Goal: Information Seeking & Learning: Check status

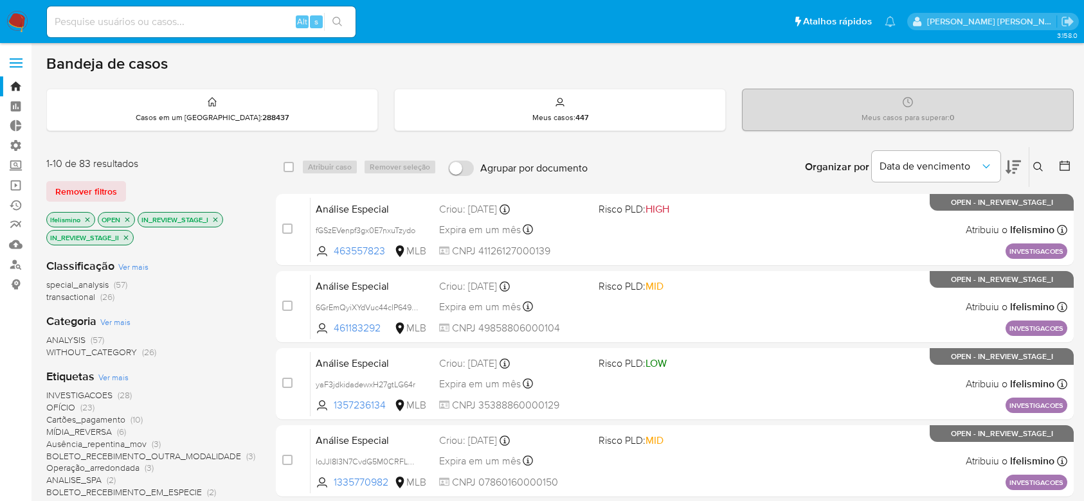
scroll to position [171, 0]
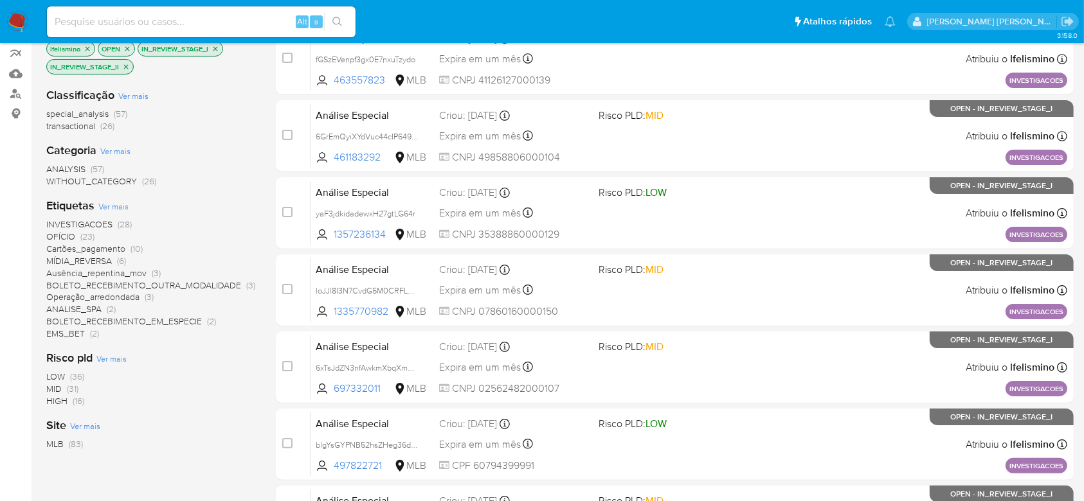
click at [139, 13] on input at bounding box center [201, 21] width 309 height 17
paste input "NXdVUxrj8lgndlzUisgUyWtD"
type input "NXdVUxrj8lgndlzUisgUyWtD"
click at [332, 21] on icon "search-icon" at bounding box center [337, 22] width 10 height 10
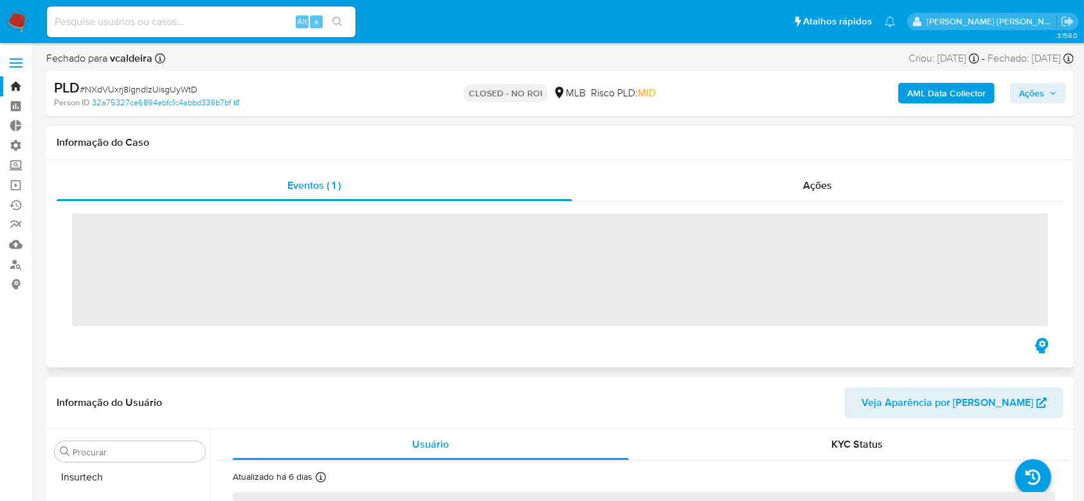
scroll to position [605, 0]
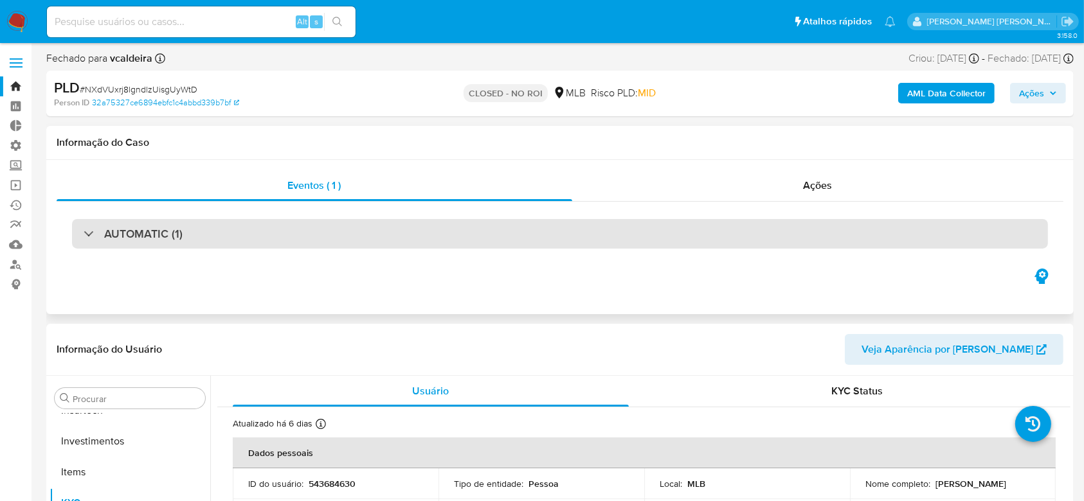
select select "10"
click at [86, 231] on div "AUTOMATIC (1)" at bounding box center [133, 234] width 99 height 14
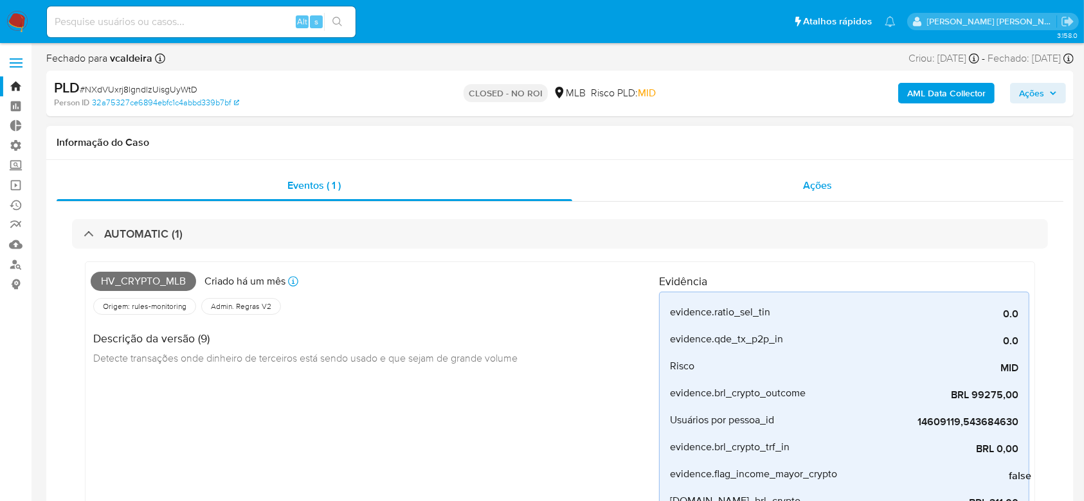
click at [803, 188] on span "Ações" at bounding box center [817, 185] width 29 height 15
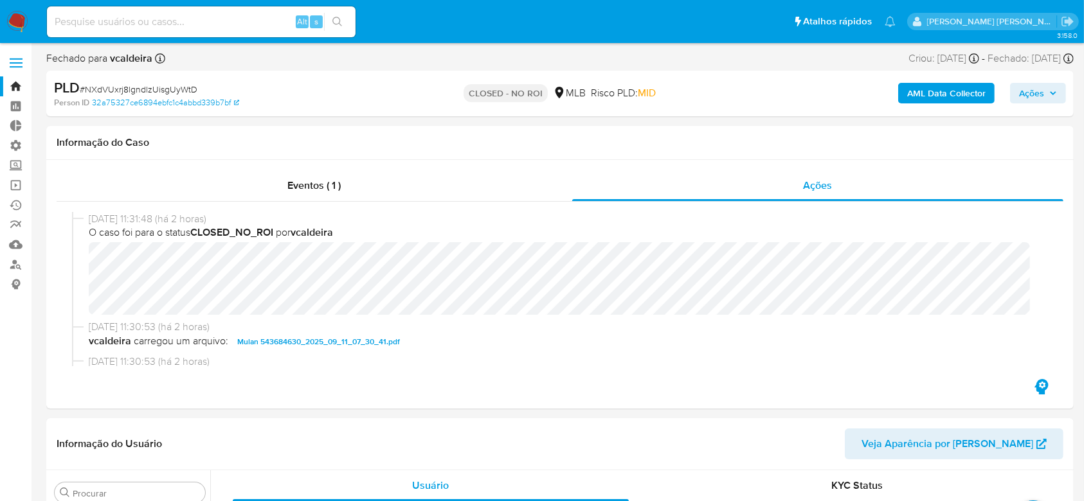
click at [182, 15] on input at bounding box center [201, 21] width 309 height 17
paste input "QBWrrAzovoAUAnYiwYaEkbbr"
type input "QBWrrAzovoAUAnYiwYaEkbbr"
click at [339, 17] on icon "search-icon" at bounding box center [337, 22] width 10 height 10
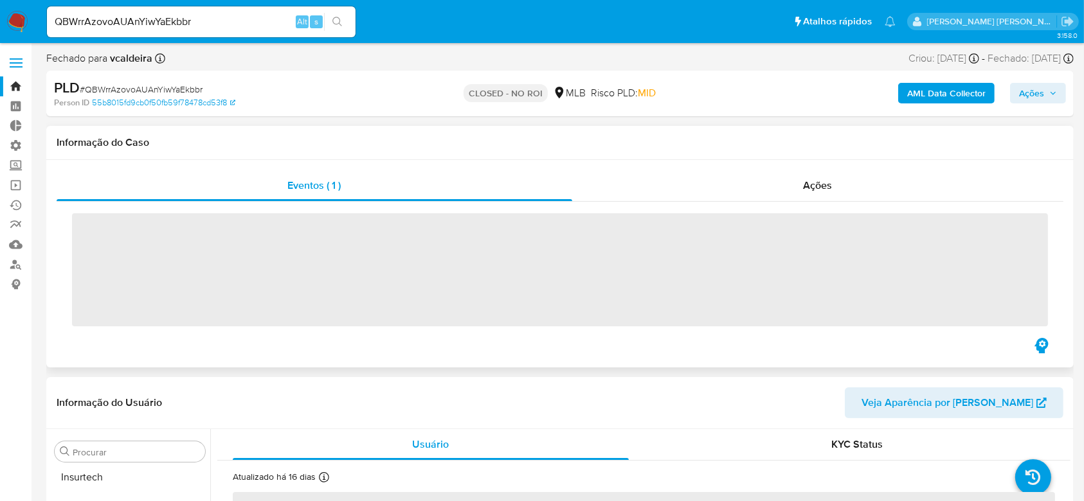
scroll to position [605, 0]
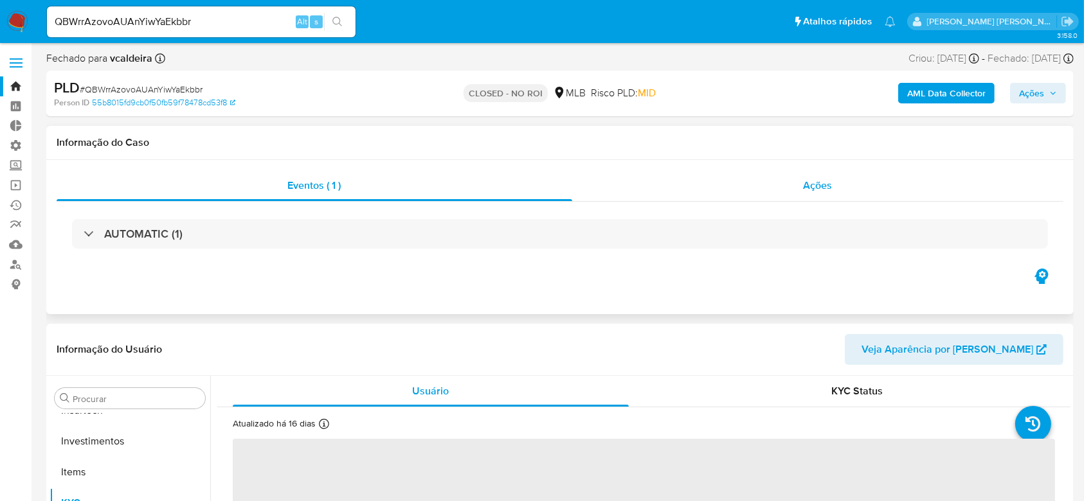
click at [815, 186] on span "Ações" at bounding box center [817, 185] width 29 height 15
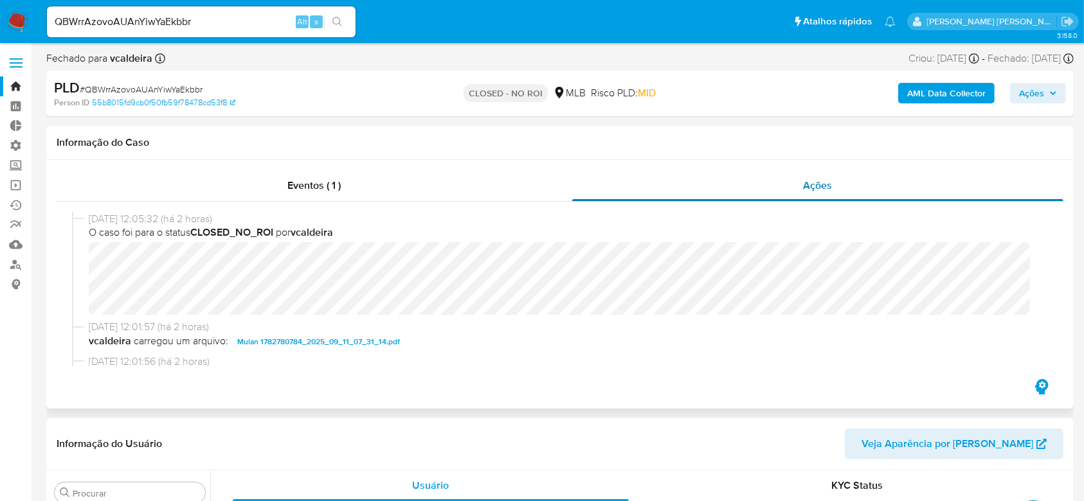
select select "10"
click at [157, 22] on input "QBWrrAzovoAUAnYiwYaEkbbr" at bounding box center [201, 21] width 309 height 17
paste input "HYtO9LYx4c6wkgWq8dfsrwHx"
type input "HYtO9LYx4c6wkgWq8dfsrwHx"
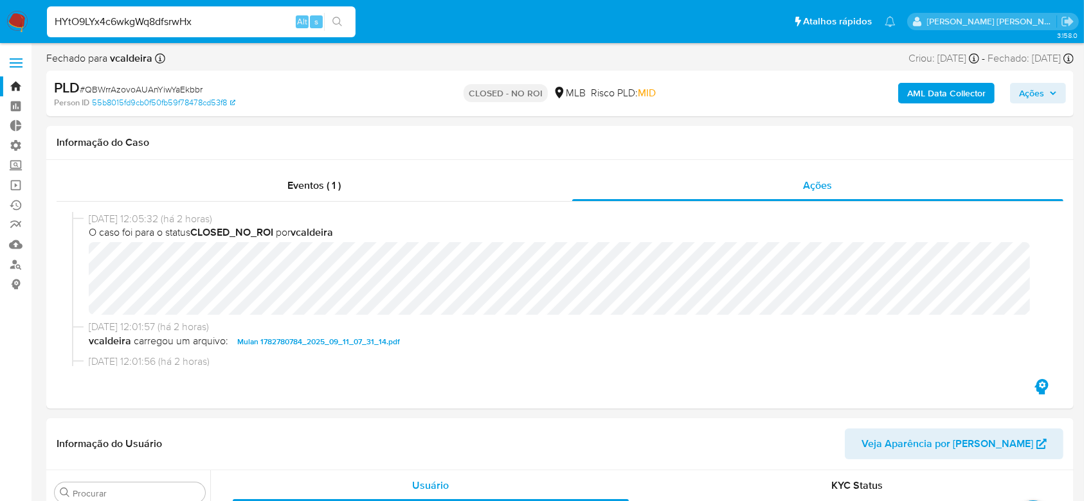
click at [343, 19] on button "search-icon" at bounding box center [337, 22] width 26 height 18
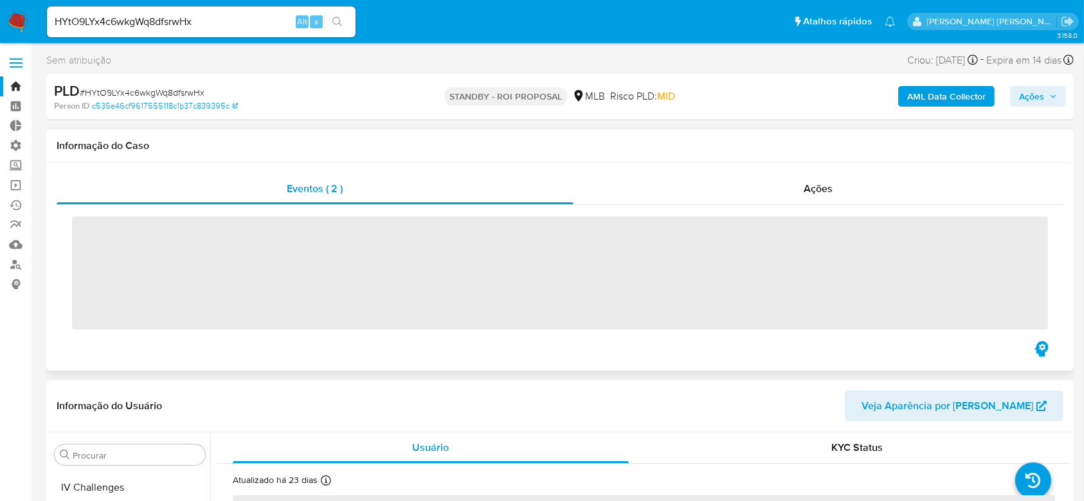
scroll to position [605, 0]
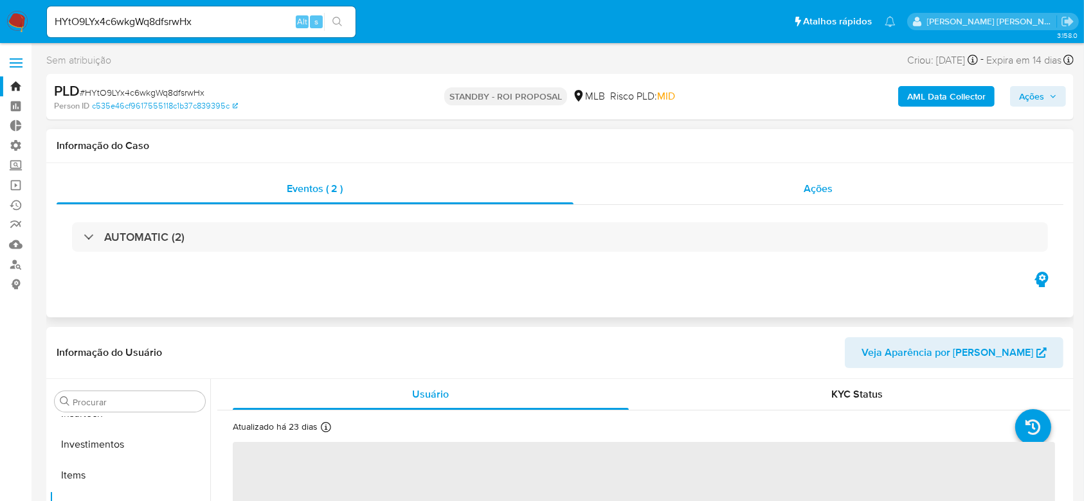
click at [814, 192] on span "Ações" at bounding box center [818, 188] width 29 height 15
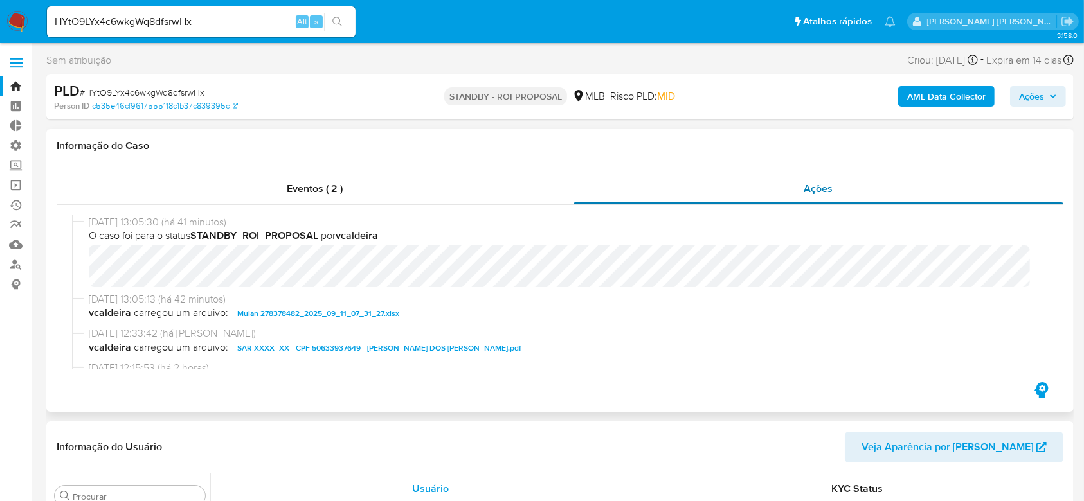
select select "10"
click at [158, 18] on input "HYtO9LYx4c6wkgWq8dfsrwHx" at bounding box center [201, 21] width 309 height 17
paste input "ttUP2pddpOFOLRHidiGBZGln"
type input "ttUP2pddpOFOLRHidiGBZGln"
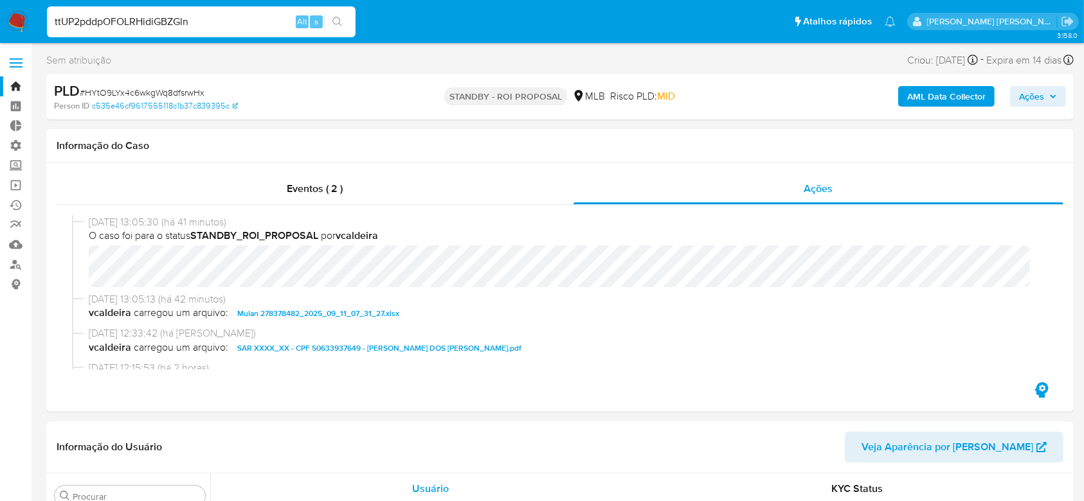
click at [339, 25] on icon "search-icon" at bounding box center [337, 22] width 10 height 10
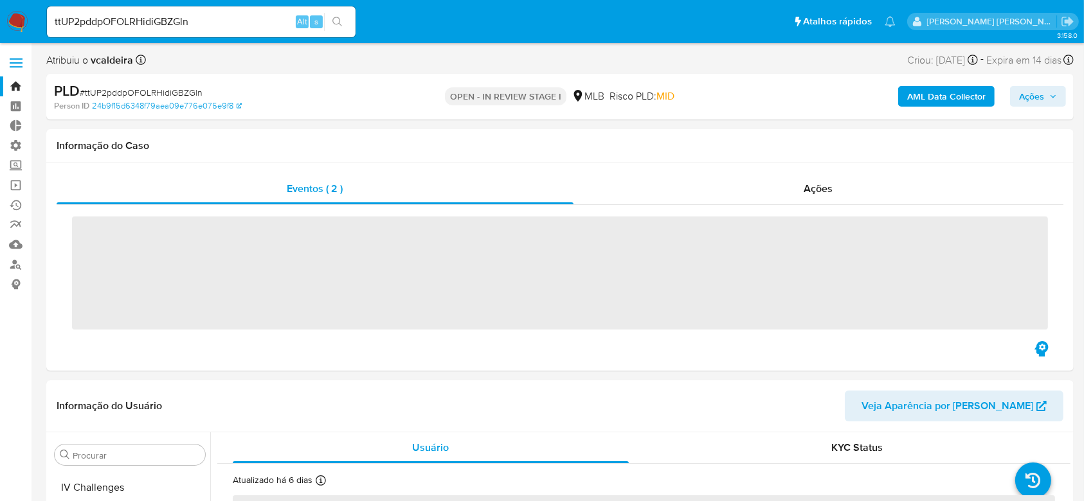
scroll to position [605, 0]
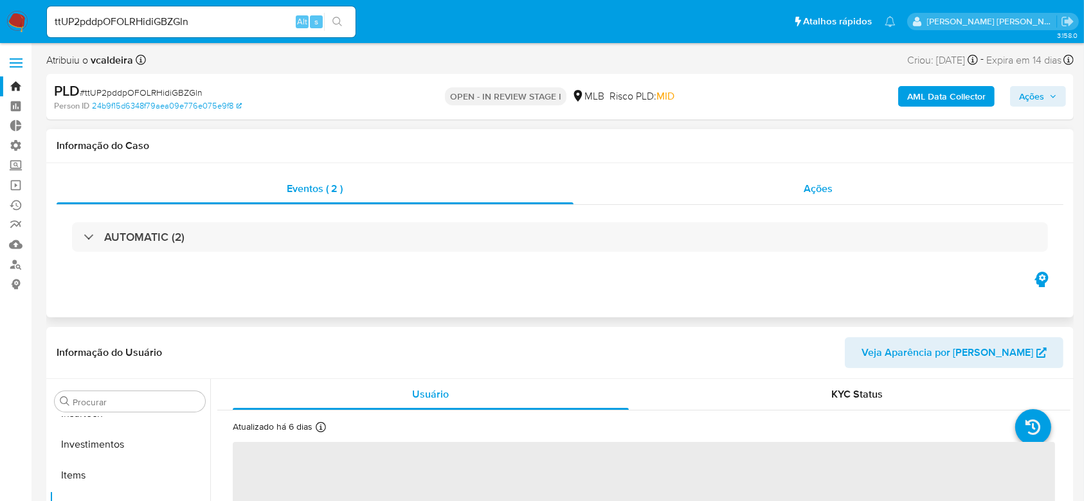
click at [816, 190] on span "Ações" at bounding box center [818, 188] width 29 height 15
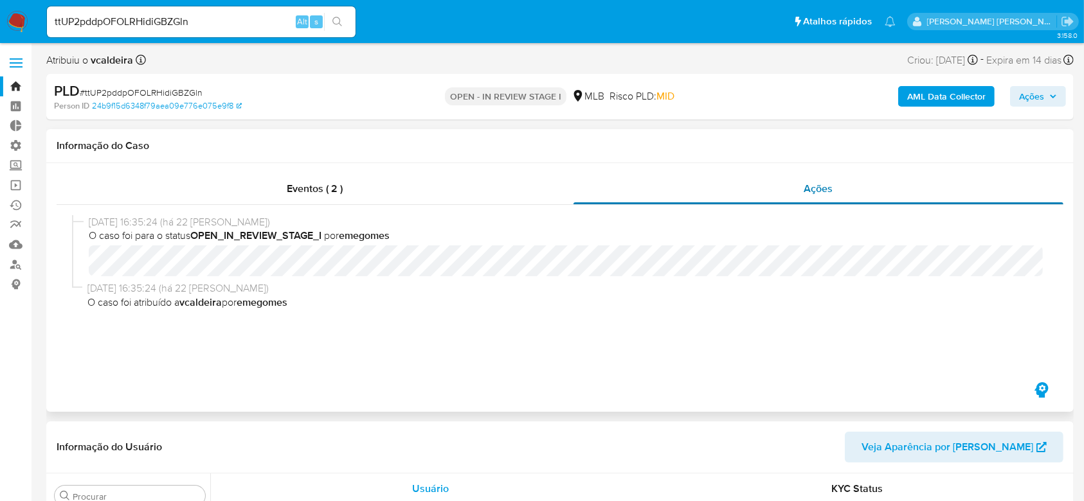
select select "10"
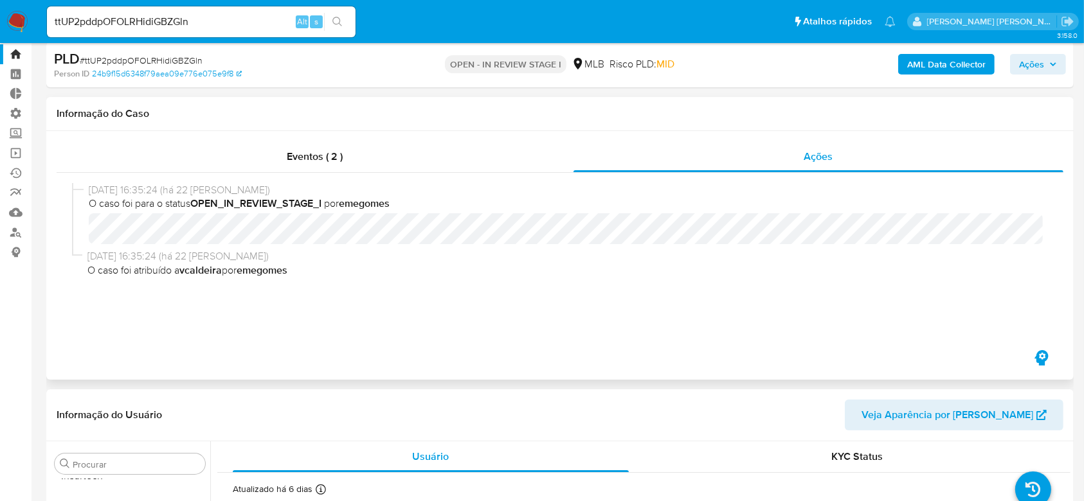
scroll to position [0, 0]
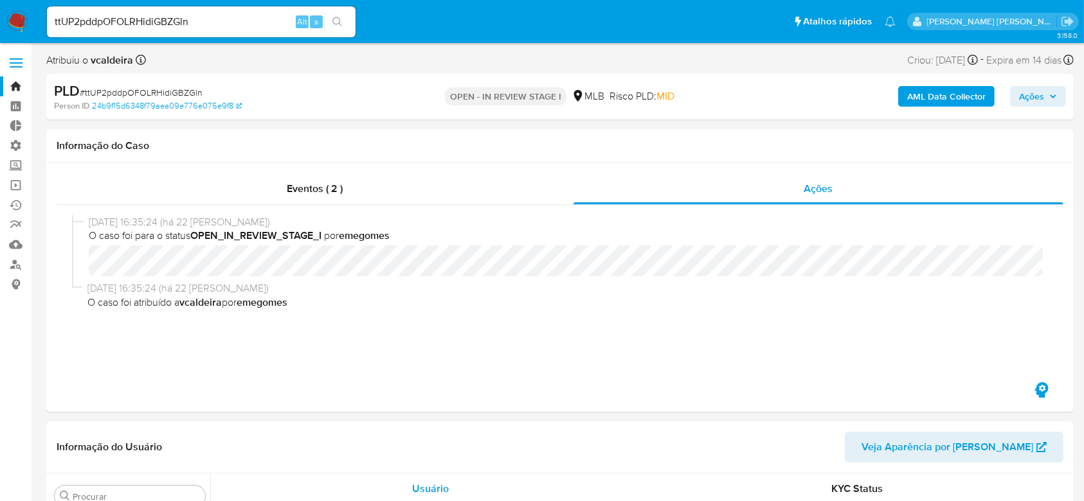
click at [169, 23] on input "ttUP2pddpOFOLRHidiGBZGln" at bounding box center [201, 21] width 309 height 17
paste input "R7hFnffFnkRgsN513jMlaGDx"
type input "R7hFnffFnkRgsN513jMlaGDx"
click at [332, 22] on icon "search-icon" at bounding box center [337, 22] width 10 height 10
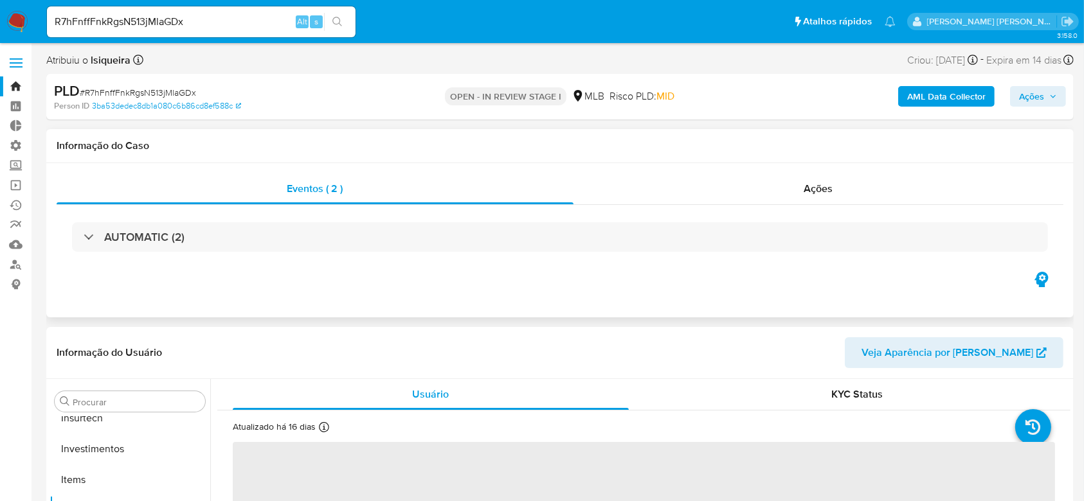
scroll to position [605, 0]
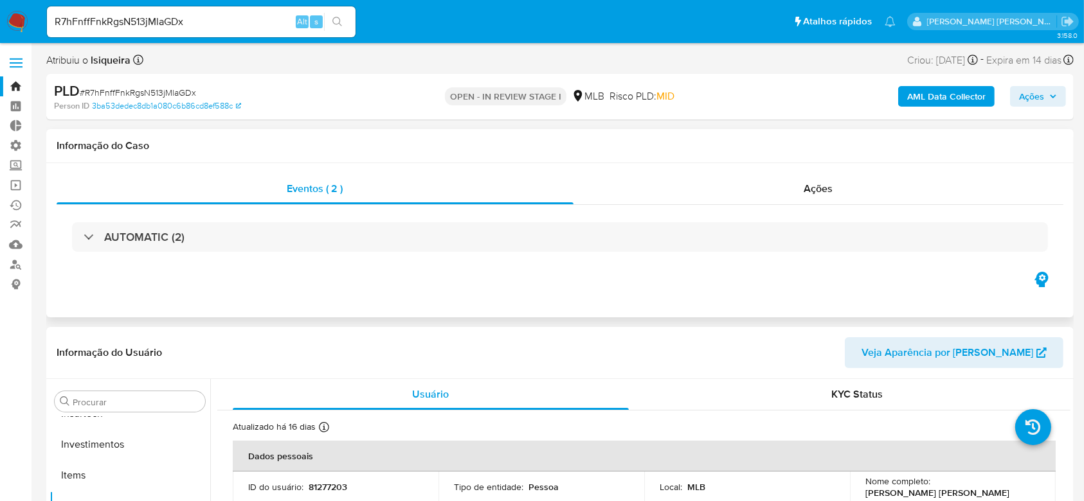
select select "10"
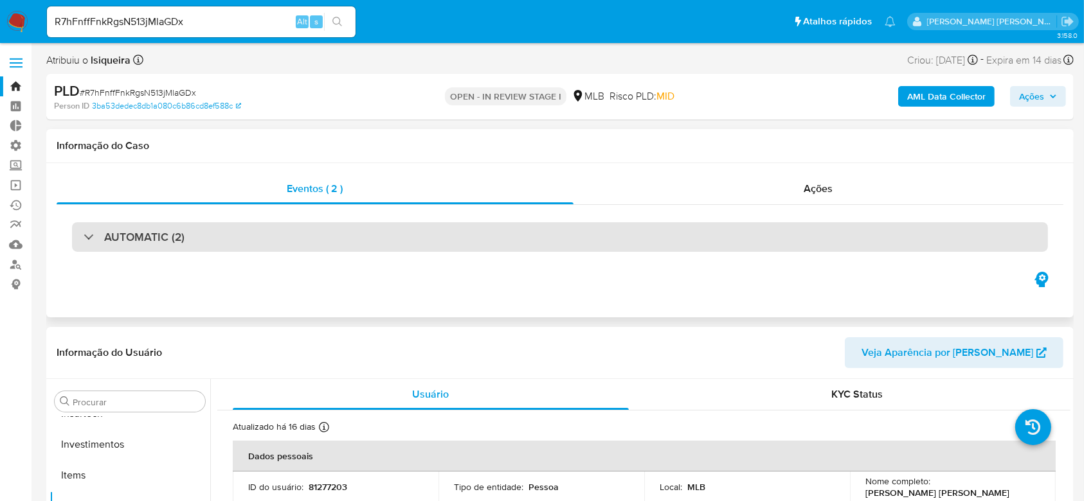
click at [81, 237] on div "AUTOMATIC (2)" at bounding box center [560, 237] width 976 height 30
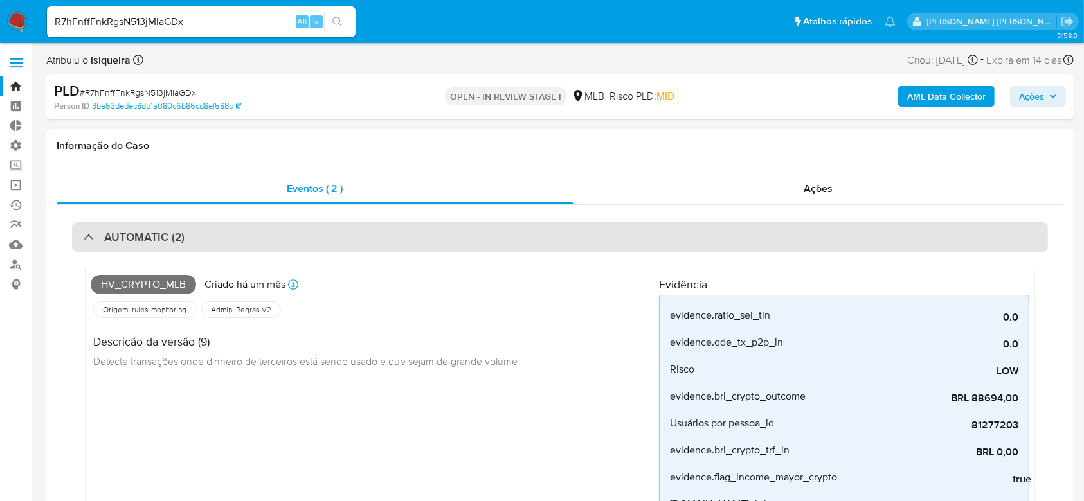
click at [81, 237] on div "AUTOMATIC (2)" at bounding box center [560, 237] width 976 height 30
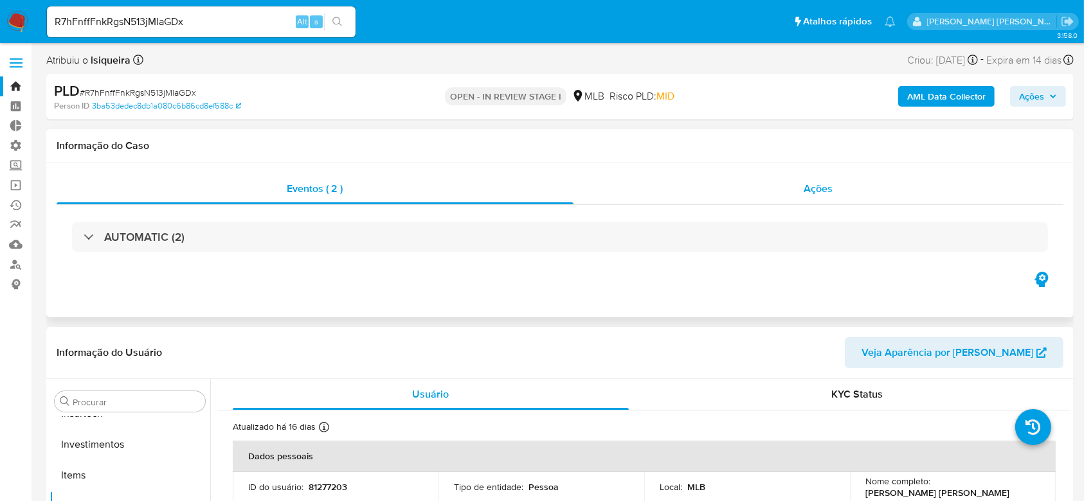
click at [828, 189] on span "Ações" at bounding box center [818, 188] width 29 height 15
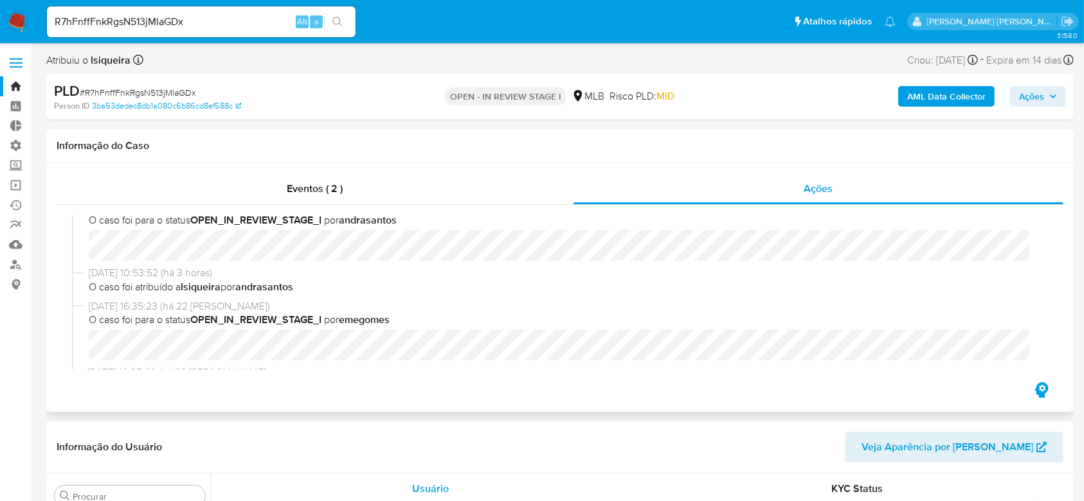
scroll to position [0, 0]
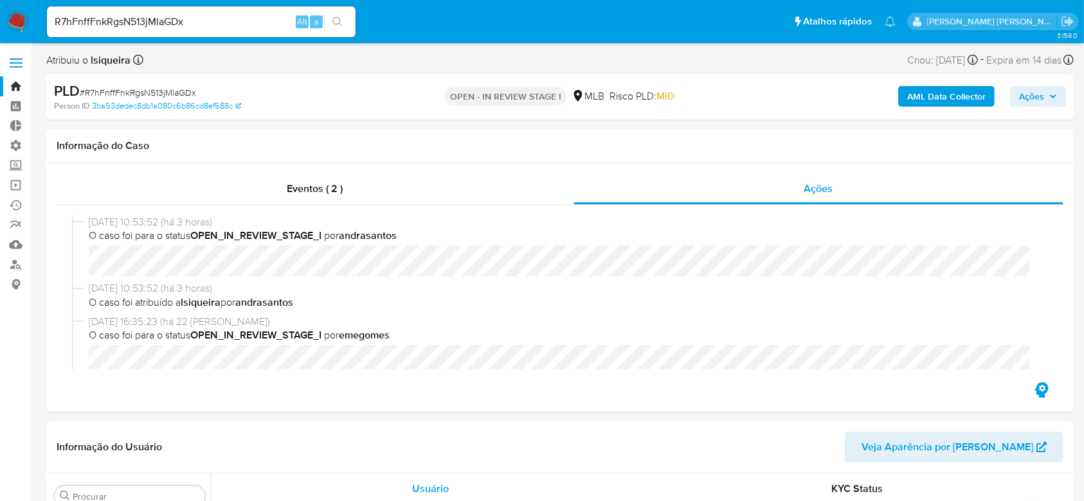
click at [134, 89] on span "# R7hFnffFnkRgsN513jMlaGDx" at bounding box center [138, 92] width 116 height 13
copy span "R7hFnffFnkRgsN513jMlaGDx"
click at [10, 86] on link "Bandeja" at bounding box center [76, 86] width 153 height 20
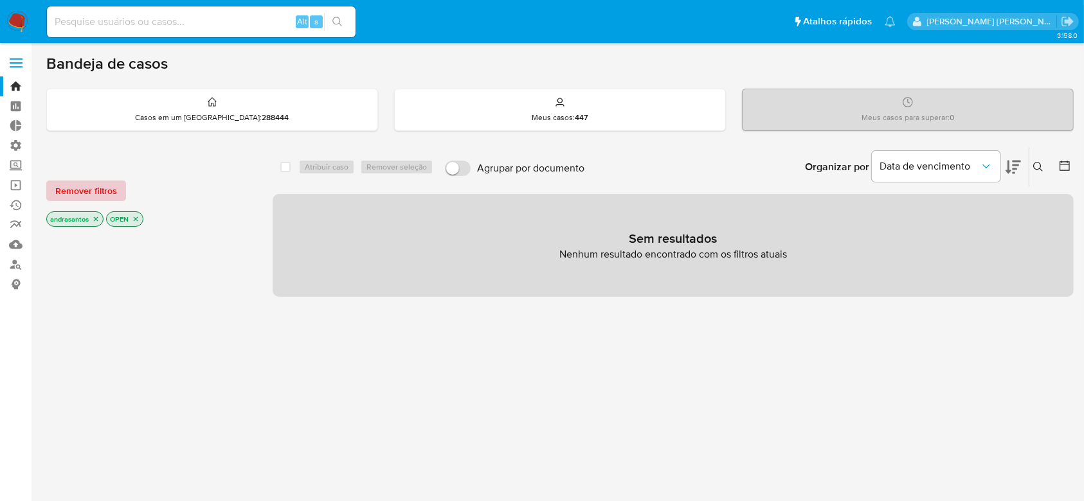
click at [104, 193] on span "Remover filtros" at bounding box center [86, 191] width 62 height 18
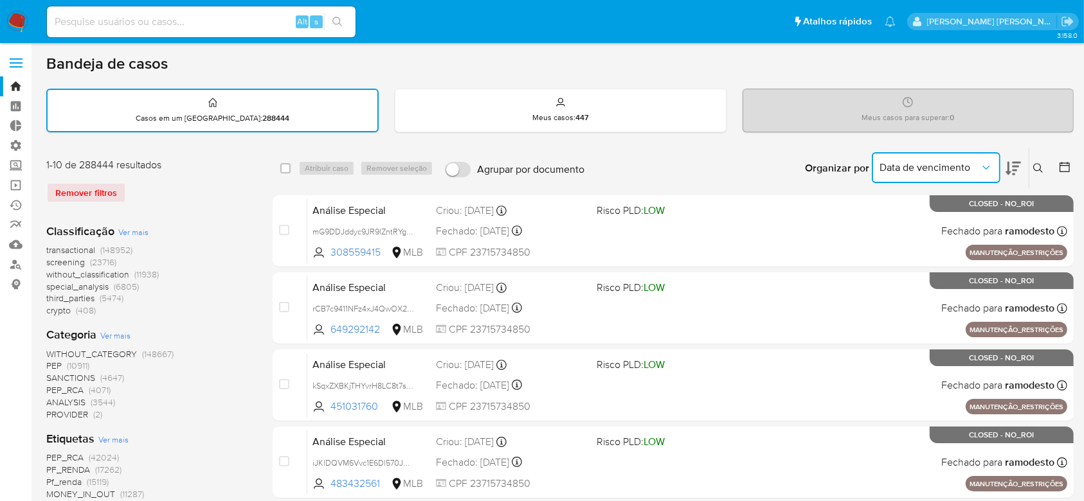
click at [985, 165] on icon "Organizar por" at bounding box center [985, 167] width 13 height 13
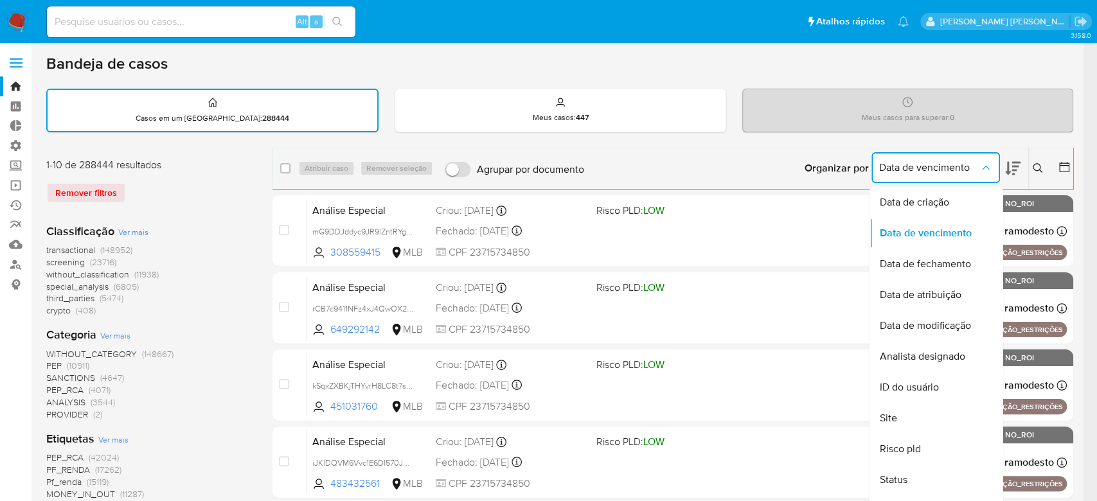
click at [985, 165] on icon "Organizar por" at bounding box center [985, 167] width 13 height 13
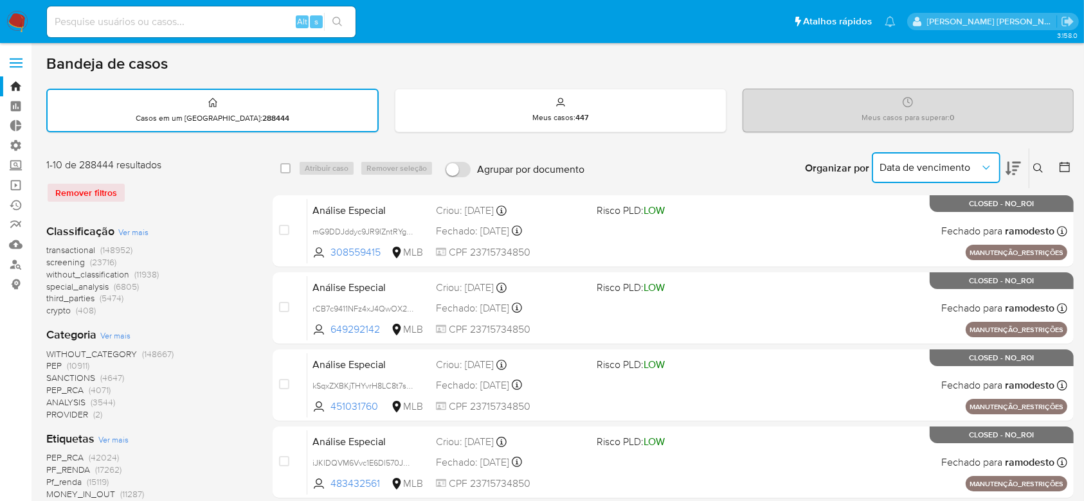
click at [1034, 163] on icon at bounding box center [1038, 168] width 10 height 10
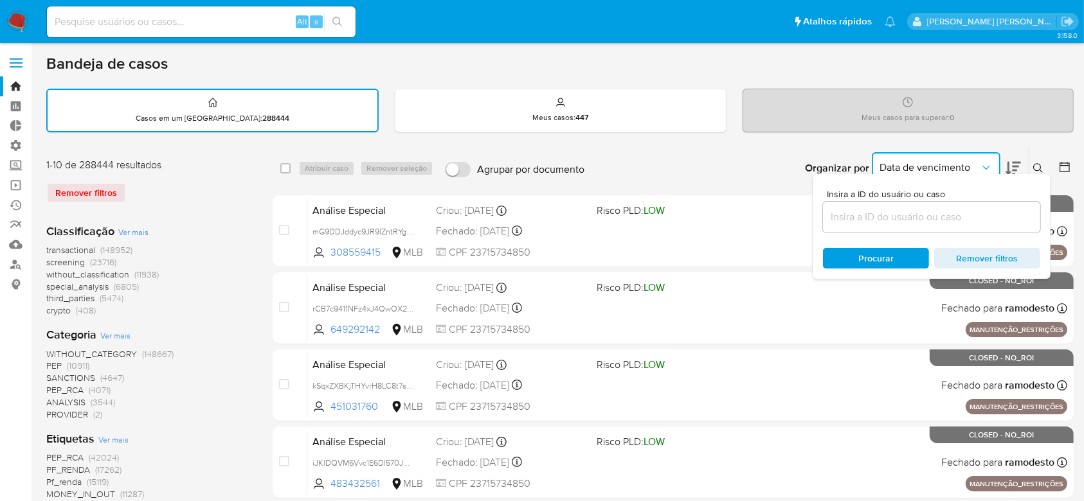
click at [868, 219] on input at bounding box center [931, 217] width 217 height 17
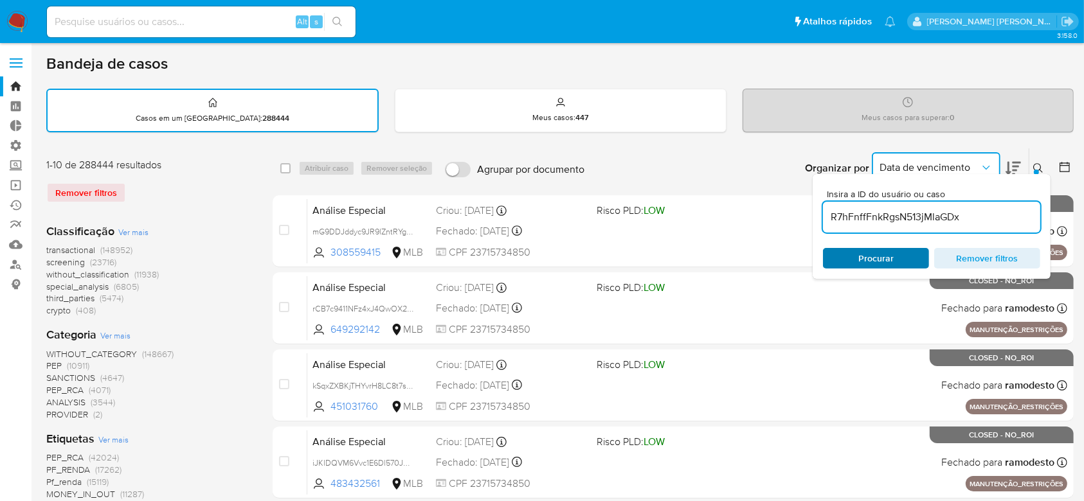
type input "R7hFnffFnkRgsN513jMlaGDx"
click at [867, 250] on span "Procurar" at bounding box center [875, 258] width 35 height 21
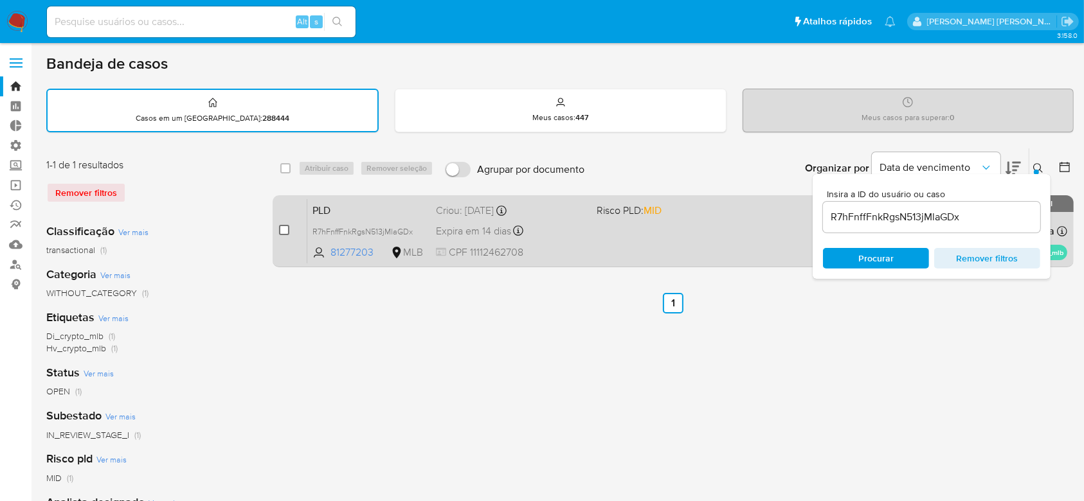
click at [287, 234] on input "checkbox" at bounding box center [284, 230] width 10 height 10
checkbox input "true"
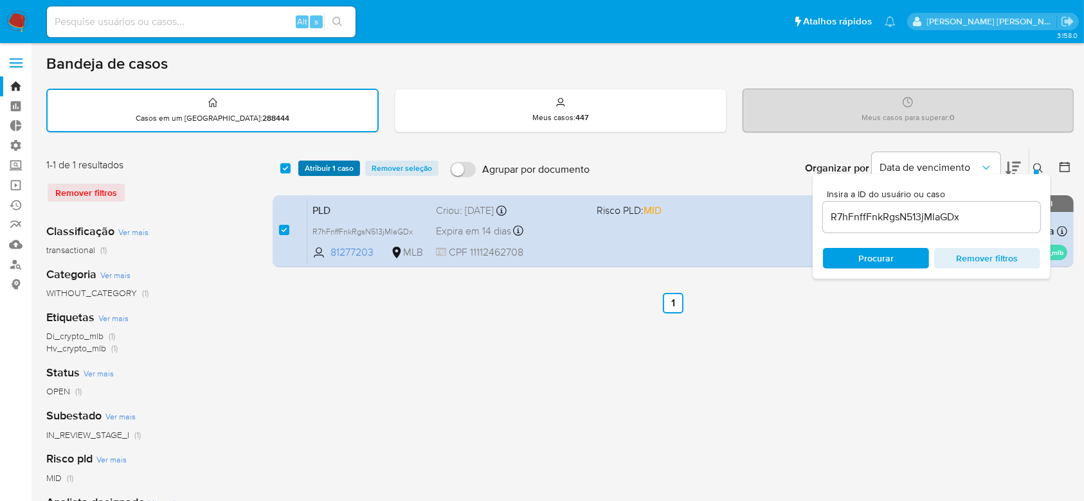
click at [342, 164] on span "Atribuir 1 caso" at bounding box center [329, 168] width 49 height 13
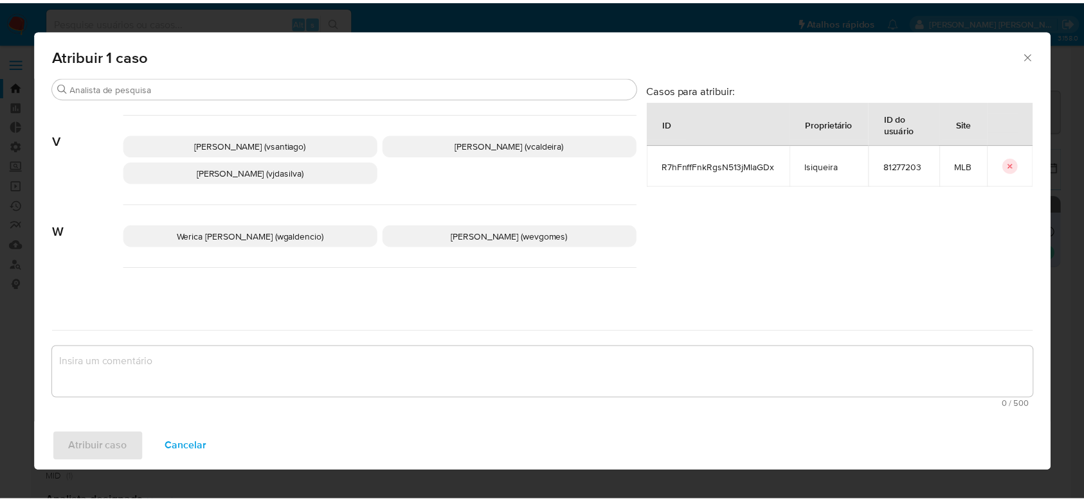
scroll to position [1291, 0]
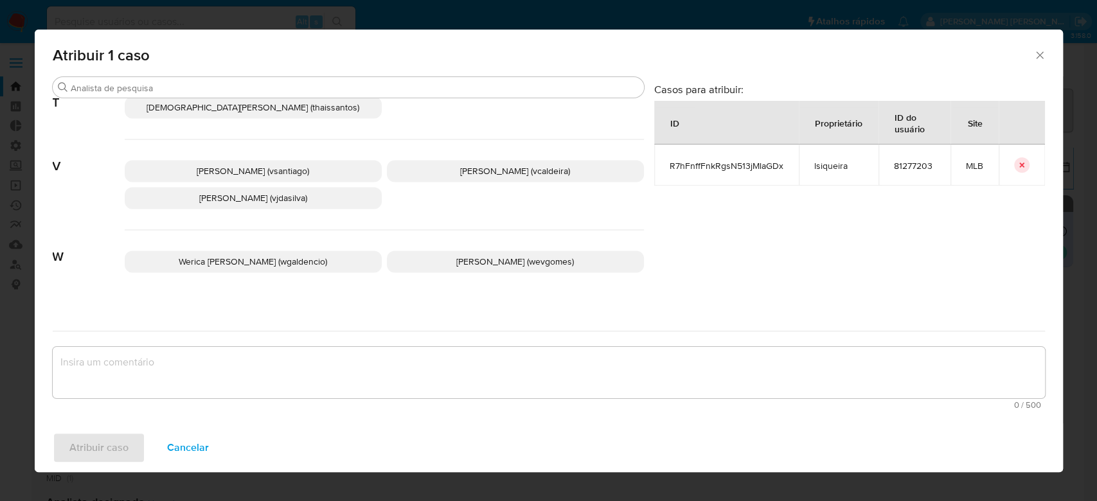
click at [460, 177] on span "Vitoria Rodrigues Caldeira (vcaldeira)" at bounding box center [515, 171] width 110 height 13
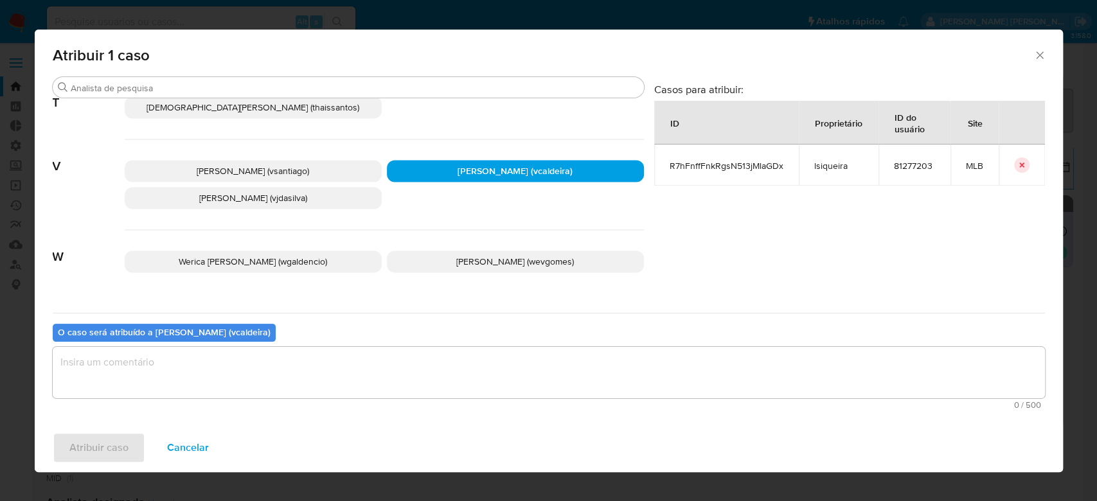
click at [263, 364] on textarea "assign-modal" at bounding box center [549, 372] width 992 height 51
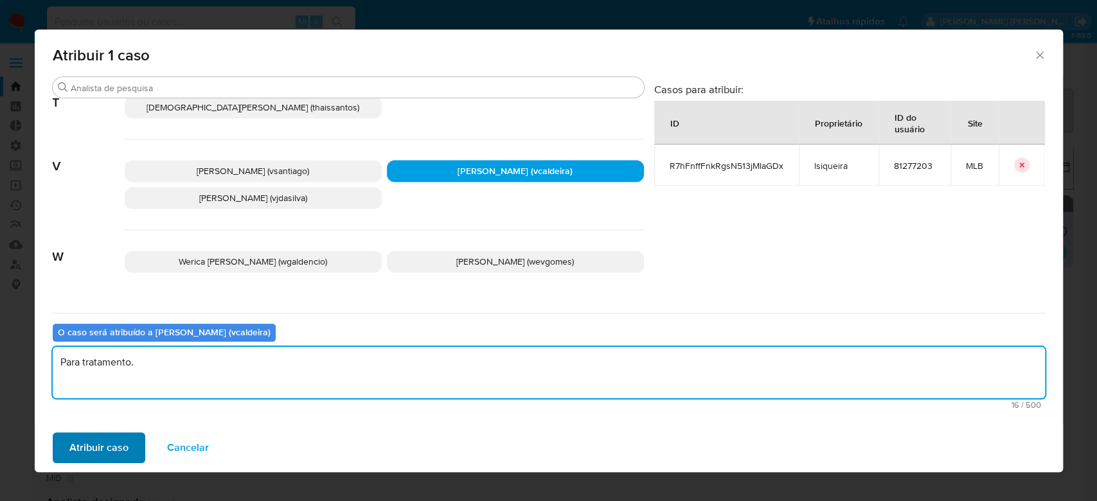
type textarea "Para tratamento."
click at [82, 452] on span "Atribuir caso" at bounding box center [98, 448] width 59 height 28
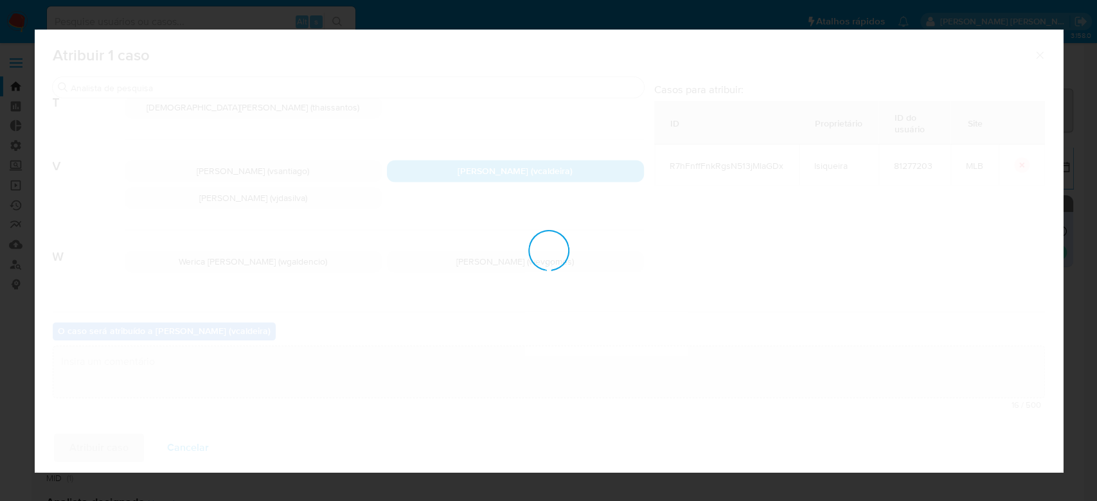
checkbox input "false"
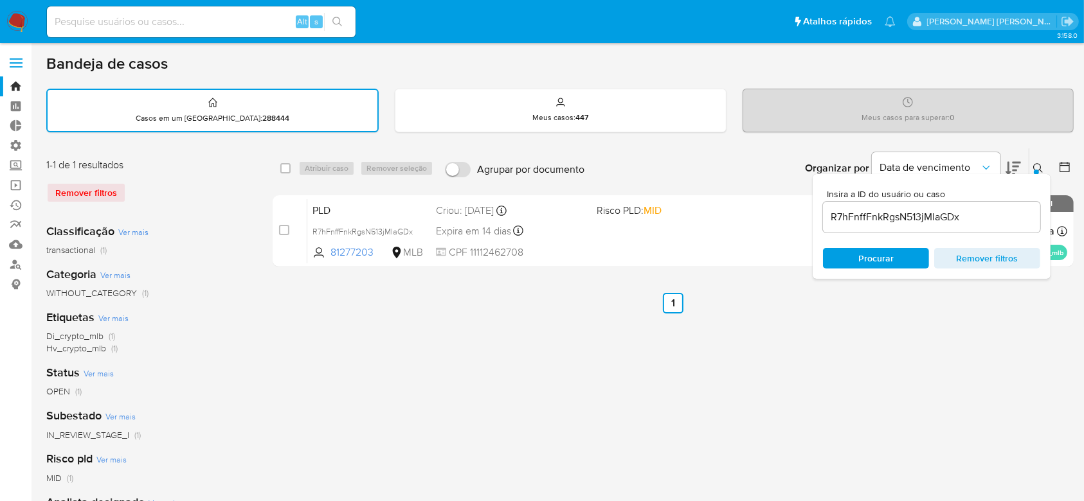
click at [196, 26] on input at bounding box center [201, 21] width 309 height 17
paste input "R7hFnffFnkRgsN513jMlaGDx"
type input "R7hFnffFnkRgsN513jMlaGDx"
click at [332, 21] on icon "search-icon" at bounding box center [337, 22] width 10 height 10
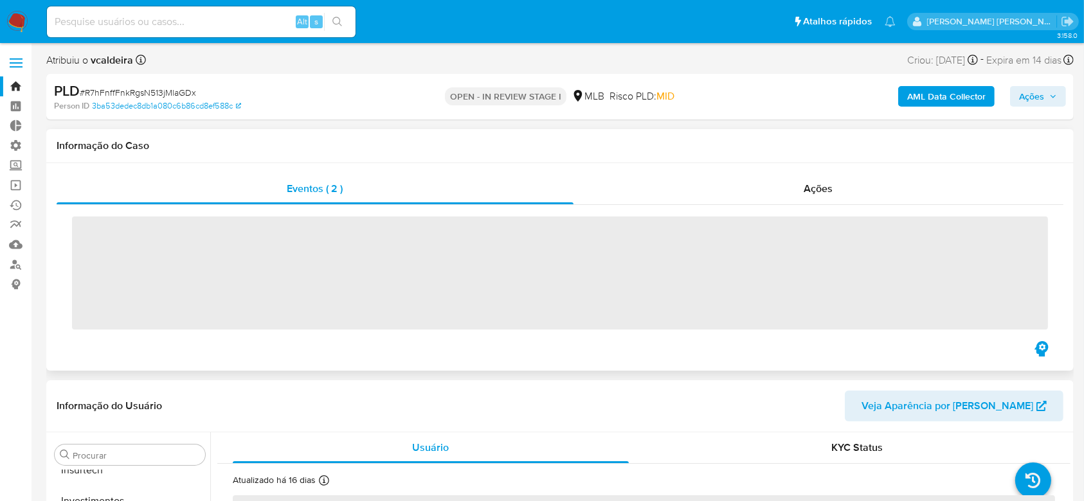
scroll to position [605, 0]
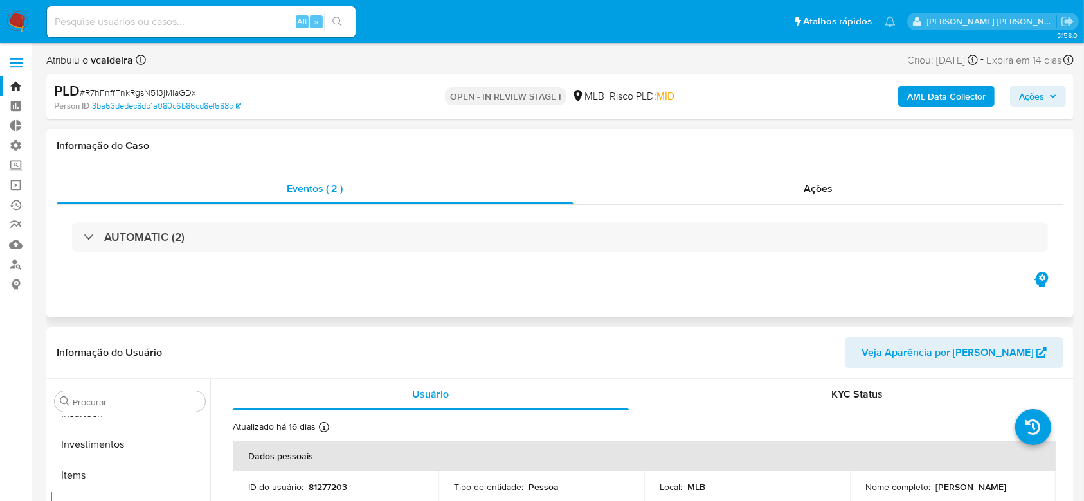
select select "10"
click at [814, 190] on span "Ações" at bounding box center [818, 188] width 29 height 15
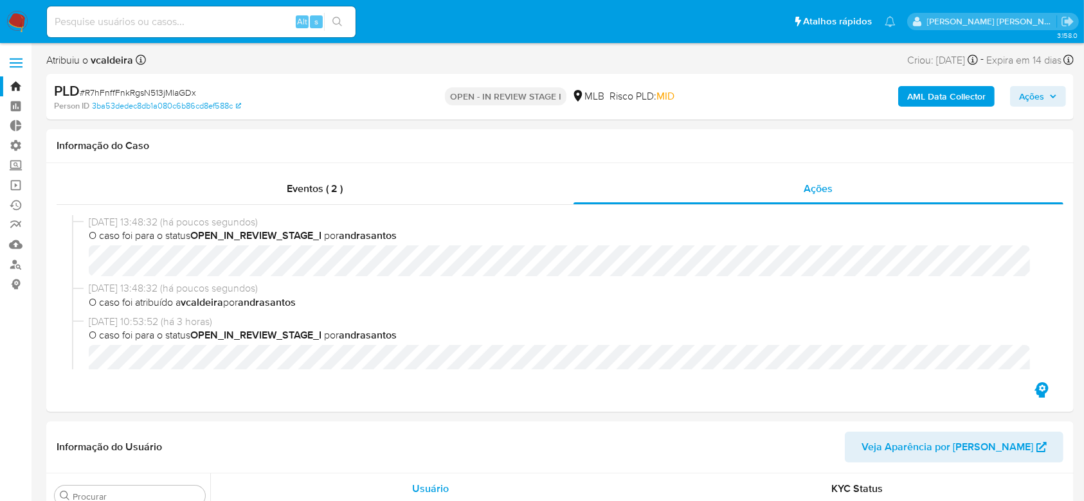
click at [18, 90] on link "Bandeja" at bounding box center [76, 86] width 153 height 20
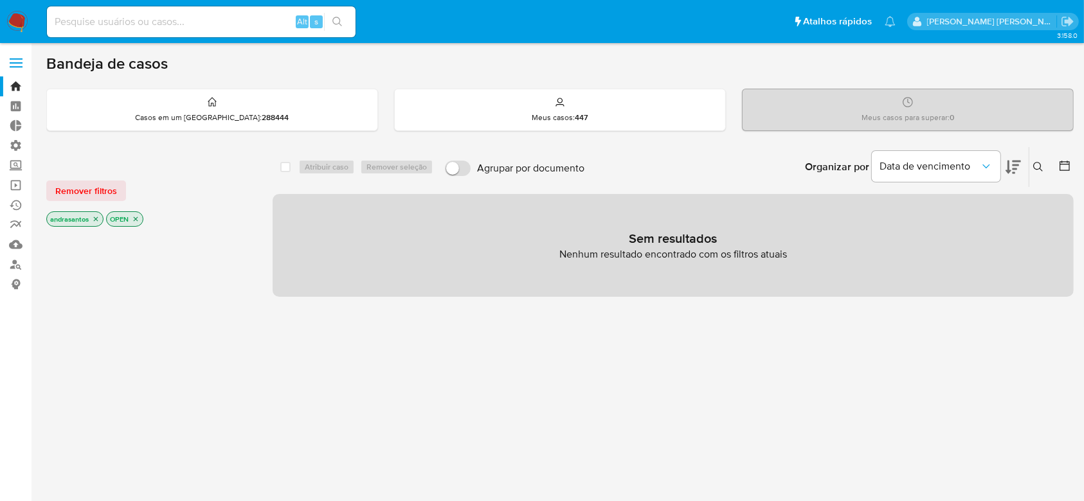
click at [1039, 167] on icon at bounding box center [1038, 167] width 10 height 10
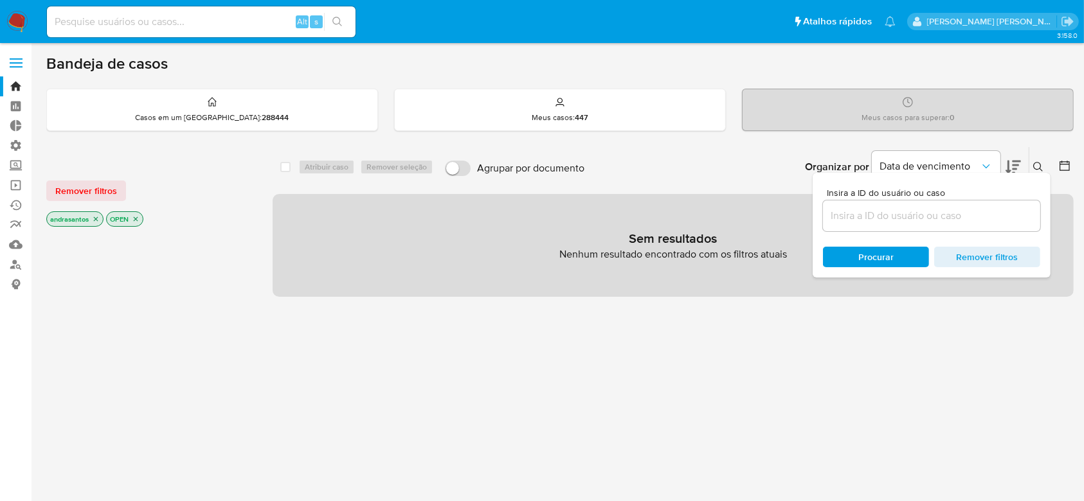
drag, startPoint x: 845, startPoint y: 213, endPoint x: 852, endPoint y: 214, distance: 7.1
click at [845, 213] on input at bounding box center [931, 216] width 217 height 17
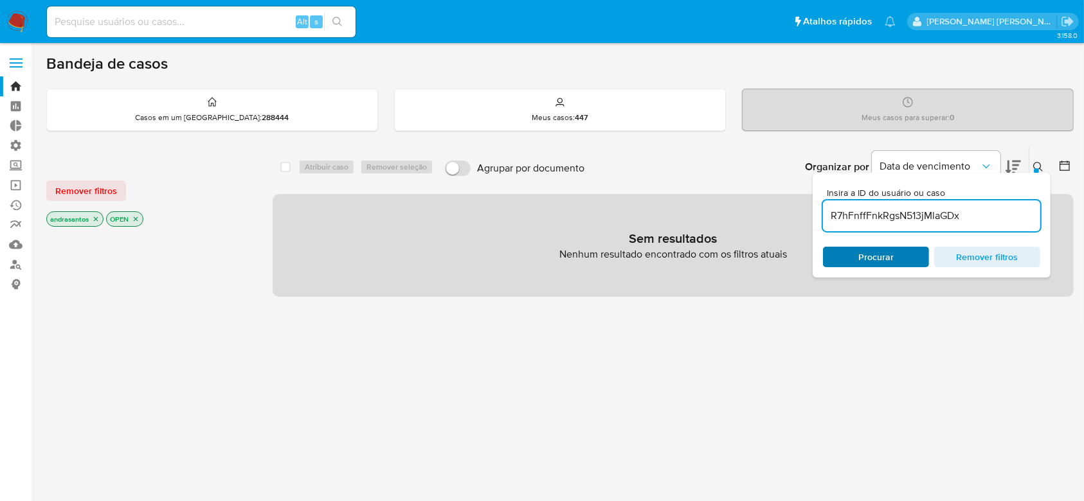
type input "R7hFnffFnkRgsN513jMlaGDx"
click at [861, 249] on span "Procurar" at bounding box center [875, 257] width 35 height 21
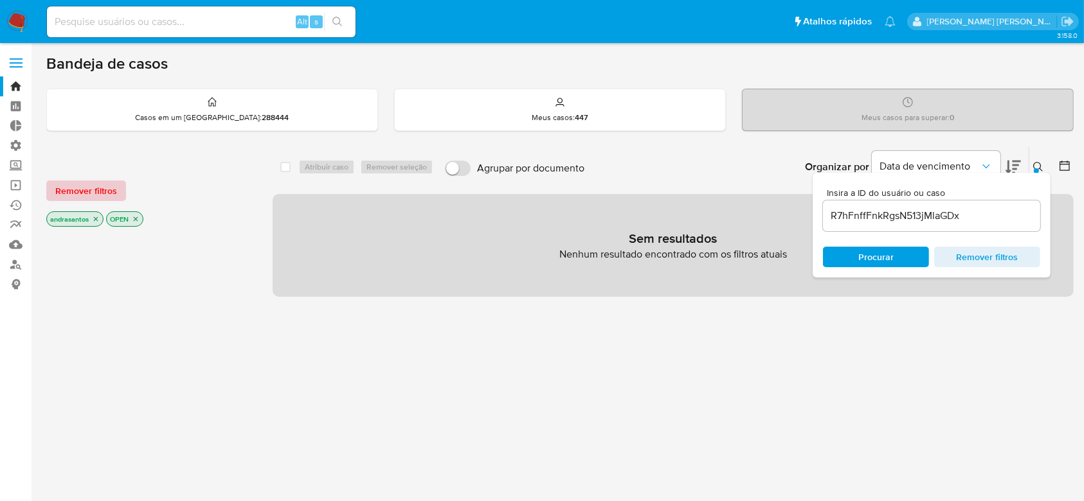
click at [102, 186] on span "Remover filtros" at bounding box center [86, 191] width 62 height 18
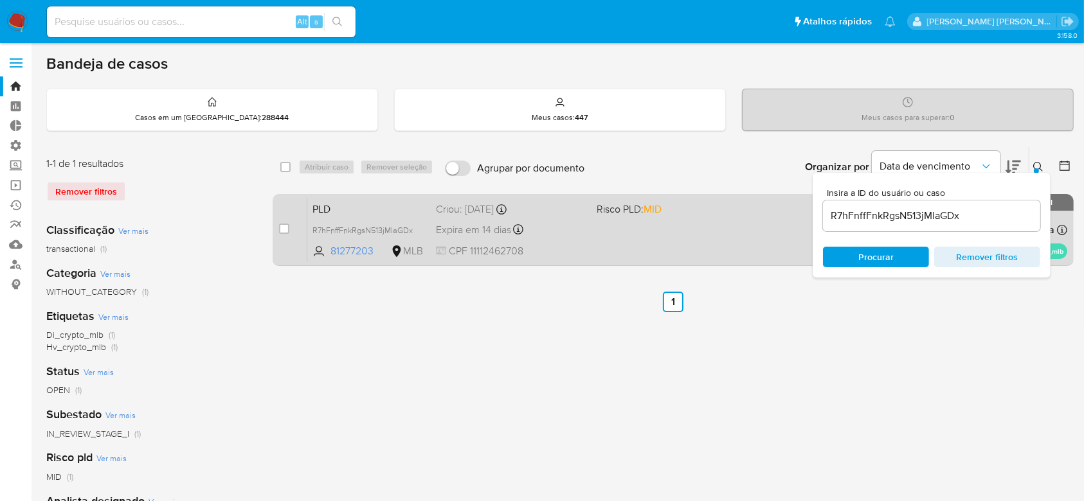
click at [276, 225] on div "case-item-checkbox Incapaz de atribuir o caso PLD R7hFnffFnkRgsN513jMlaGDx 8127…" at bounding box center [673, 230] width 801 height 72
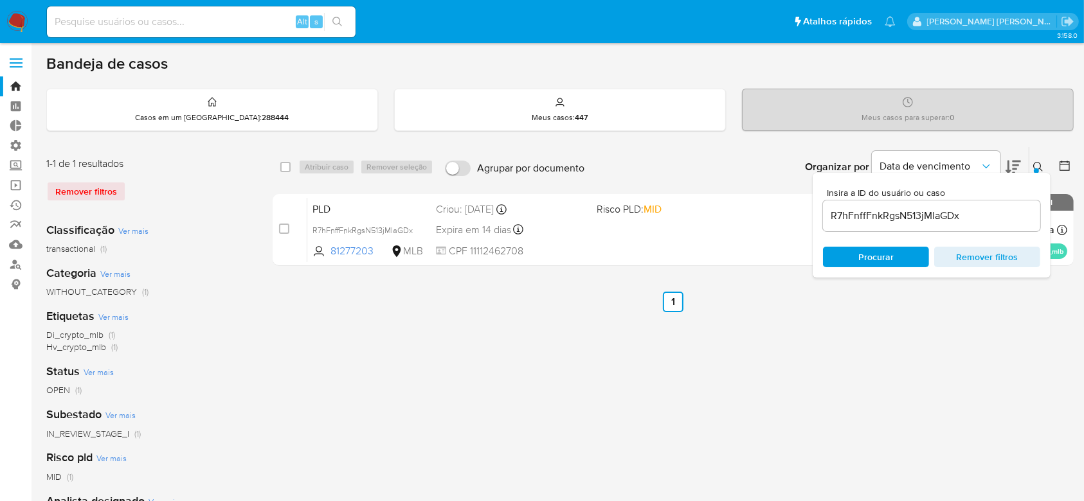
click at [1034, 165] on icon at bounding box center [1038, 167] width 10 height 10
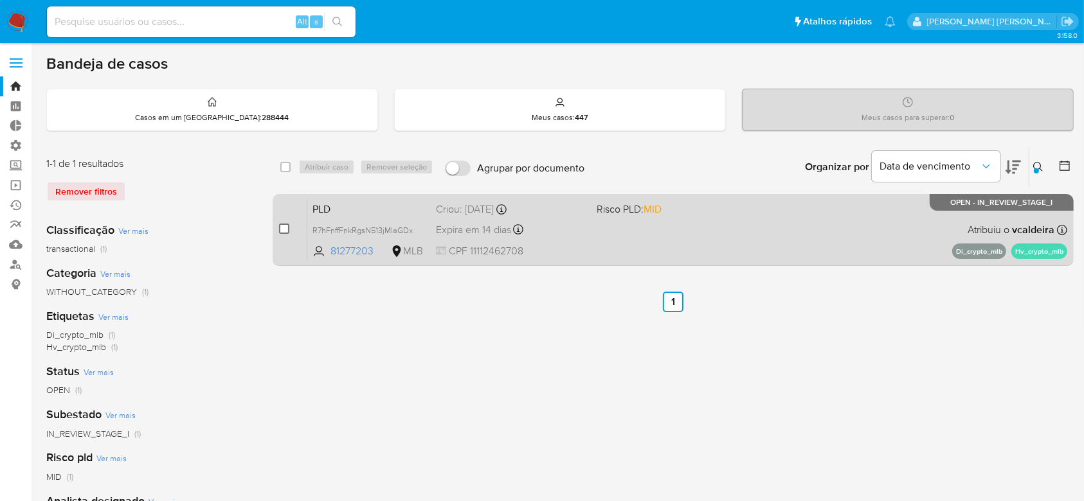
click at [280, 228] on input "checkbox" at bounding box center [284, 229] width 10 height 10
checkbox input "true"
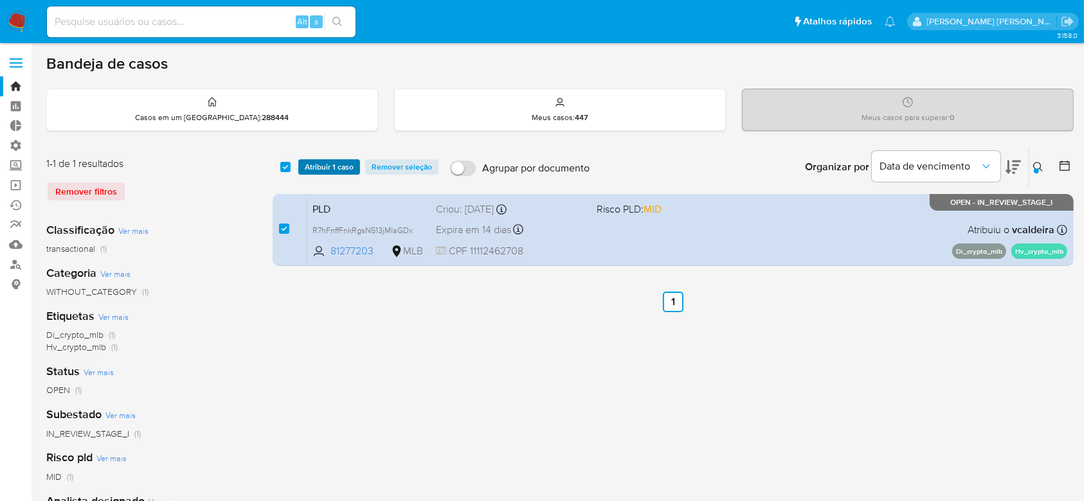
click at [325, 167] on span "Atribuir 1 caso" at bounding box center [329, 167] width 49 height 13
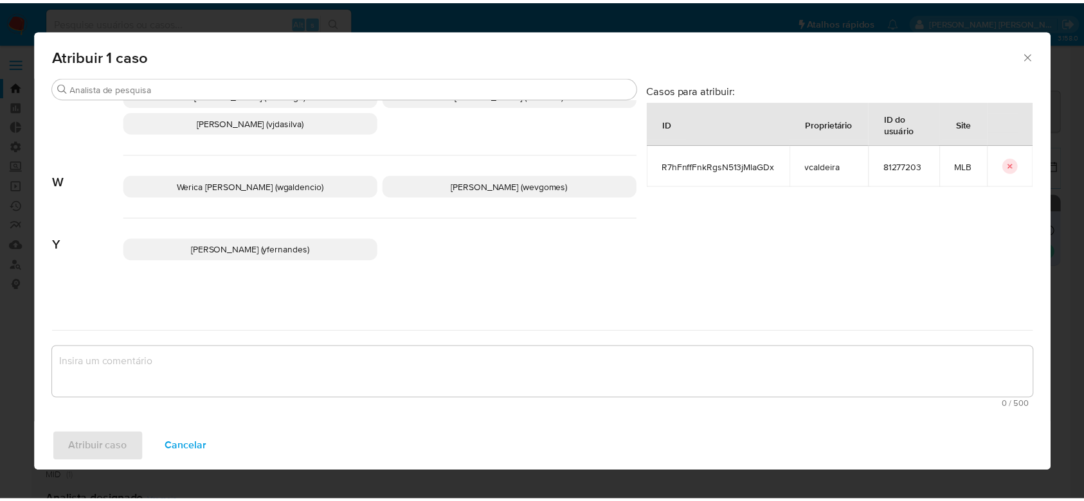
scroll to position [1310, 0]
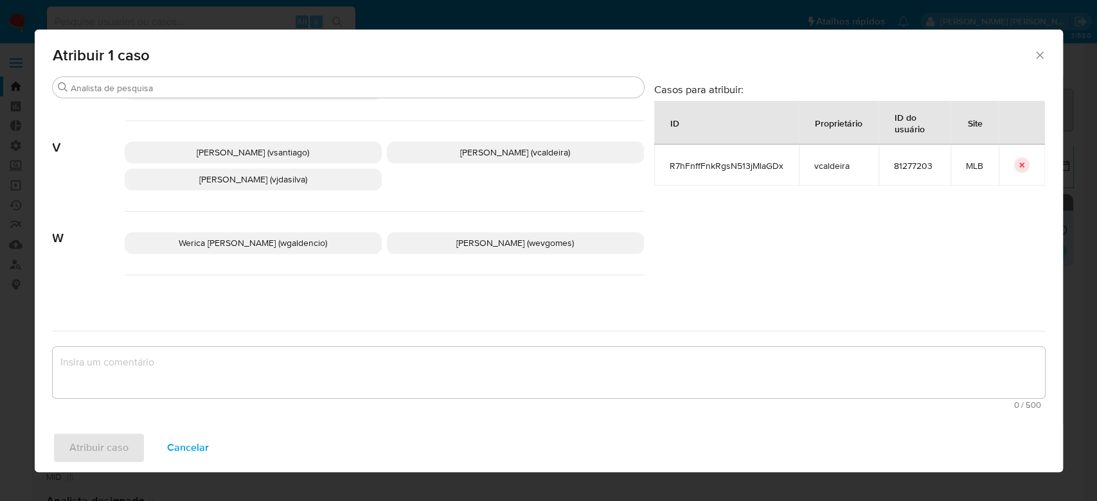
click at [524, 159] on span "Vitoria Rodrigues Caldeira (vcaldeira)" at bounding box center [515, 152] width 110 height 13
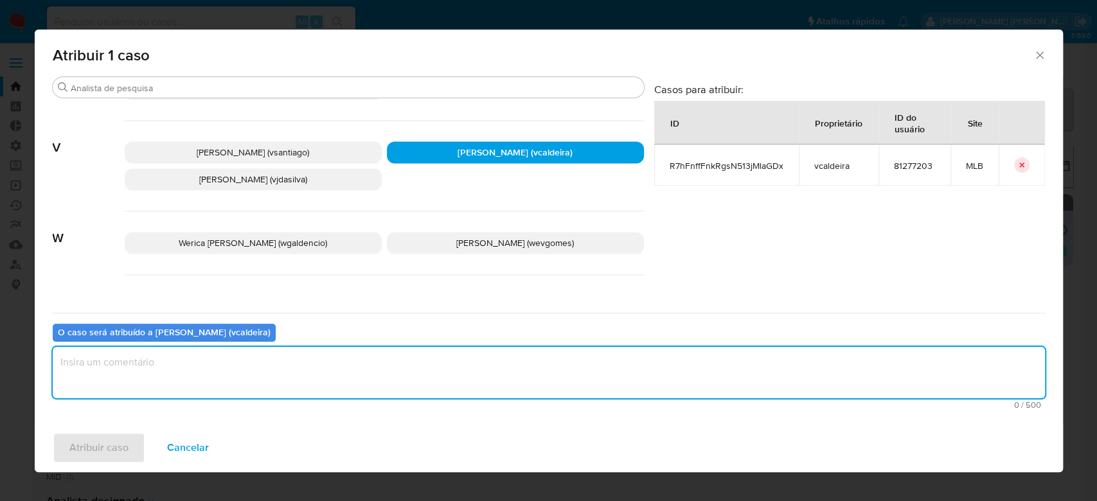
click at [302, 371] on textarea "assign-modal" at bounding box center [549, 372] width 992 height 51
type textarea "Para tratamento."
click at [87, 445] on span "Atribuir caso" at bounding box center [98, 448] width 59 height 28
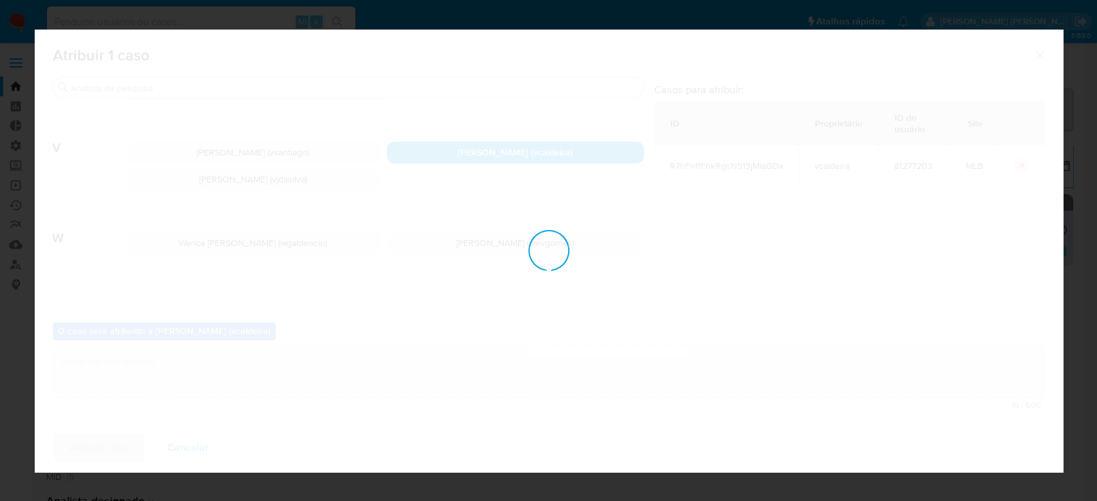
checkbox input "false"
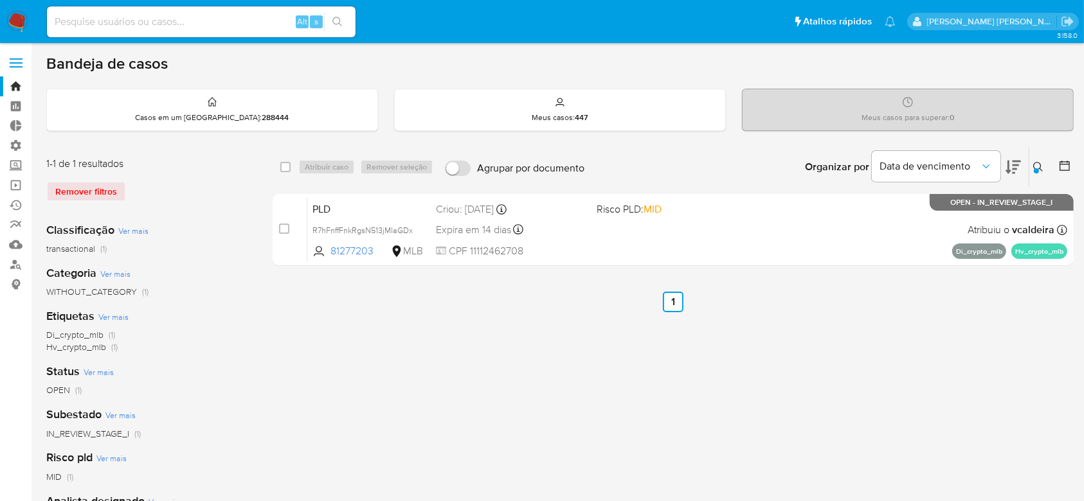
click at [1046, 169] on button at bounding box center [1039, 166] width 21 height 15
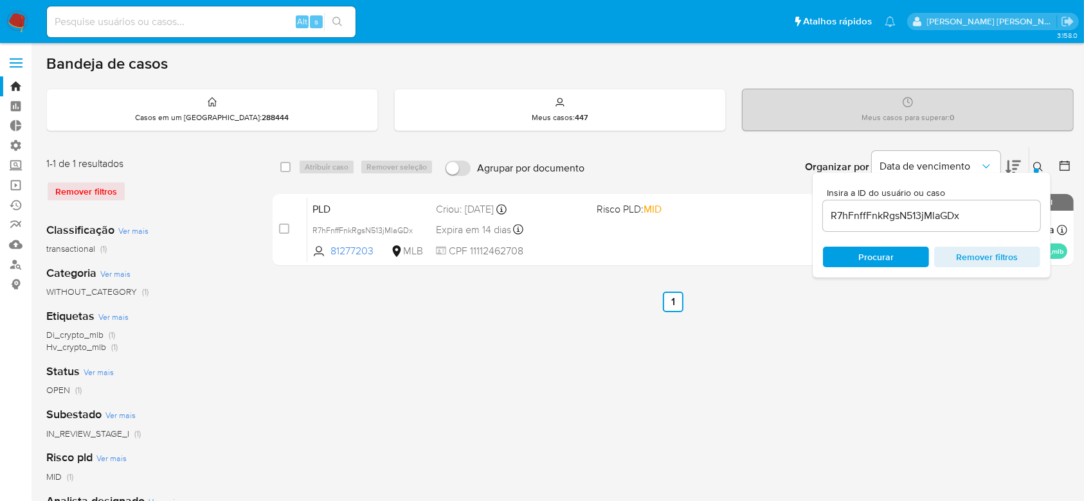
click at [915, 216] on input "R7hFnffFnkRgsN513jMlaGDx" at bounding box center [931, 216] width 217 height 17
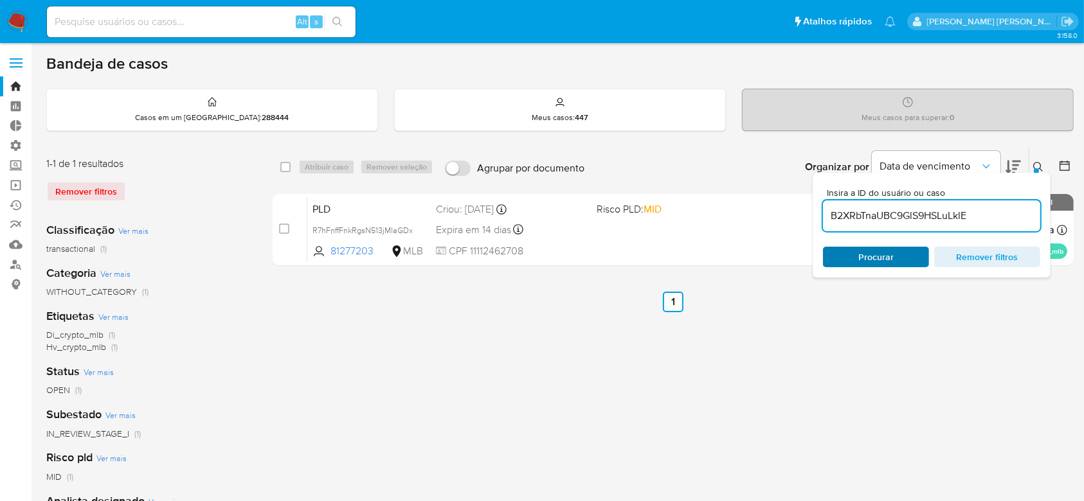
type input "B2XRbTnaUBC9GlS9HSLuLklE"
click at [886, 255] on span "Procurar" at bounding box center [875, 257] width 35 height 21
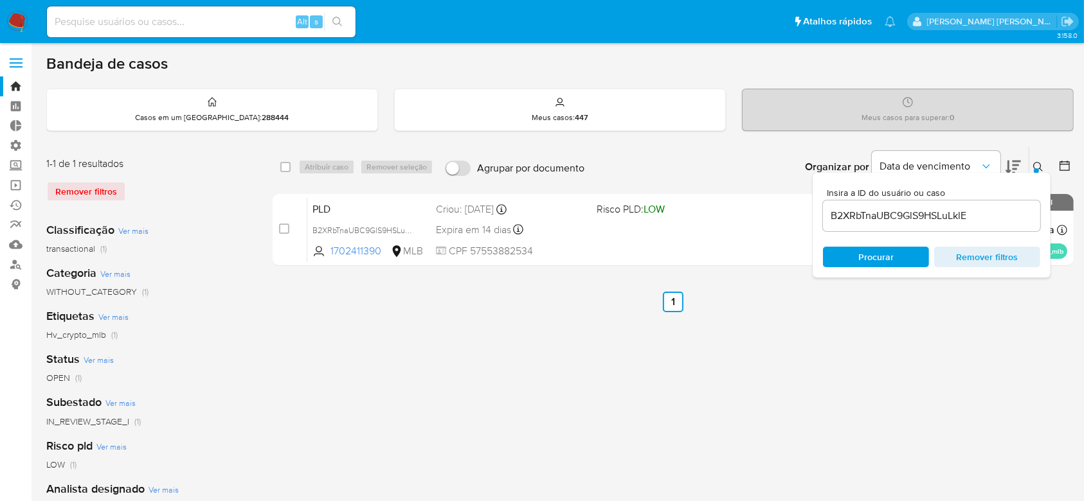
click at [1044, 166] on button at bounding box center [1039, 166] width 21 height 15
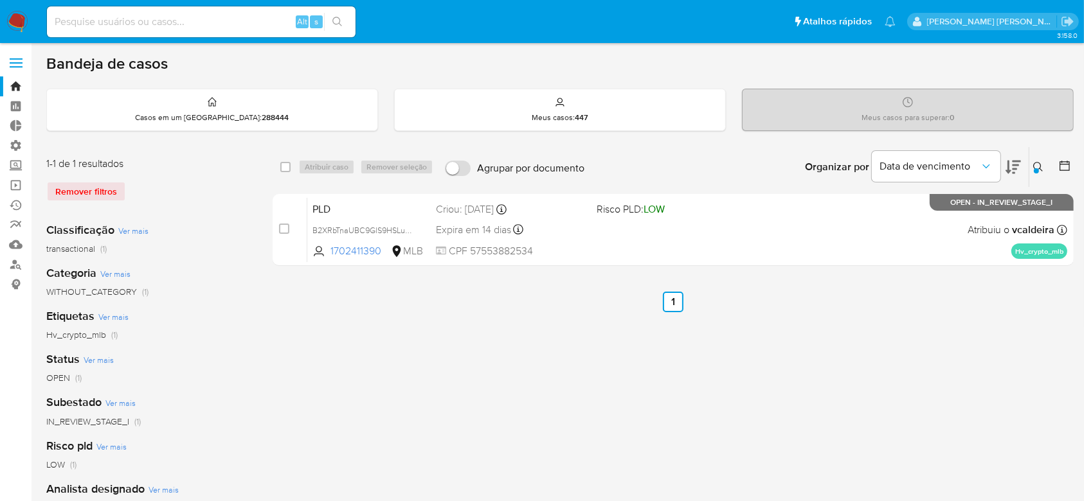
click at [1038, 166] on icon at bounding box center [1038, 167] width 10 height 10
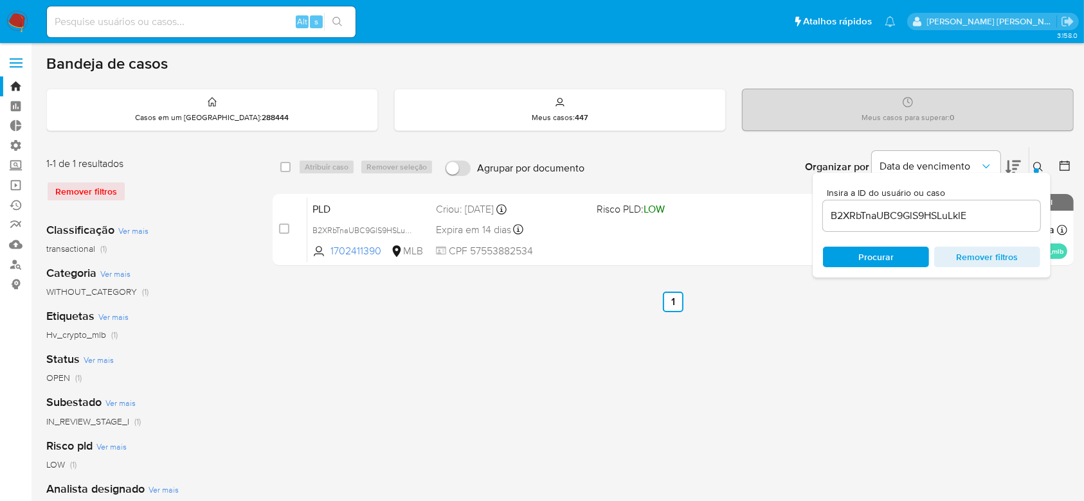
click at [893, 210] on input "B2XRbTnaUBC9GlS9HSLuLklE" at bounding box center [931, 216] width 217 height 17
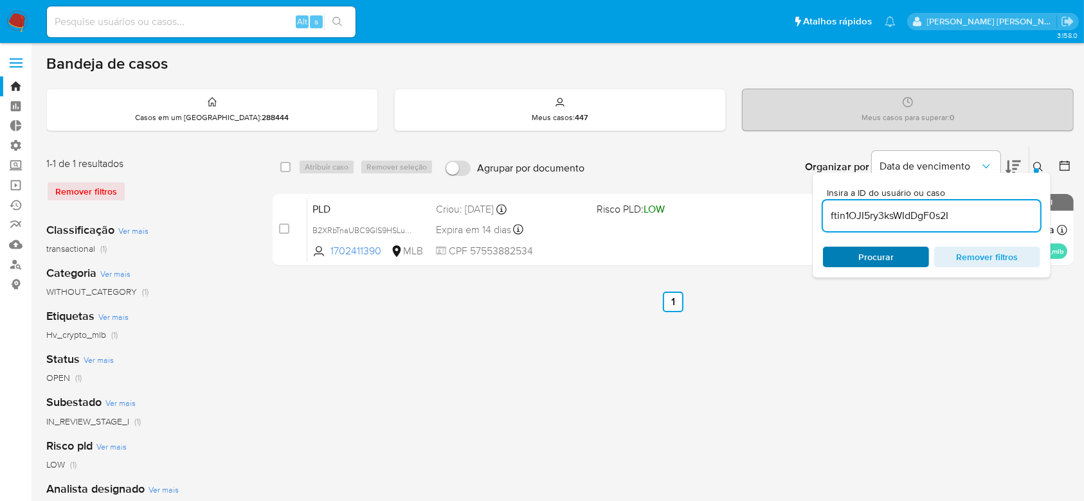
type input "ftin1OJI5ry3ksWIdDgF0s2I"
click at [875, 251] on span "Procurar" at bounding box center [875, 257] width 35 height 21
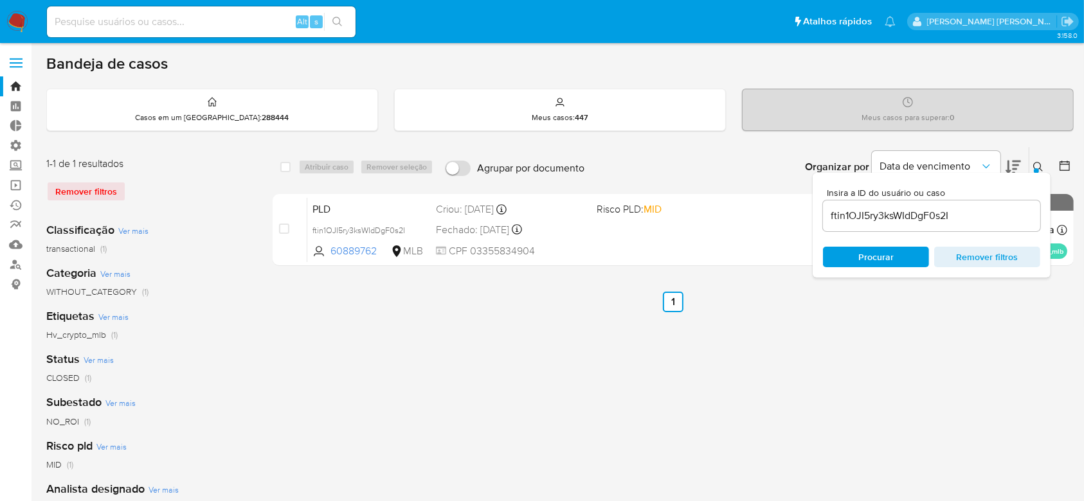
click at [1031, 163] on button at bounding box center [1039, 166] width 21 height 15
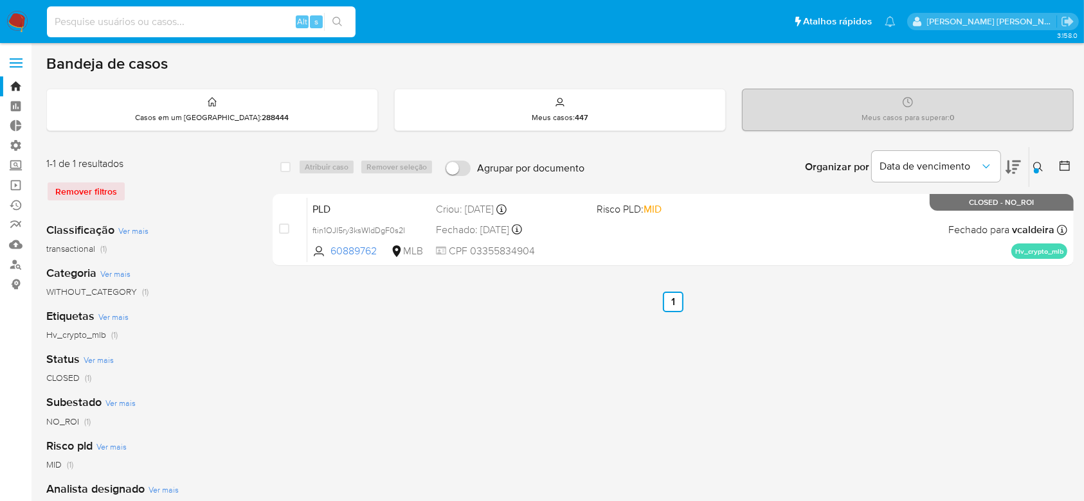
click at [166, 26] on input at bounding box center [201, 21] width 309 height 17
paste input "itIdJPGfVMeCFVtQhbpNPWkx"
type input "itIdJPGfVMeCFVtQhbpNPWkx"
click at [333, 23] on icon "search-icon" at bounding box center [337, 22] width 10 height 10
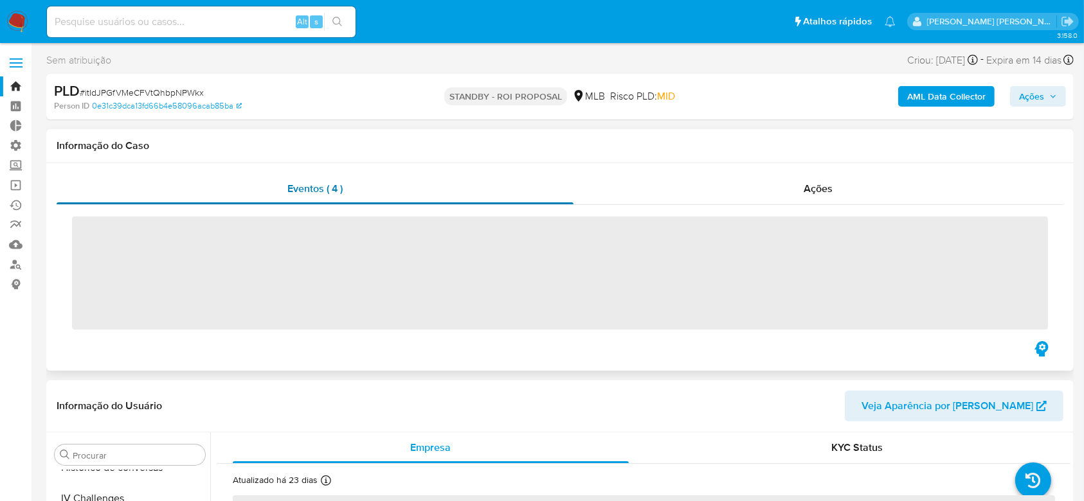
scroll to position [605, 0]
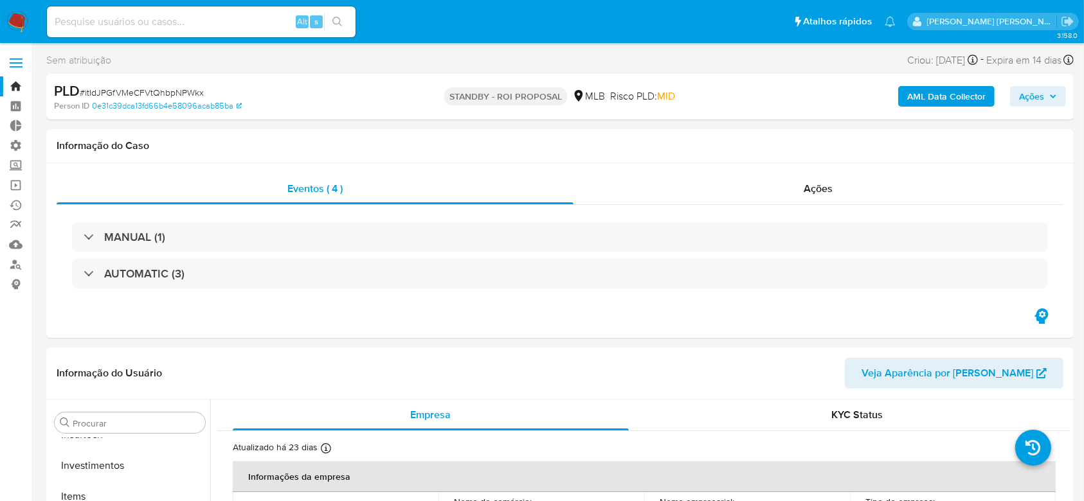
select select "10"
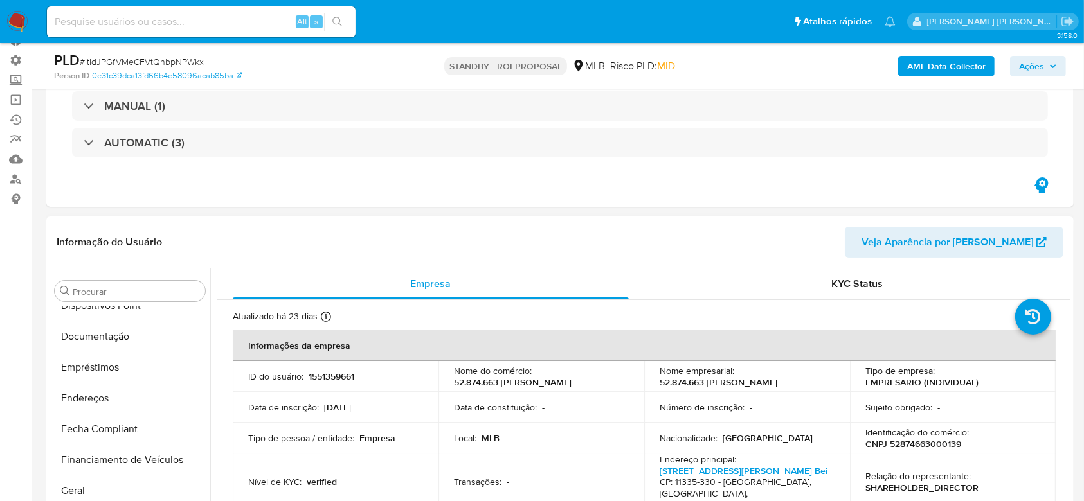
scroll to position [262, 0]
click at [100, 335] on button "Documentação" at bounding box center [124, 338] width 150 height 31
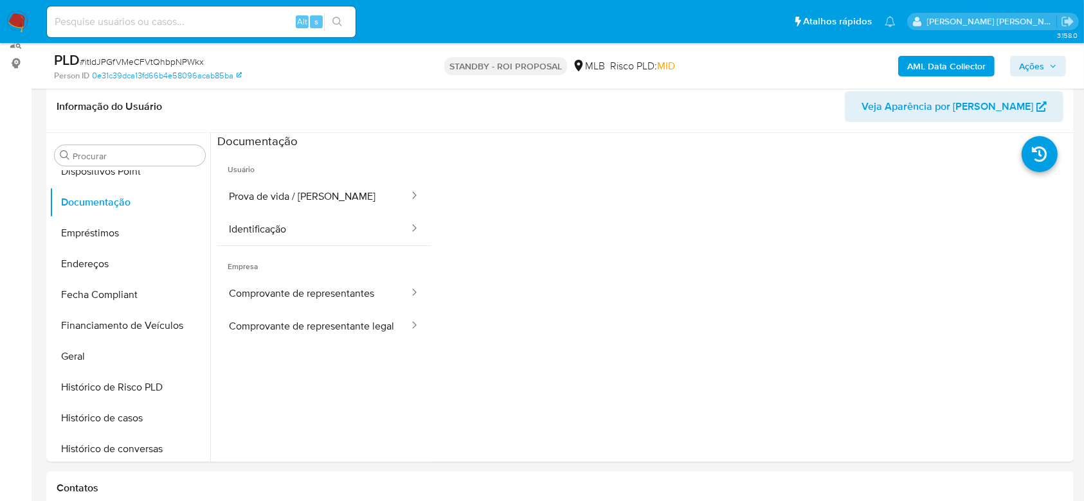
scroll to position [200, 0]
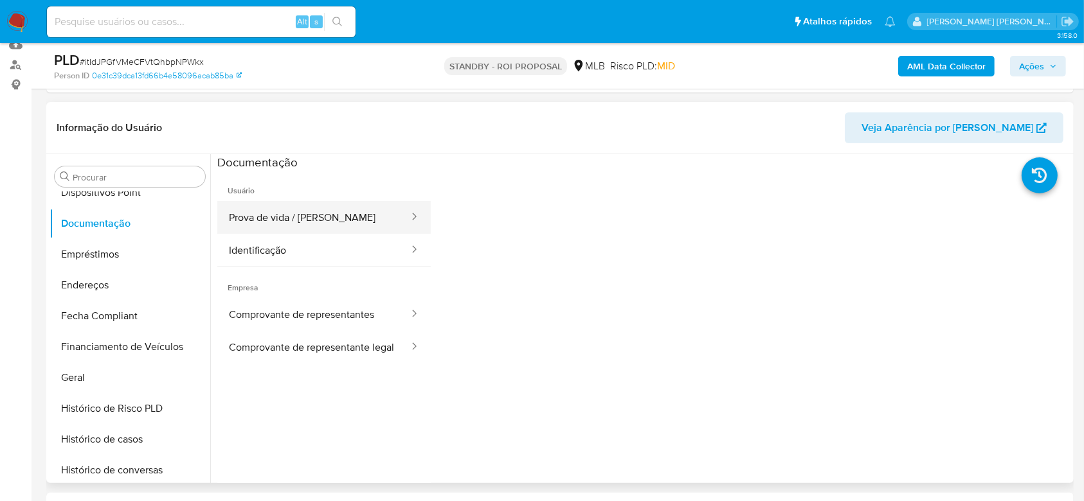
click at [305, 213] on button "Prova de vida / [PERSON_NAME]" at bounding box center [313, 217] width 193 height 33
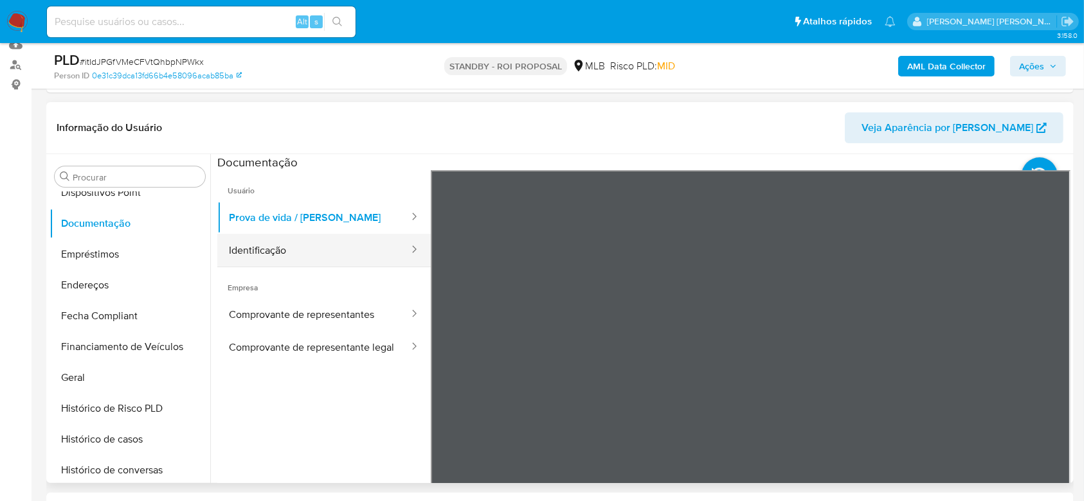
click at [285, 259] on button "Identificação" at bounding box center [313, 250] width 193 height 33
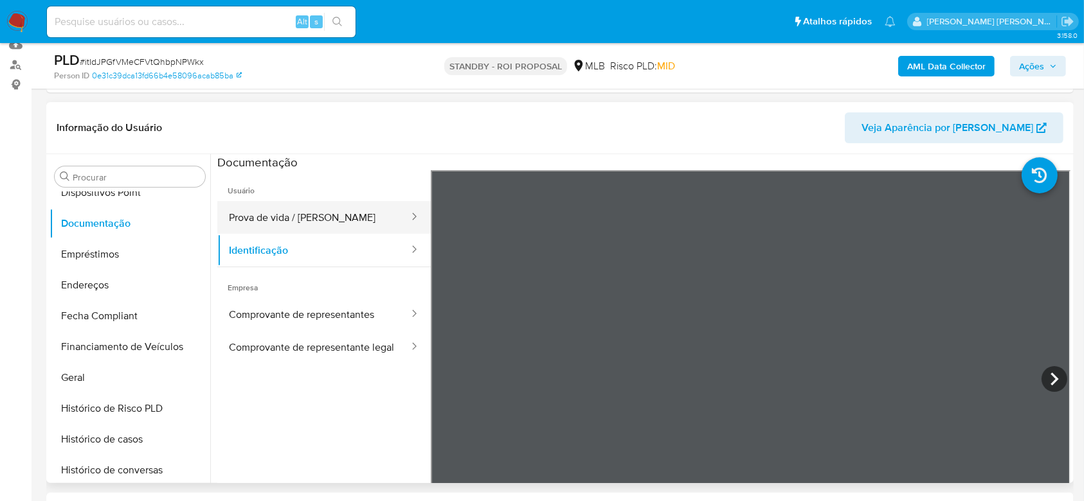
click at [293, 221] on button "Prova de vida / [PERSON_NAME]" at bounding box center [313, 217] width 193 height 33
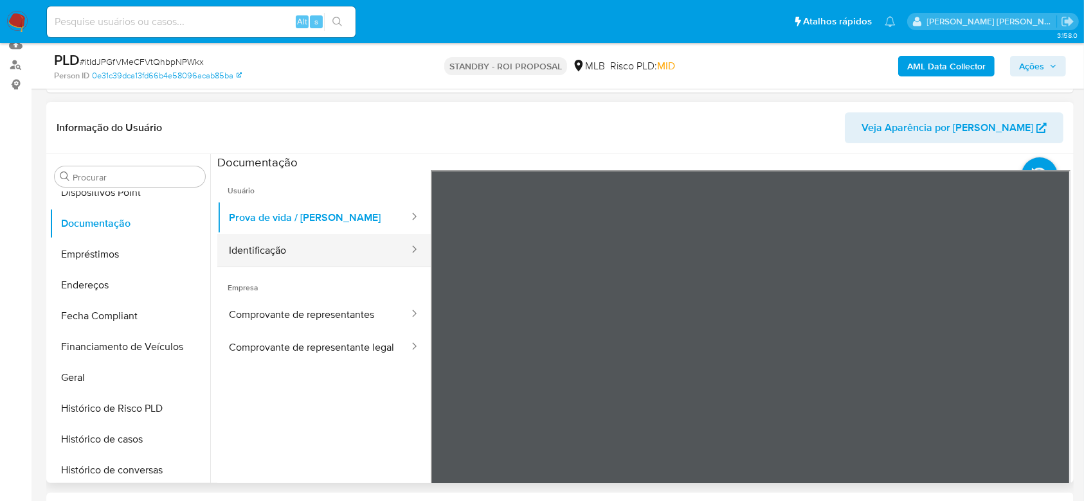
click at [285, 258] on button "Identificação" at bounding box center [313, 250] width 193 height 33
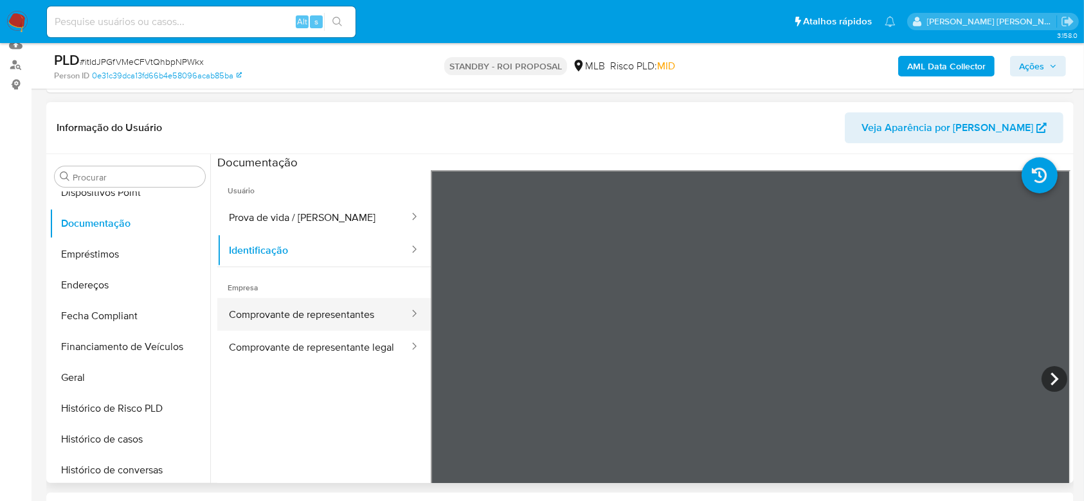
click at [296, 317] on button "Comprovante de representantes" at bounding box center [313, 314] width 193 height 33
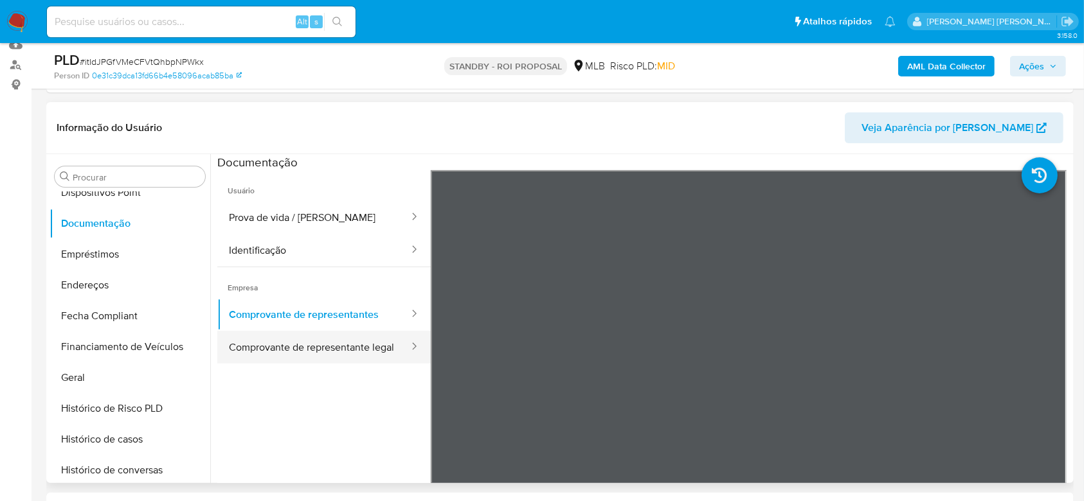
click at [305, 357] on button "Comprovante de representante legal" at bounding box center [313, 347] width 193 height 33
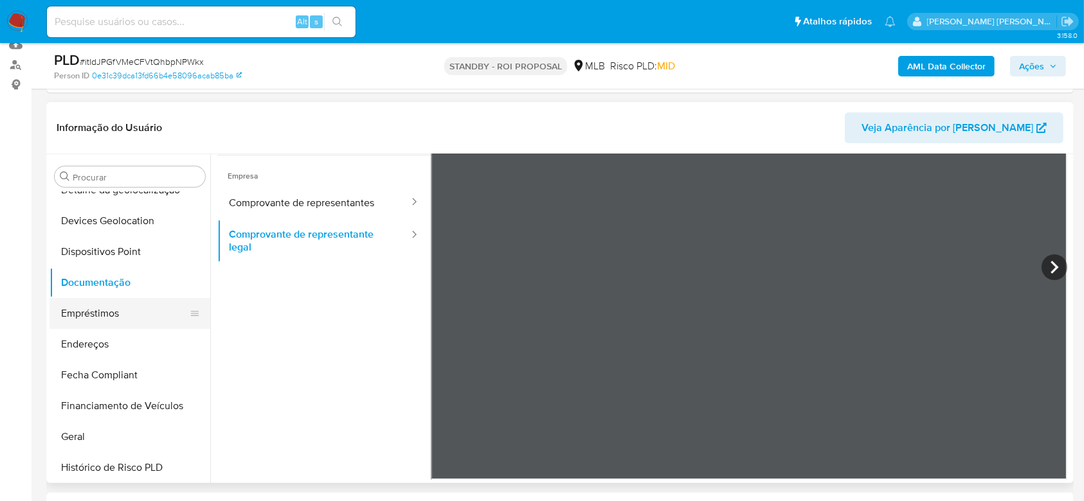
scroll to position [175, 0]
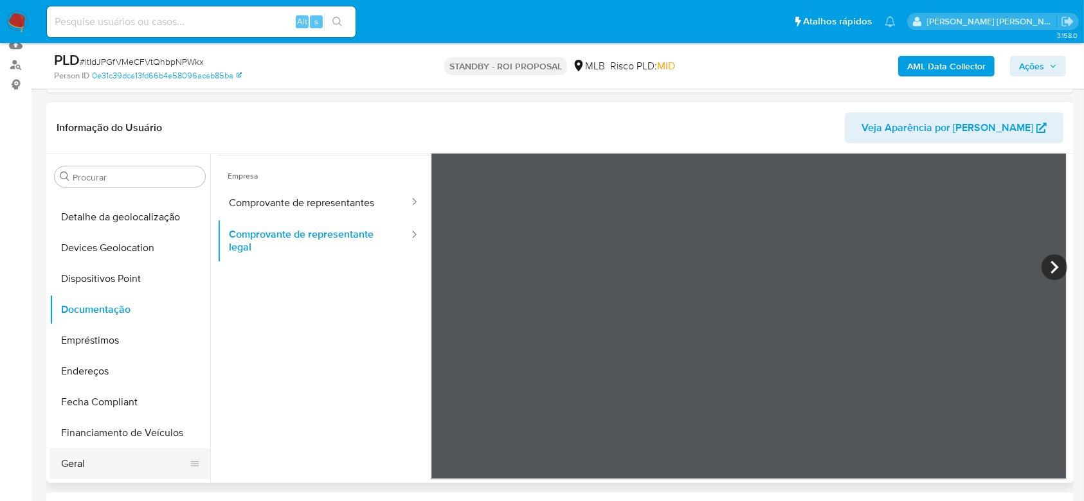
click at [117, 468] on button "Geral" at bounding box center [124, 464] width 150 height 31
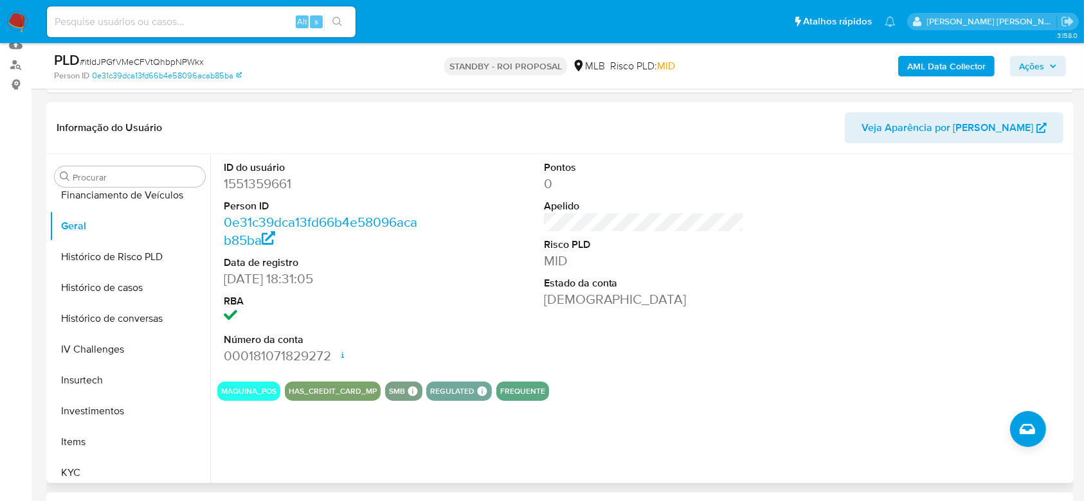
scroll to position [433, 0]
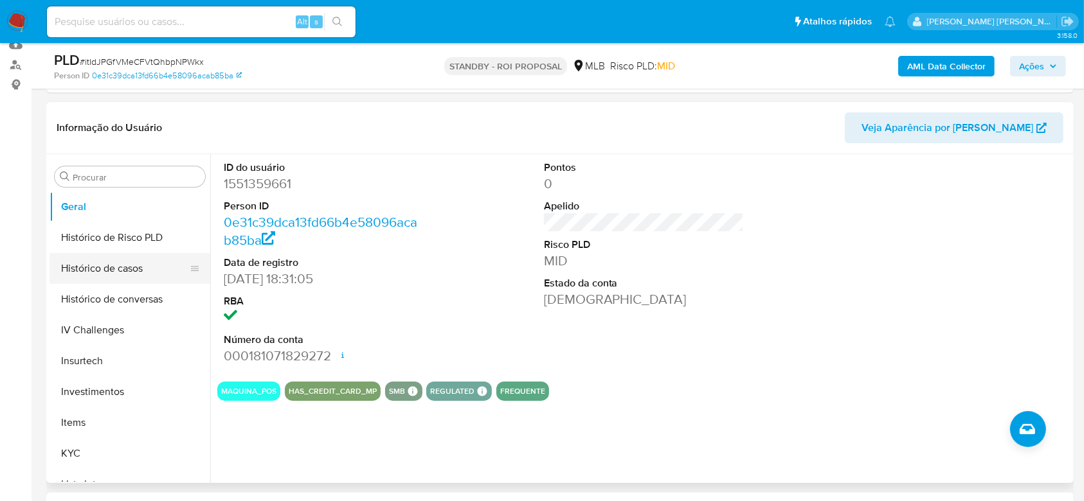
click at [119, 268] on button "Histórico de casos" at bounding box center [124, 268] width 150 height 31
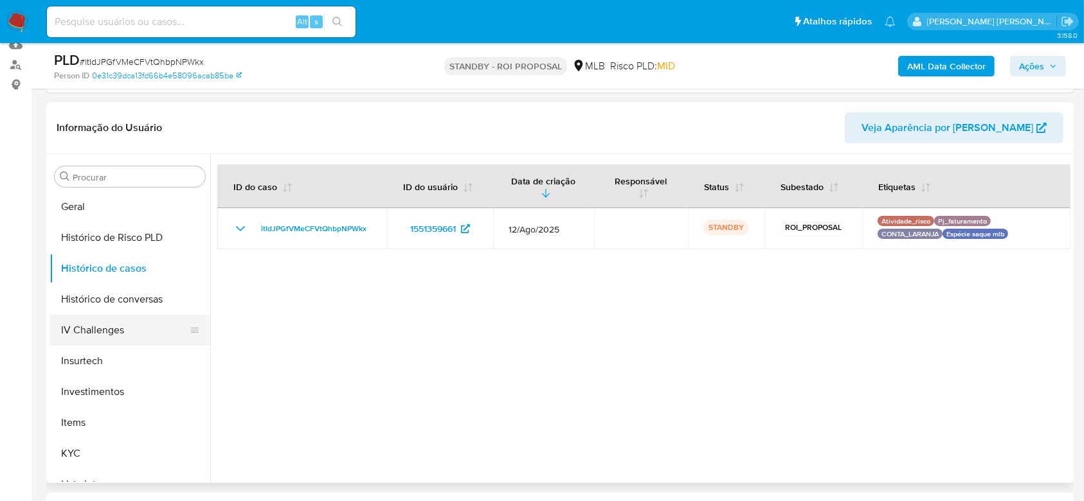
scroll to position [519, 0]
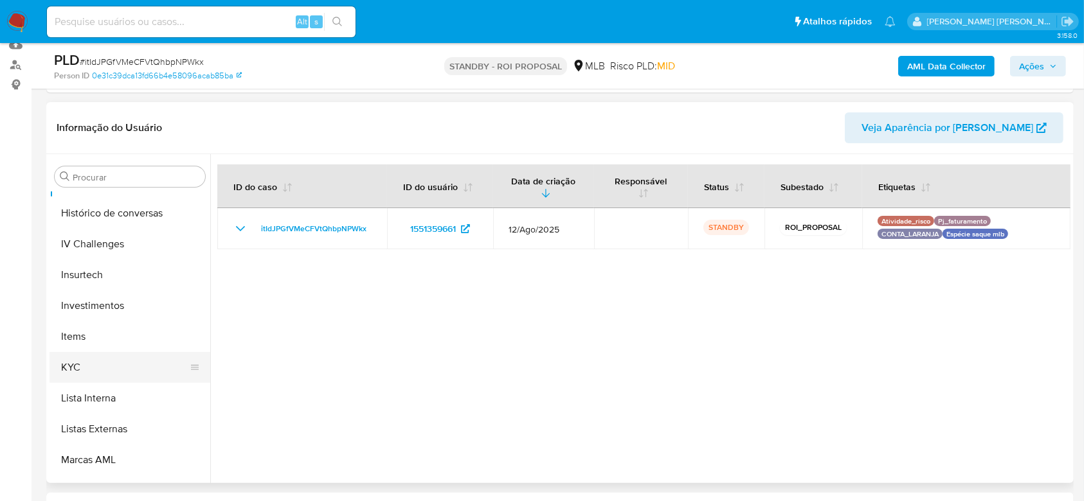
click at [102, 360] on button "KYC" at bounding box center [124, 367] width 150 height 31
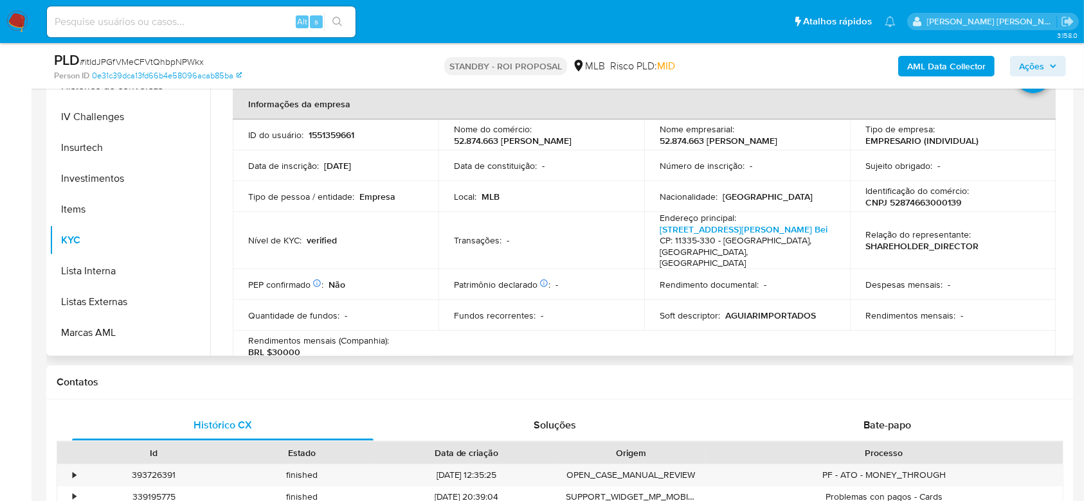
scroll to position [0, 0]
click at [699, 230] on link "Rua Marechal Euclides Zenobio Da Costa 597, Vila Mateo Bei" at bounding box center [743, 229] width 168 height 13
click at [114, 20] on input at bounding box center [201, 21] width 309 height 17
paste input "https://docs.google.com/document/d/1xU8HGXTM2xVrH1u0Qo-FHmJUiHmLaMWbharw6wm_8g4…"
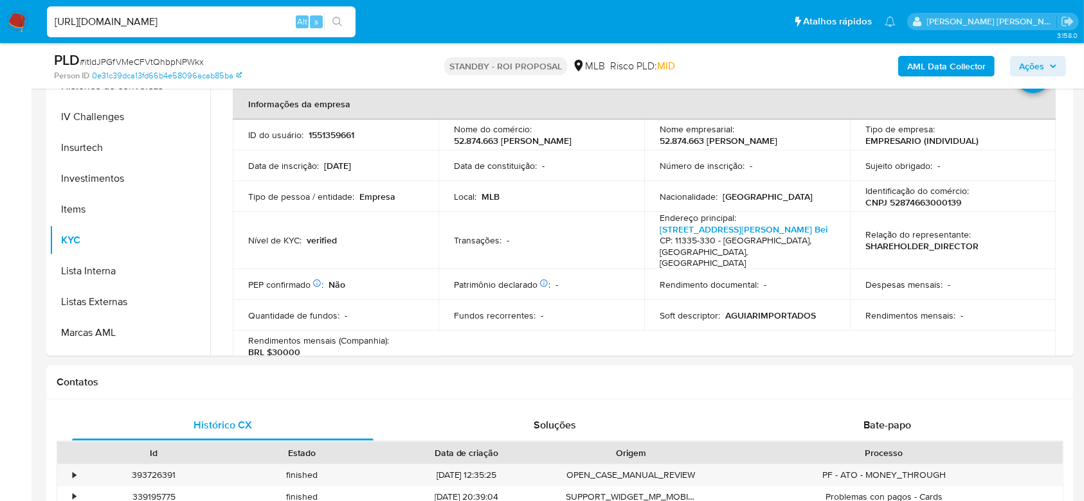
type input "https://docs.google.com/document/d/1xU8HGXTM2xVrH1u0Qo-FHmJUiHmLaMWbharw6wm_8g4…"
click at [334, 19] on icon "search-icon" at bounding box center [337, 22] width 10 height 10
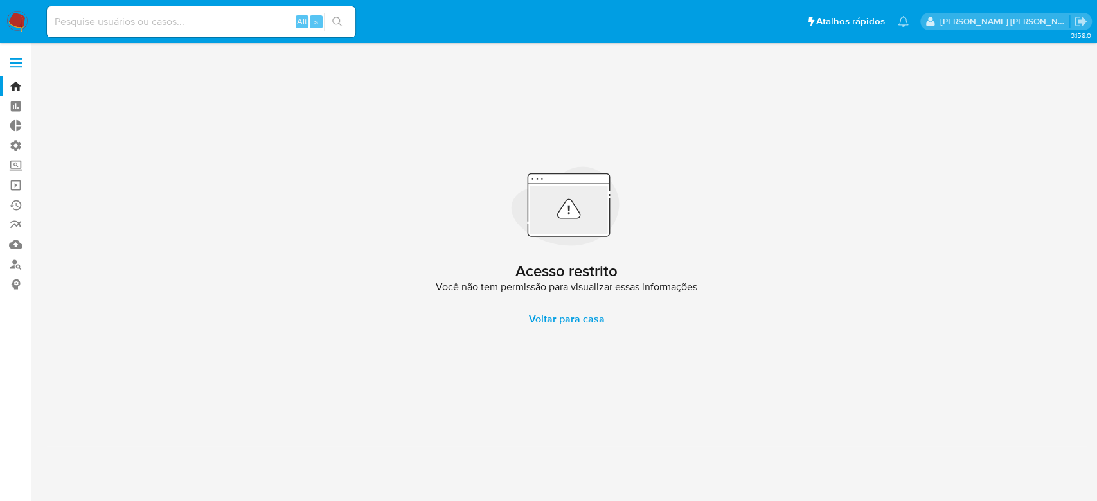
click at [210, 23] on input at bounding box center [201, 21] width 309 height 17
paste input "https://docs.google.com/document/d/1xU8HGXTM2xVrH1u0Qo-FHmJUiHmLaMWbharw6wm_8g4…"
type input "https://docs.google.com/document/d/1xU8HGXTM2xVrH1u0Qo-FHmJUiHmLaMWbharw6wm_8g4…"
click at [340, 19] on icon "search-icon" at bounding box center [337, 22] width 10 height 10
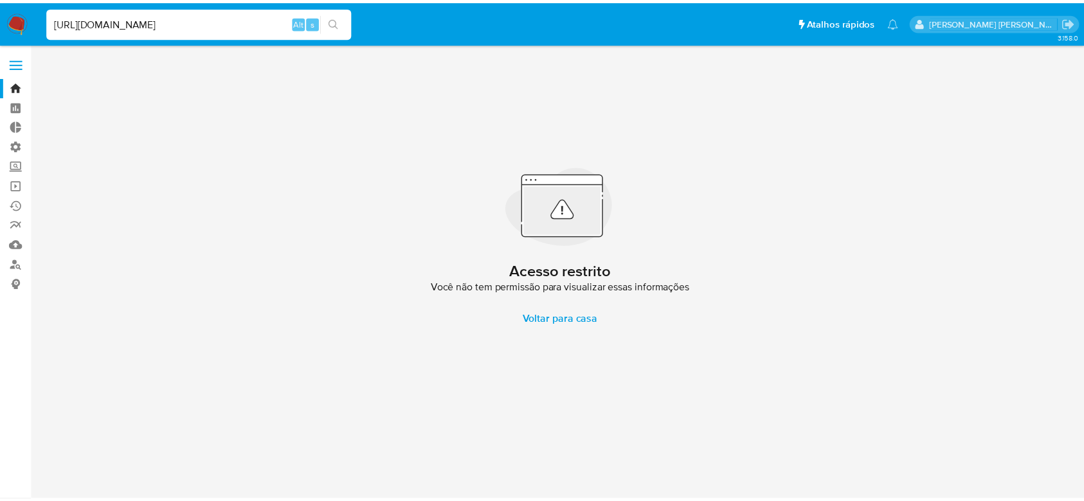
scroll to position [0, 0]
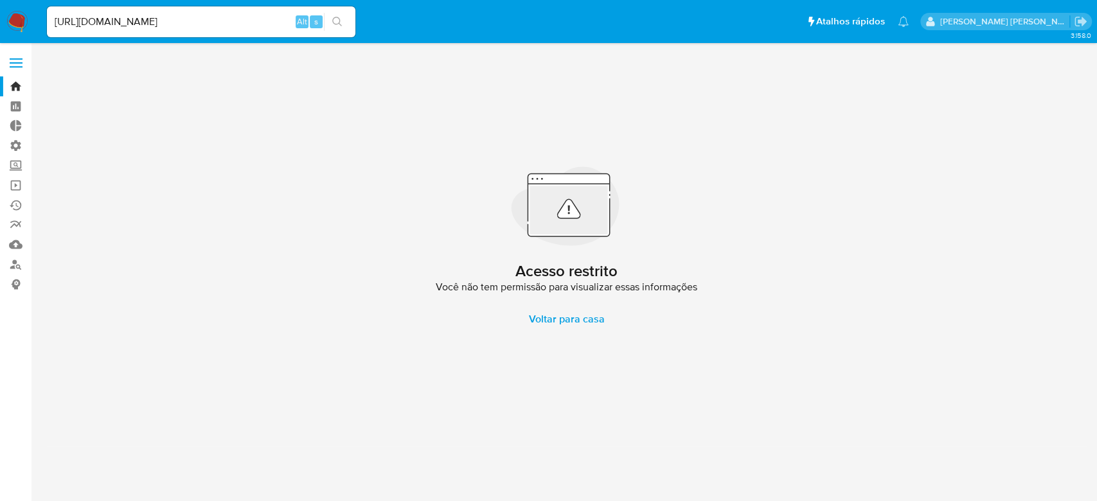
click at [218, 19] on input "https://docs.google.com/document/d/1xU8HGXTM2xVrH1u0Qo-FHmJUiHmLaMWbharw6wm_8g4…" at bounding box center [201, 21] width 309 height 17
click at [217, 19] on input "https://docs.google.com/document/d/1xU8HGXTM2xVrH1u0Qo-FHmJUiHmLaMWbharw6wm_8g4…" at bounding box center [201, 21] width 309 height 17
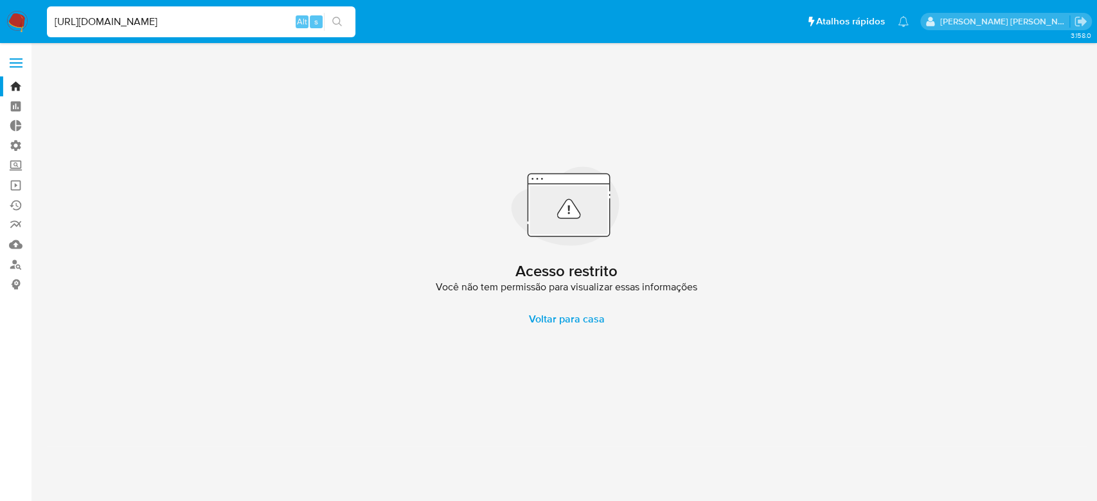
paste input "LScuj4TtEsgXgmjPhGQSpWe5"
type input "LScuj4TtEsgXgmjPhGQSpWe5"
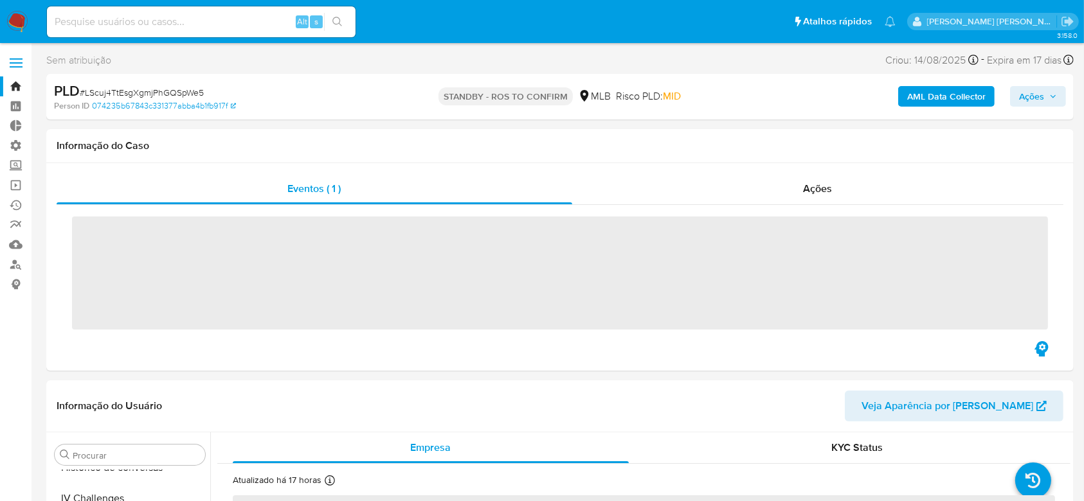
scroll to position [605, 0]
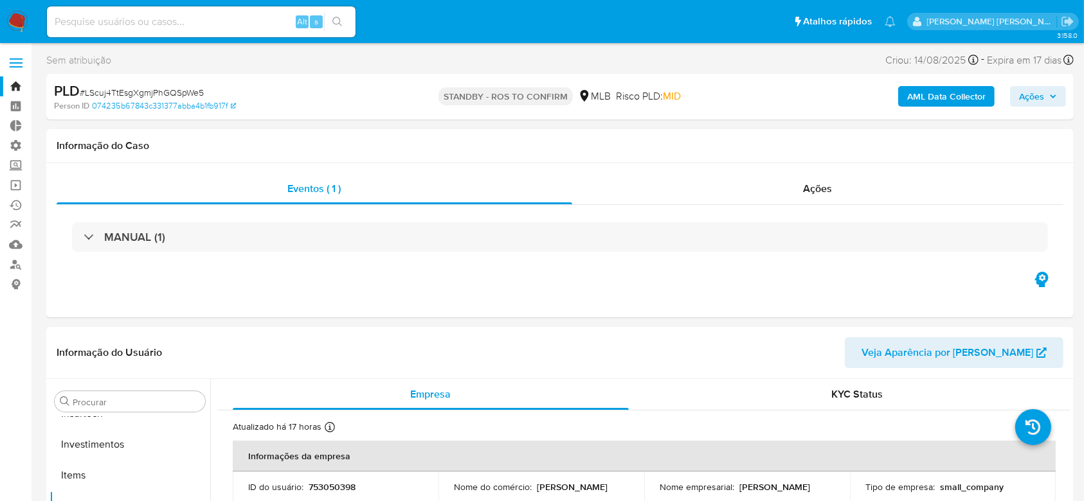
select select "10"
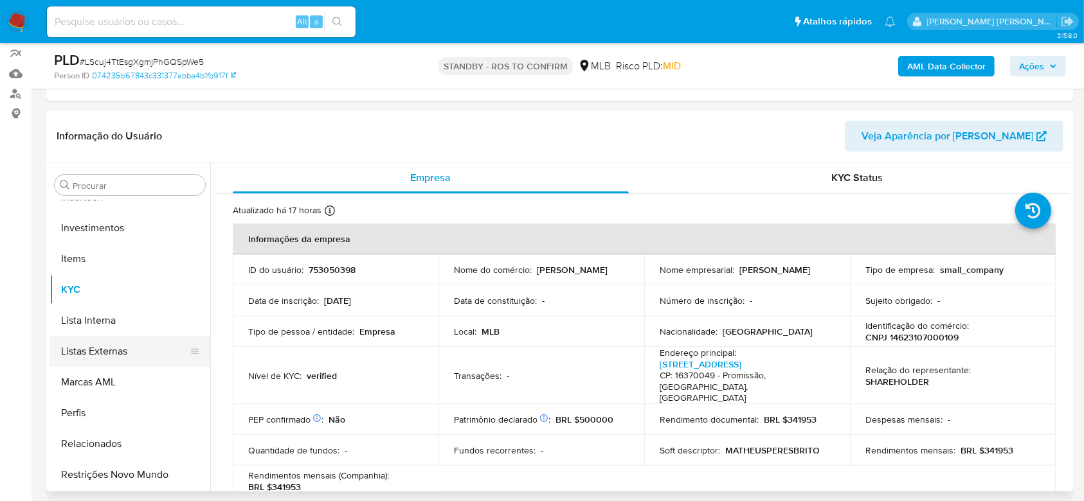
scroll to position [433, 0]
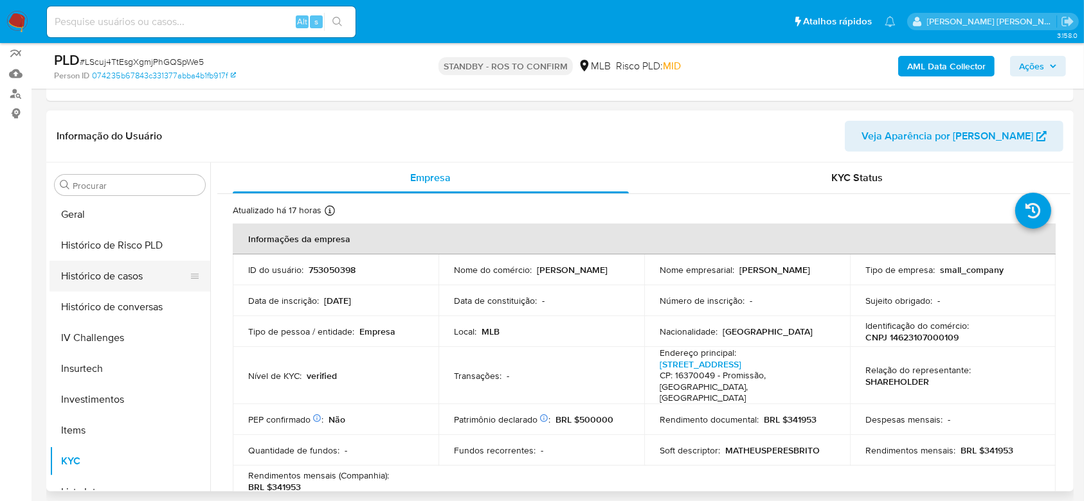
click at [132, 273] on button "Histórico de casos" at bounding box center [124, 276] width 150 height 31
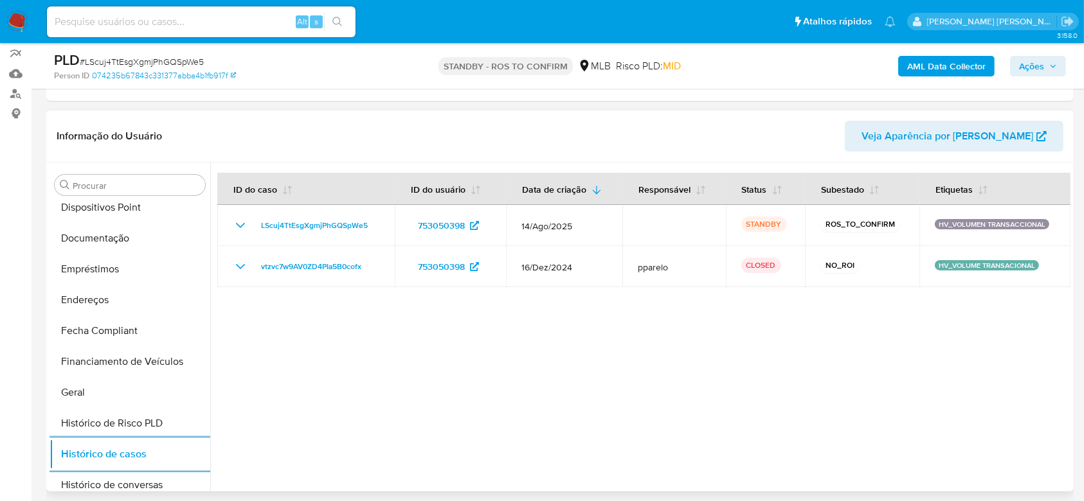
scroll to position [176, 0]
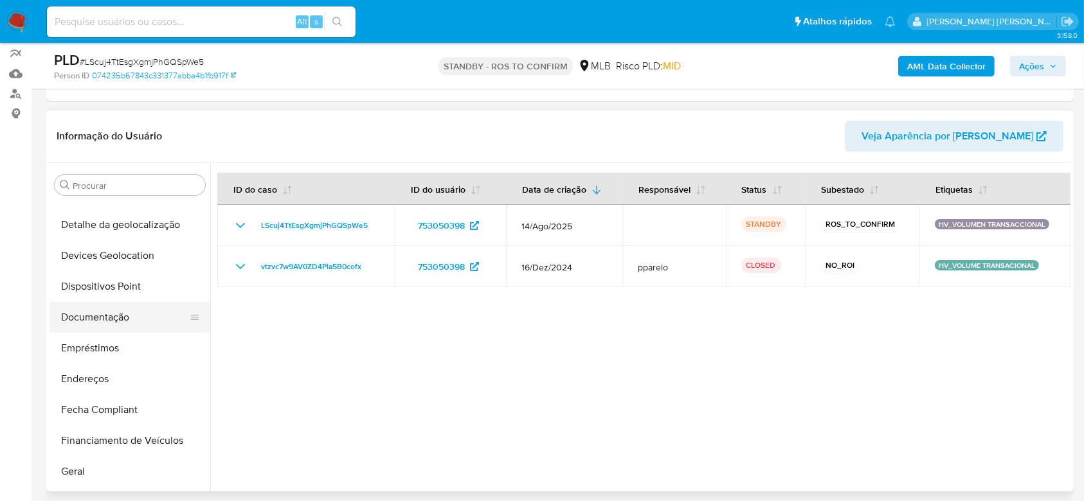
click at [106, 318] on button "Documentação" at bounding box center [124, 317] width 150 height 31
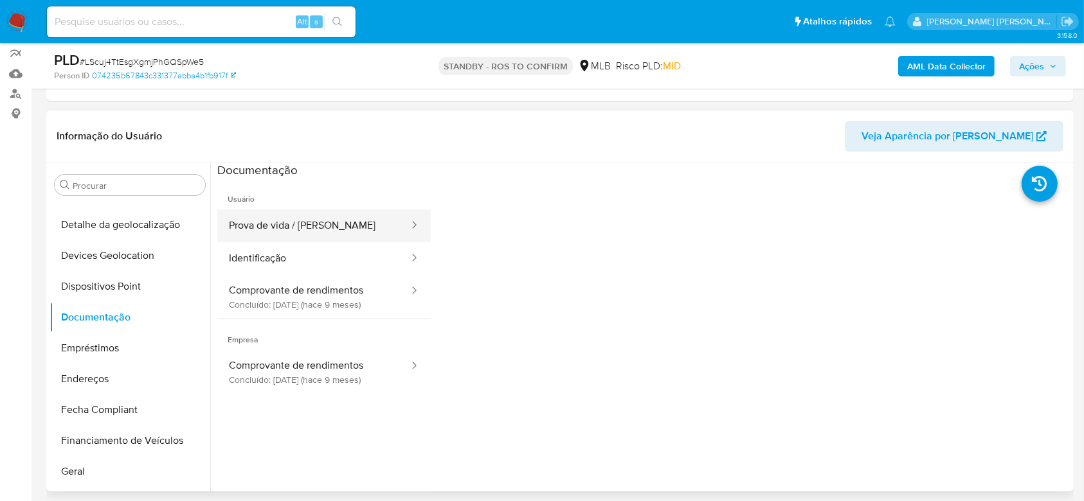
click at [298, 224] on button "Prova de vida / [PERSON_NAME]" at bounding box center [313, 226] width 193 height 33
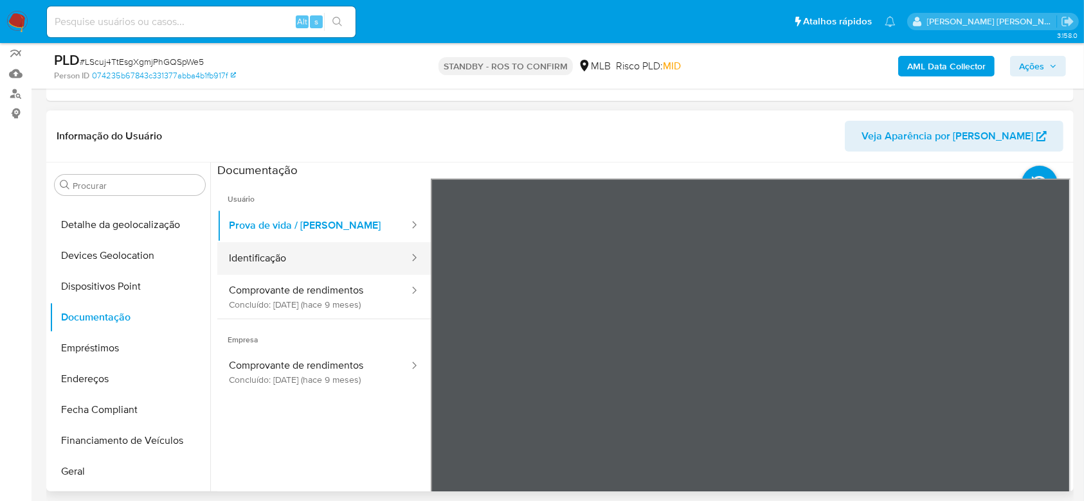
click at [267, 247] on button "Identificação" at bounding box center [313, 258] width 193 height 33
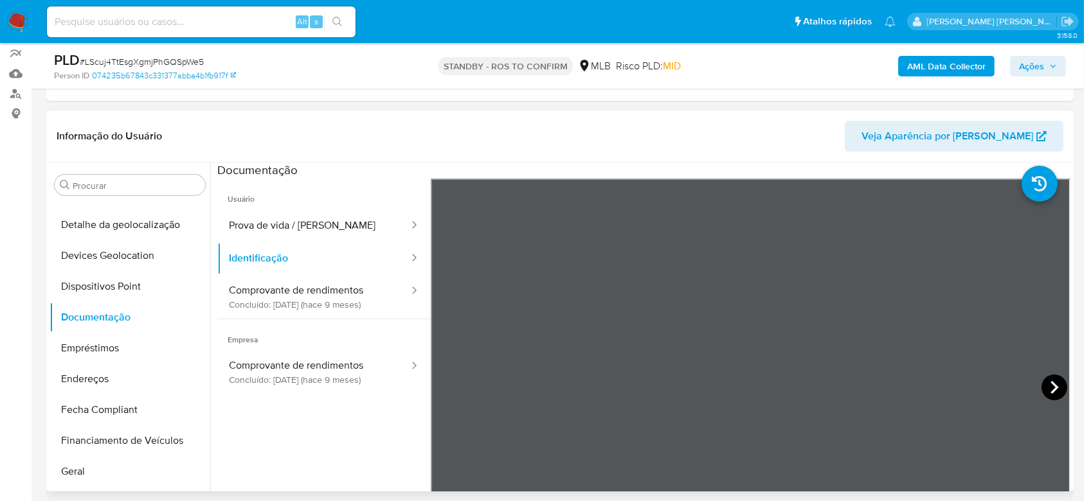
click at [1050, 389] on icon at bounding box center [1054, 388] width 26 height 26
click at [328, 297] on button "Comprovante de rendimentos Concluído: 23/12/2024 (hace 9 meses)" at bounding box center [313, 297] width 193 height 44
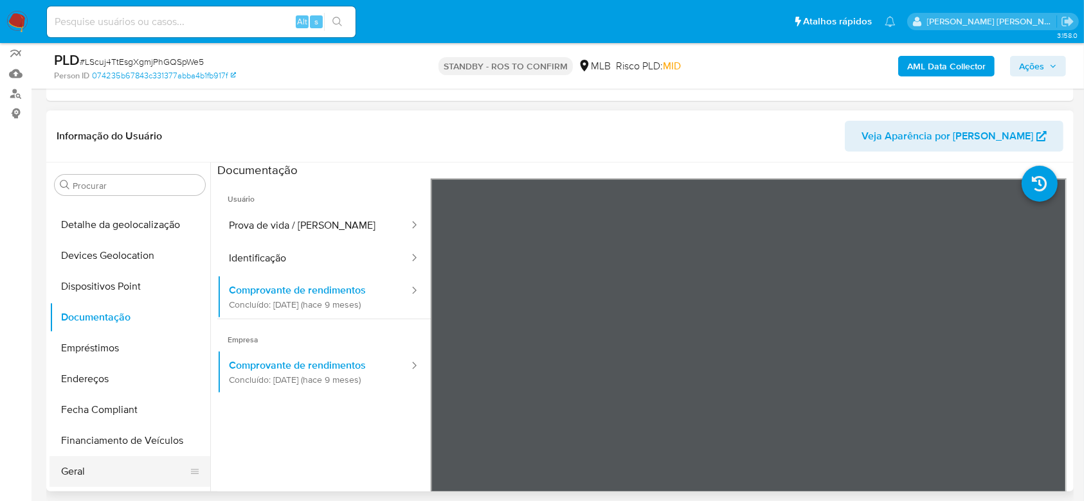
click at [85, 467] on button "Geral" at bounding box center [124, 471] width 150 height 31
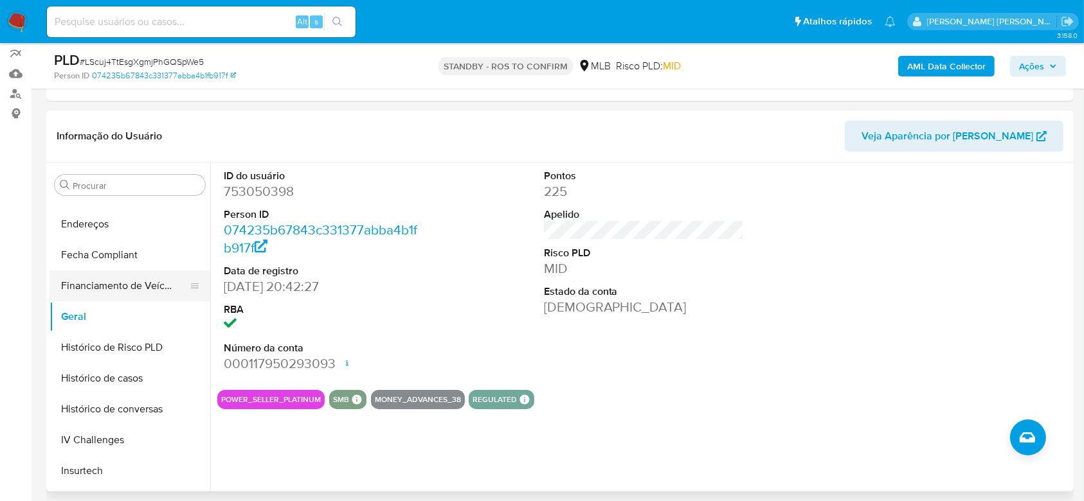
scroll to position [348, 0]
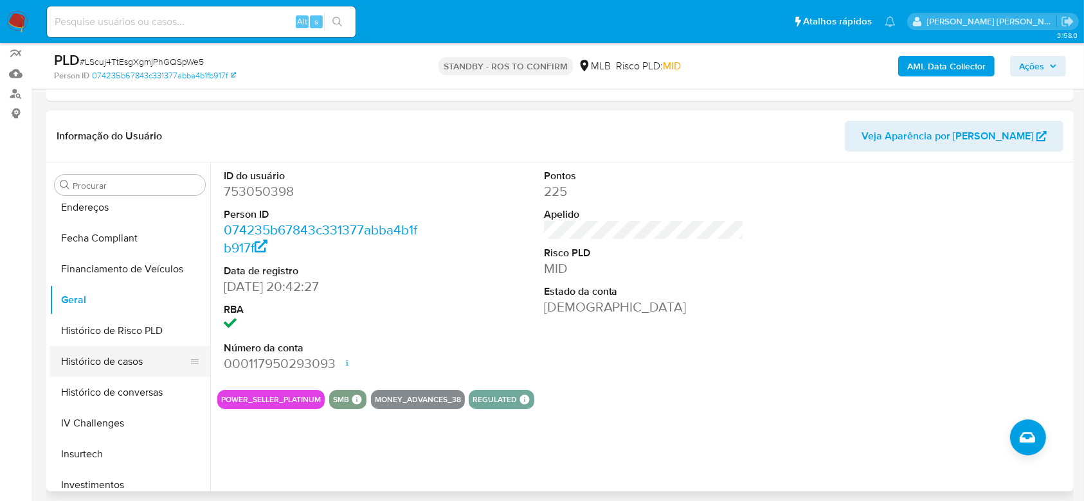
click at [103, 363] on button "Histórico de casos" at bounding box center [124, 361] width 150 height 31
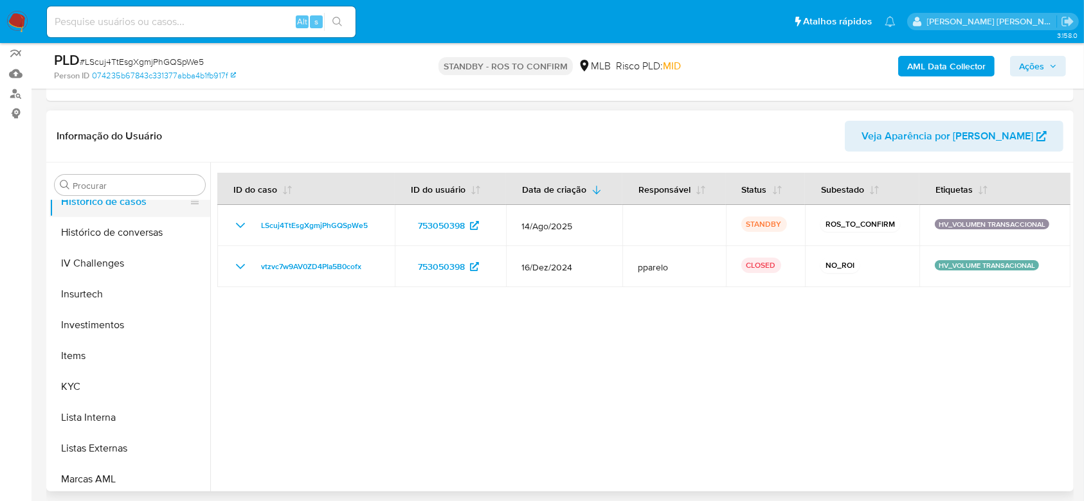
scroll to position [519, 0]
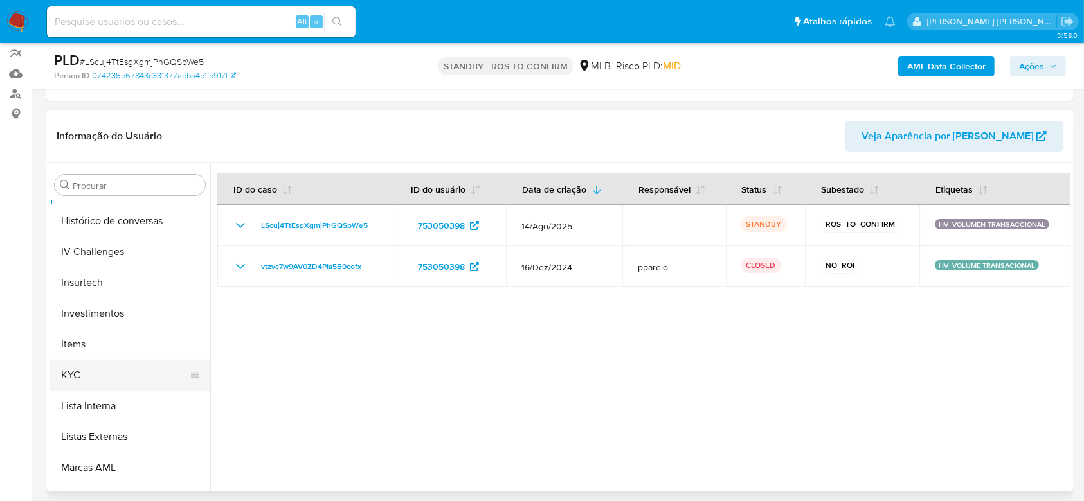
click at [83, 370] on button "KYC" at bounding box center [124, 375] width 150 height 31
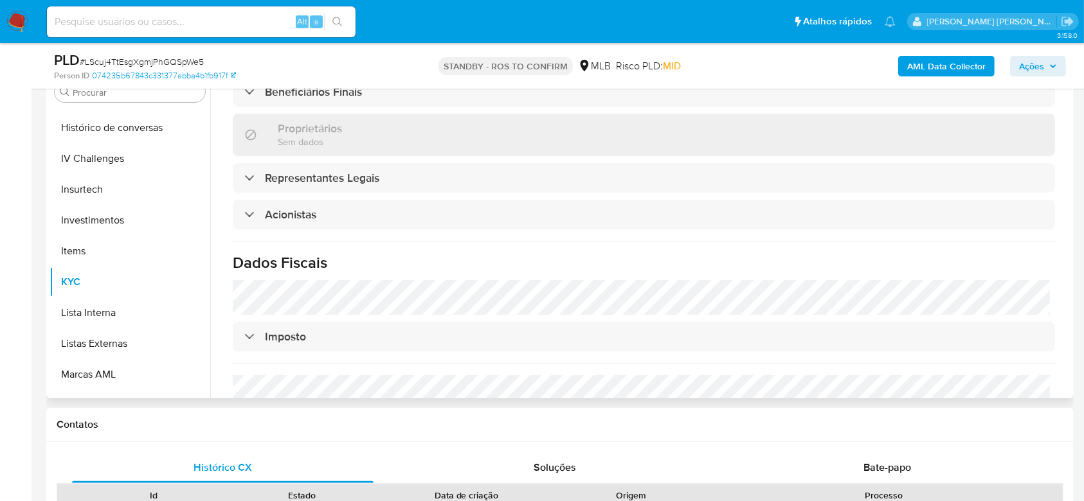
scroll to position [668, 0]
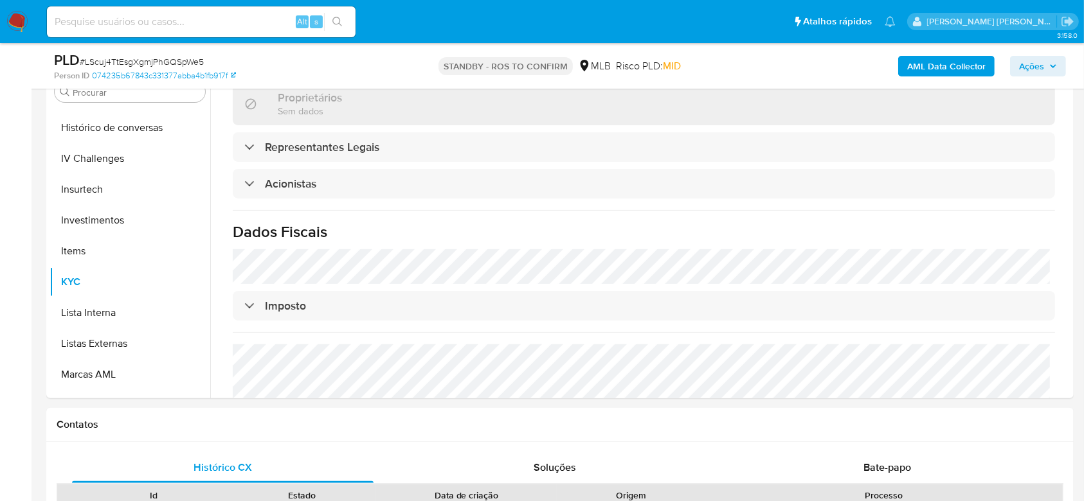
click at [134, 20] on input at bounding box center [201, 21] width 309 height 17
paste input "iQlrYNvimuAba8cvMhk1sxgQ"
type input "iQlrYNvimuAba8cvMhk1sxgQ"
click at [343, 22] on button "search-icon" at bounding box center [337, 22] width 26 height 18
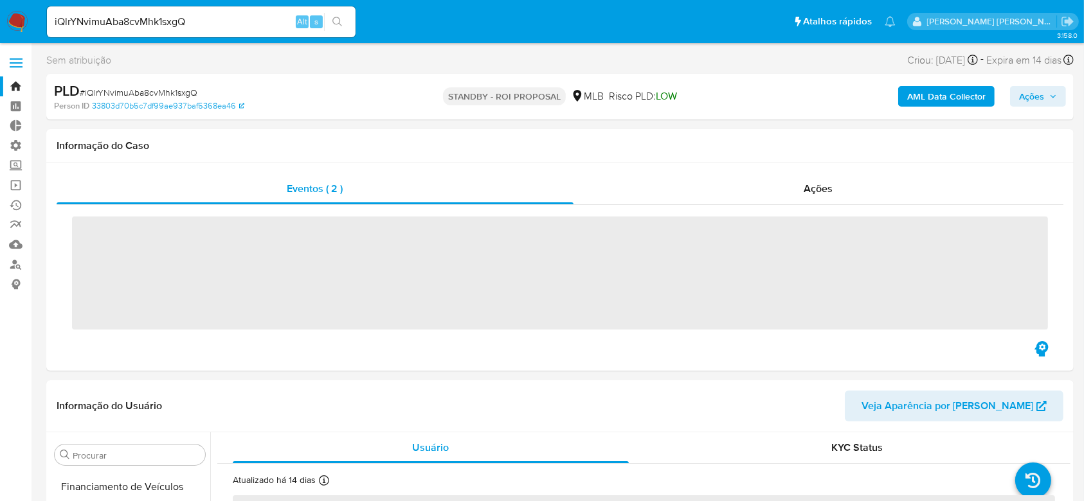
scroll to position [605, 0]
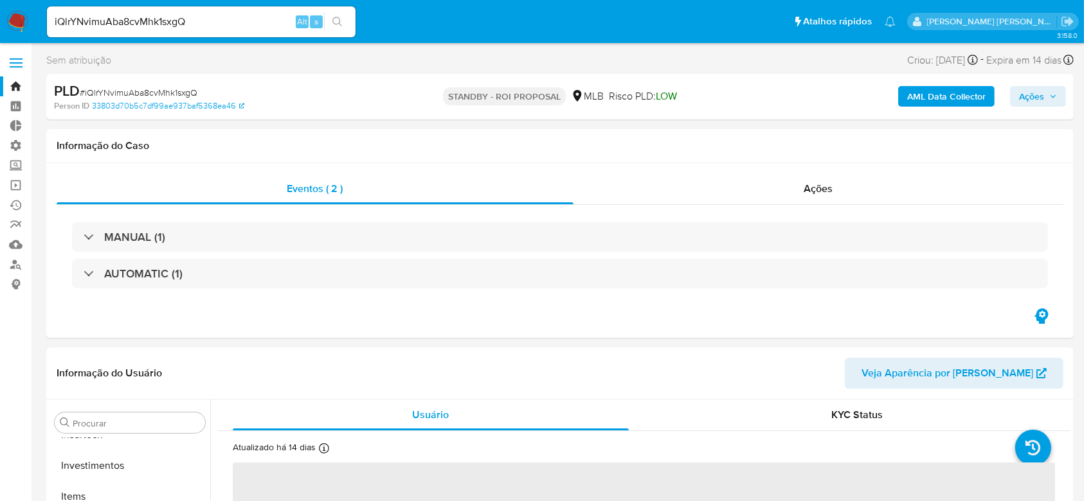
select select "10"
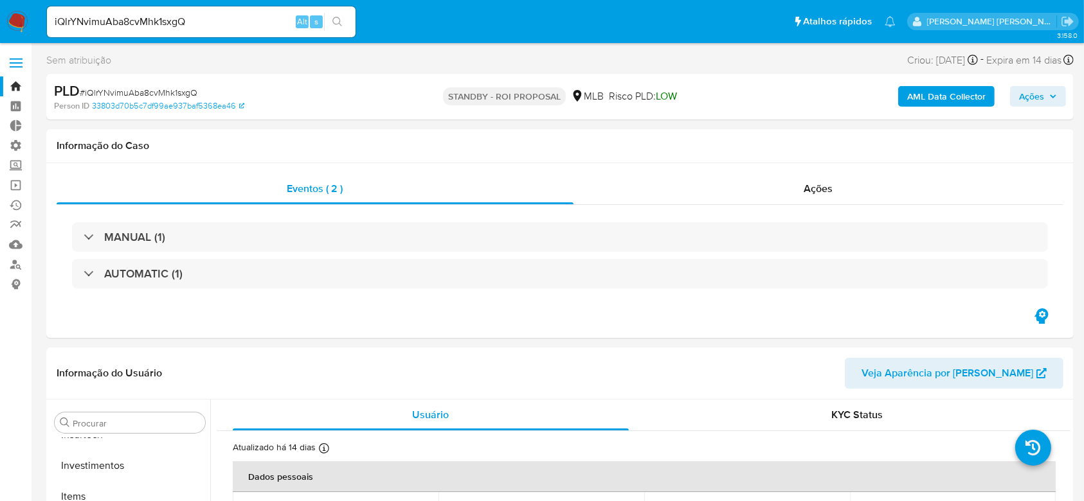
click at [13, 82] on link "Bandeja" at bounding box center [76, 86] width 153 height 20
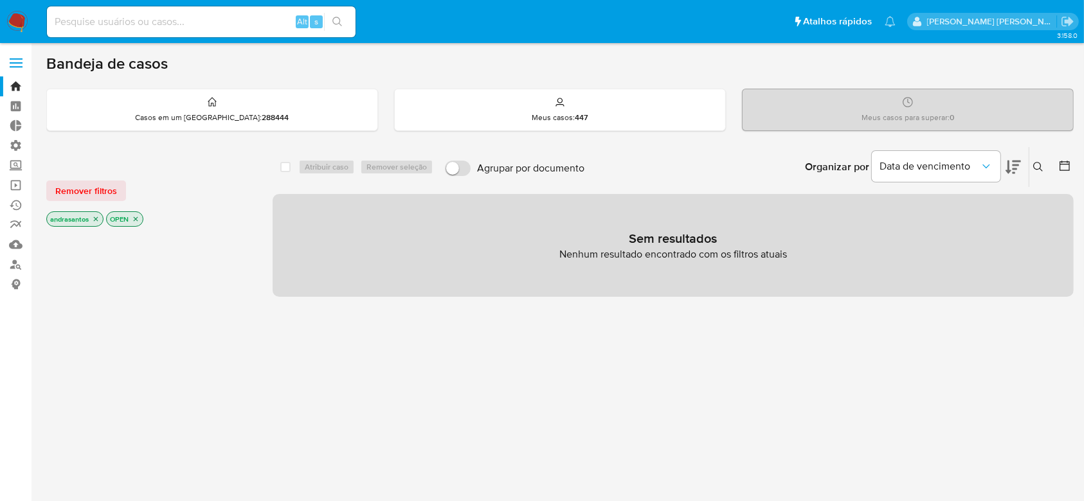
click at [94, 219] on icon "close-filter" at bounding box center [96, 219] width 4 height 4
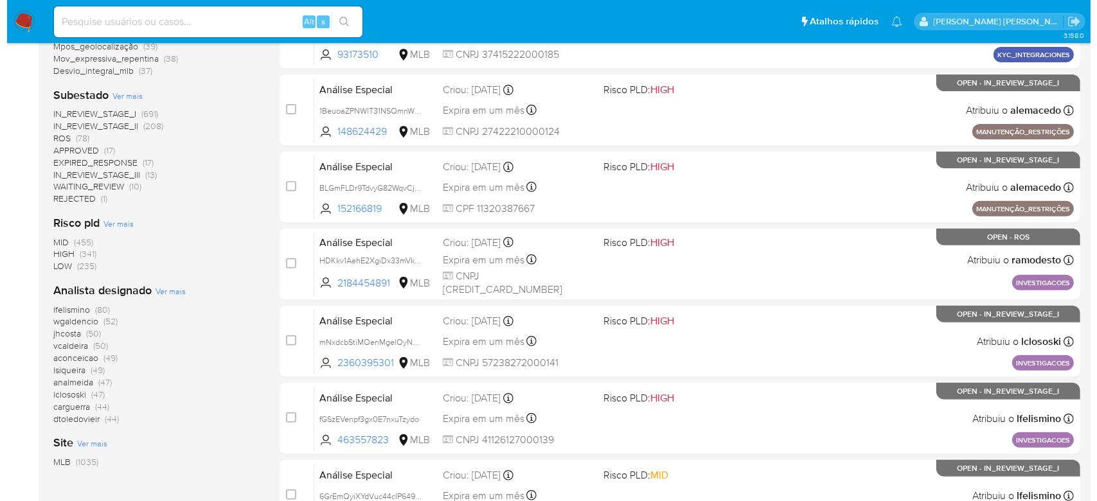
scroll to position [257, 0]
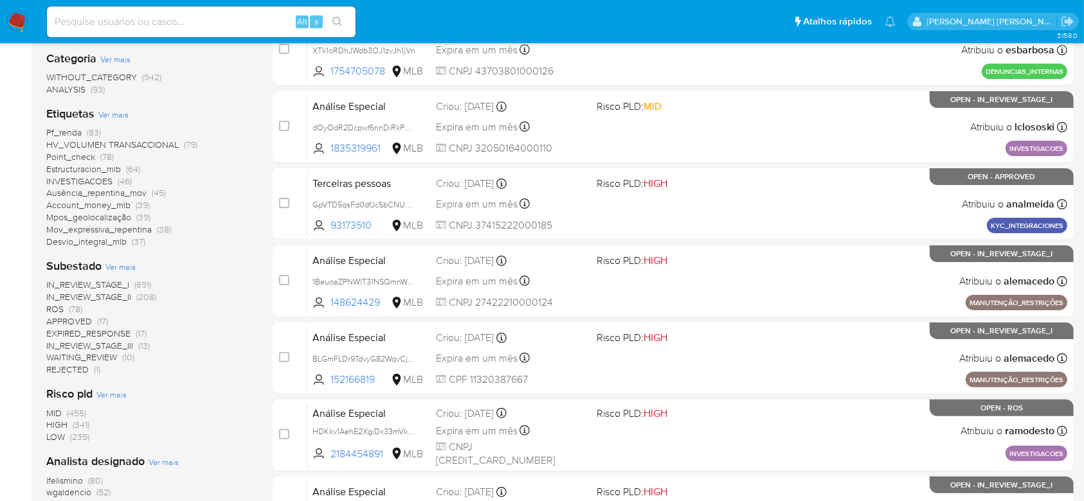
click at [125, 268] on span "Ver mais" at bounding box center [120, 267] width 30 height 12
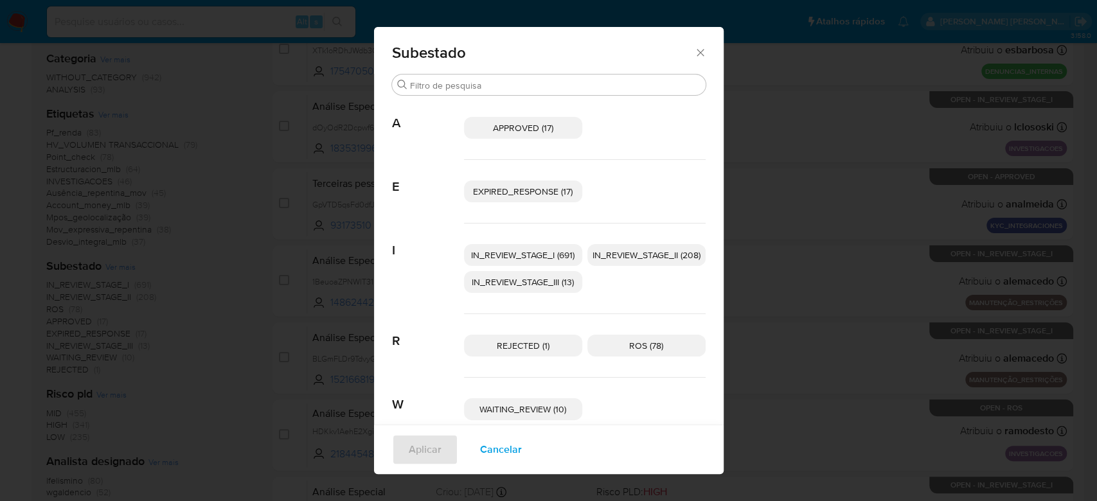
click at [526, 249] on span "IN_REVIEW_STAGE_I (691)" at bounding box center [522, 255] width 103 height 13
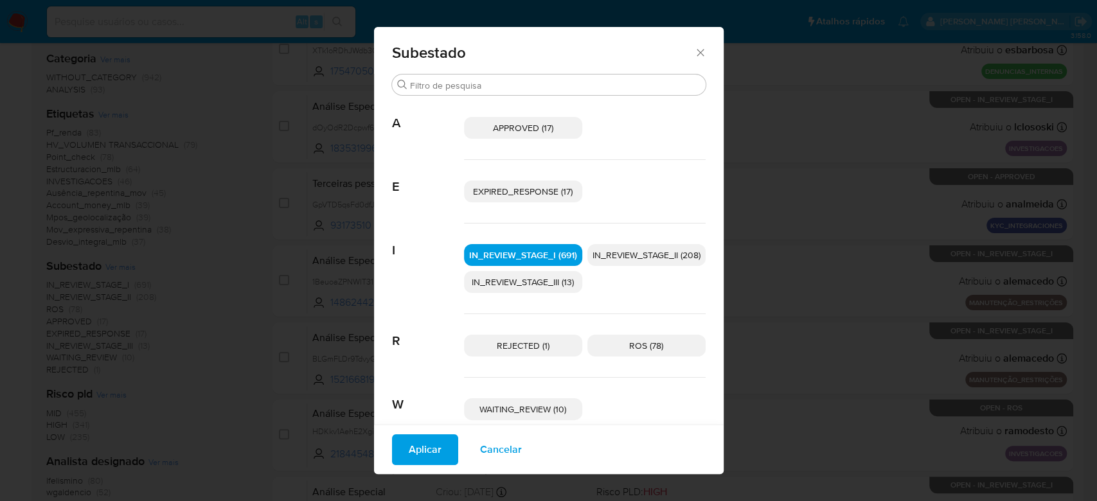
click at [609, 249] on span "IN_REVIEW_STAGE_II (208)" at bounding box center [647, 255] width 108 height 13
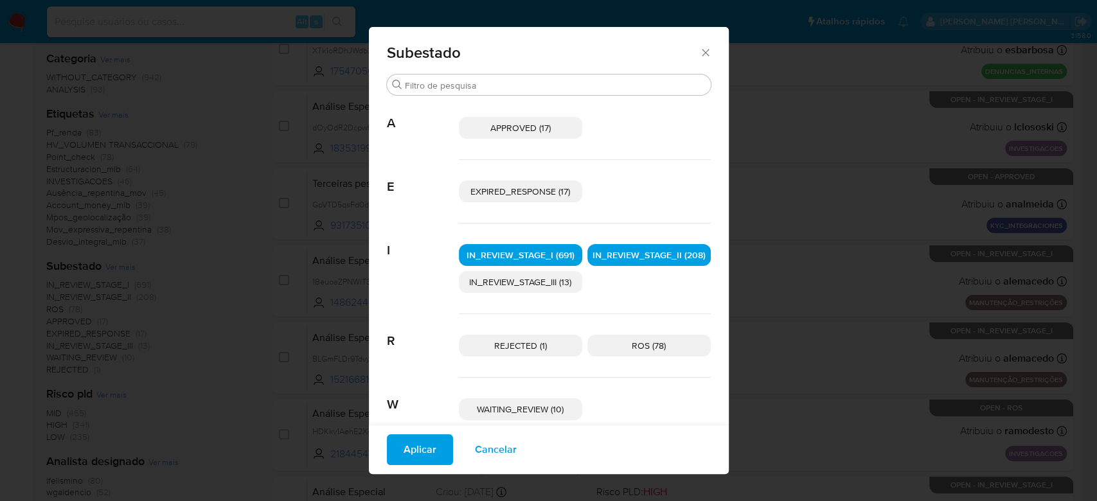
click at [433, 452] on button "Aplicar" at bounding box center [420, 449] width 66 height 31
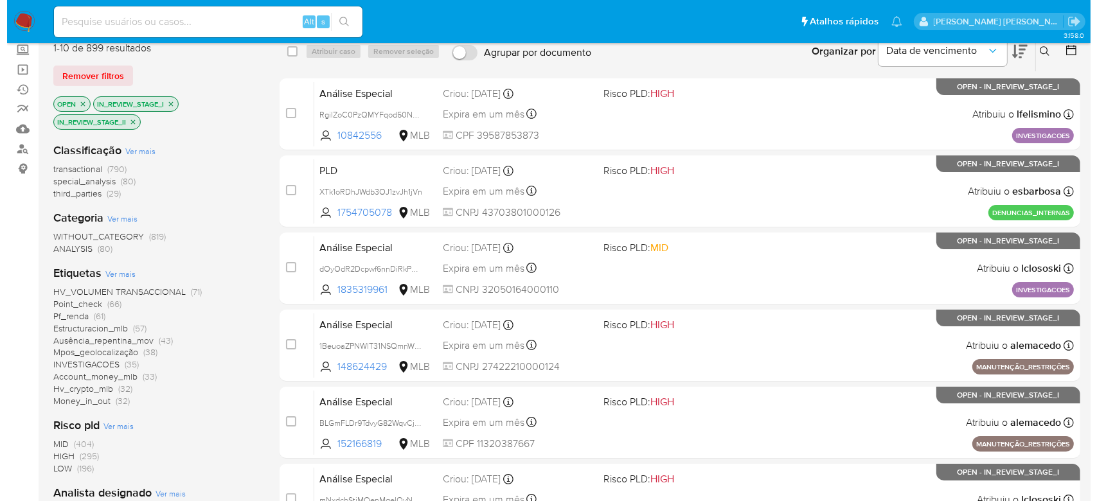
scroll to position [257, 0]
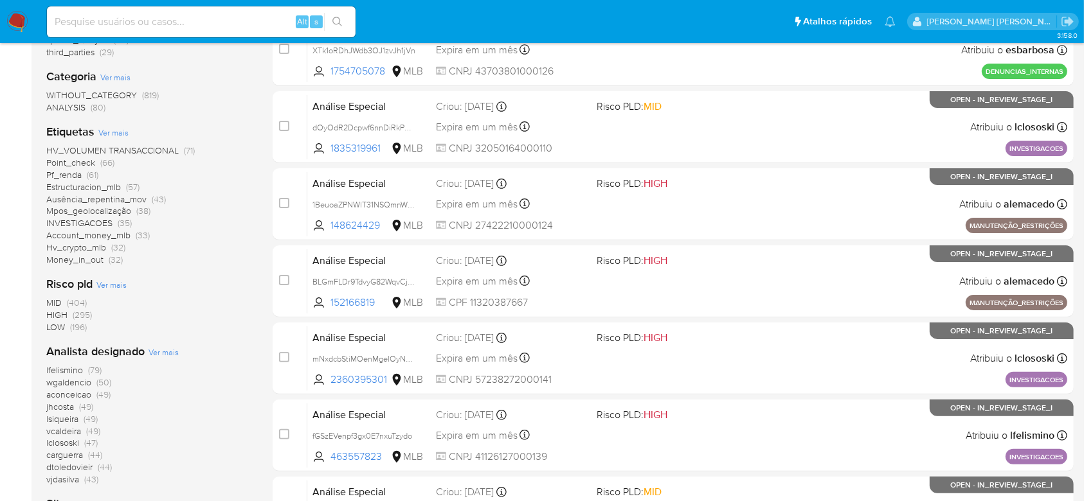
click at [165, 352] on span "Ver mais" at bounding box center [163, 352] width 30 height 12
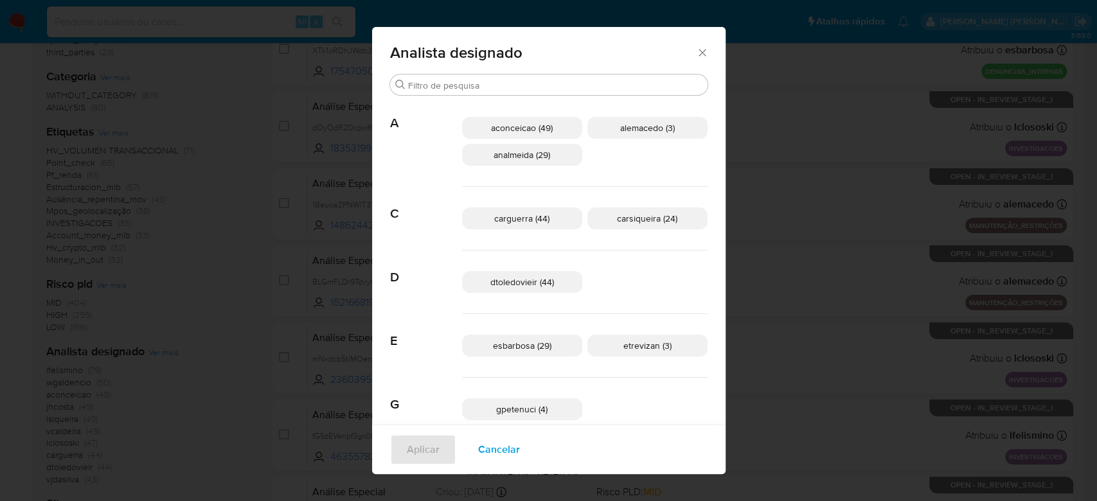
click at [523, 154] on span "analmeida (29)" at bounding box center [522, 154] width 57 height 13
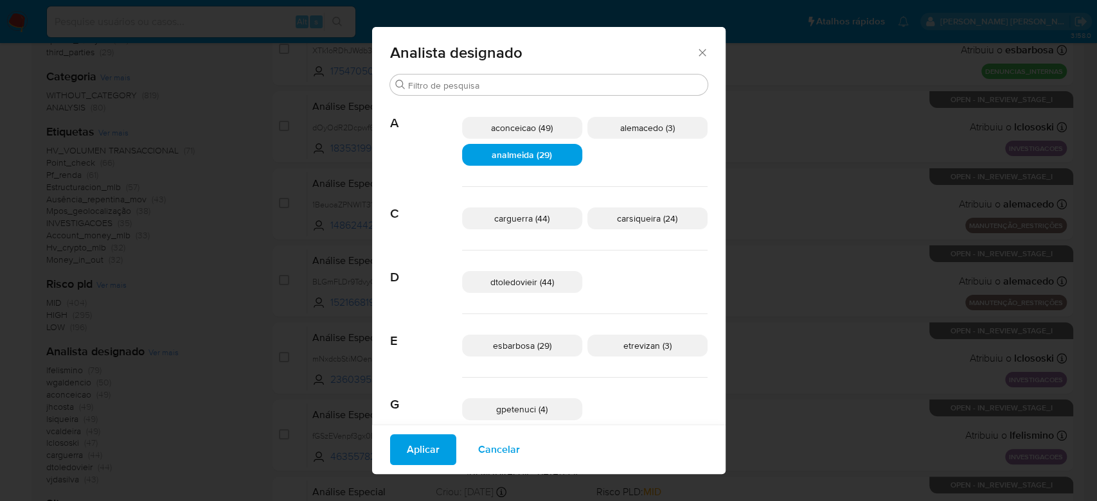
click at [547, 157] on span "analmeida (29)" at bounding box center [522, 154] width 60 height 13
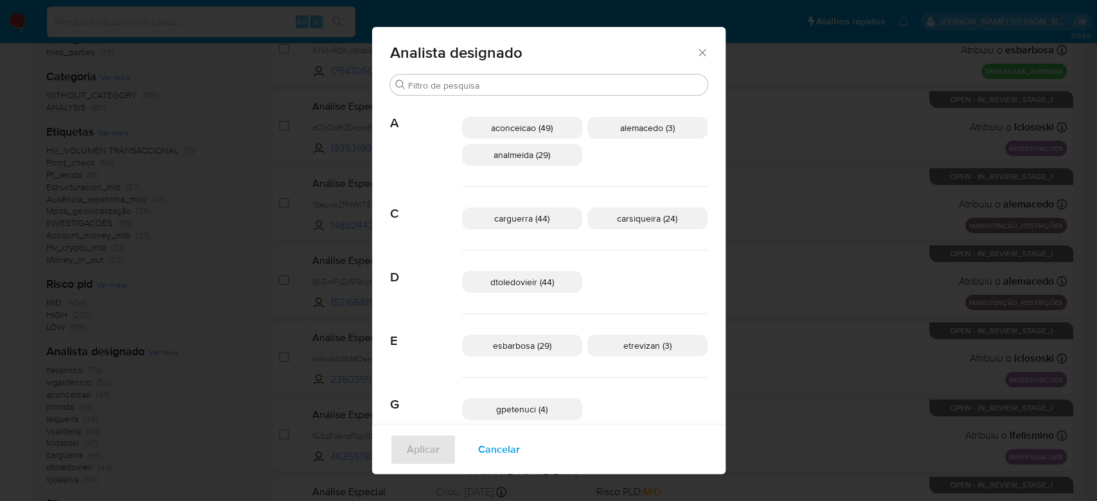
click at [545, 131] on span "aconceicao (49)" at bounding box center [522, 127] width 62 height 13
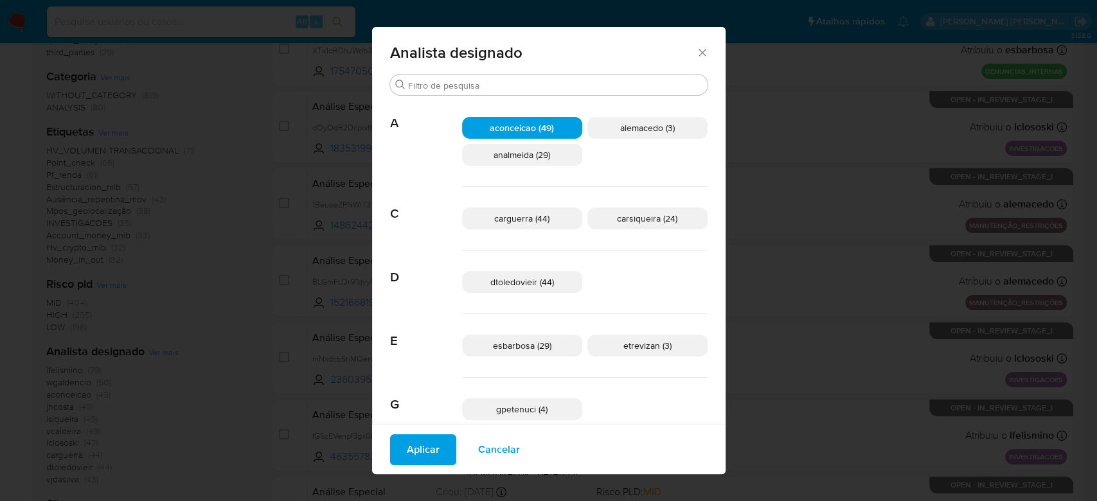
click at [440, 457] on span "Aplicar" at bounding box center [423, 450] width 33 height 28
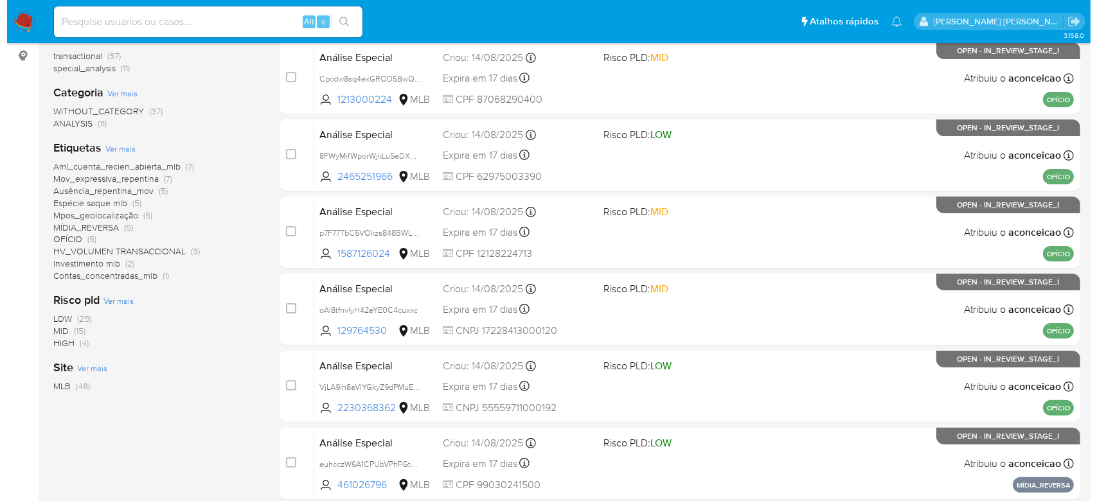
scroll to position [216, 0]
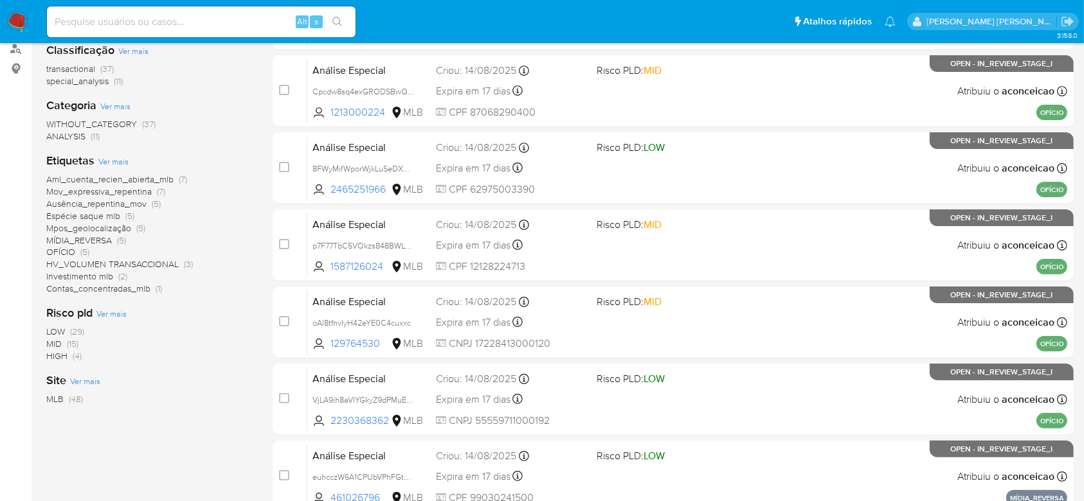
click at [117, 159] on span "Ver mais" at bounding box center [113, 162] width 30 height 12
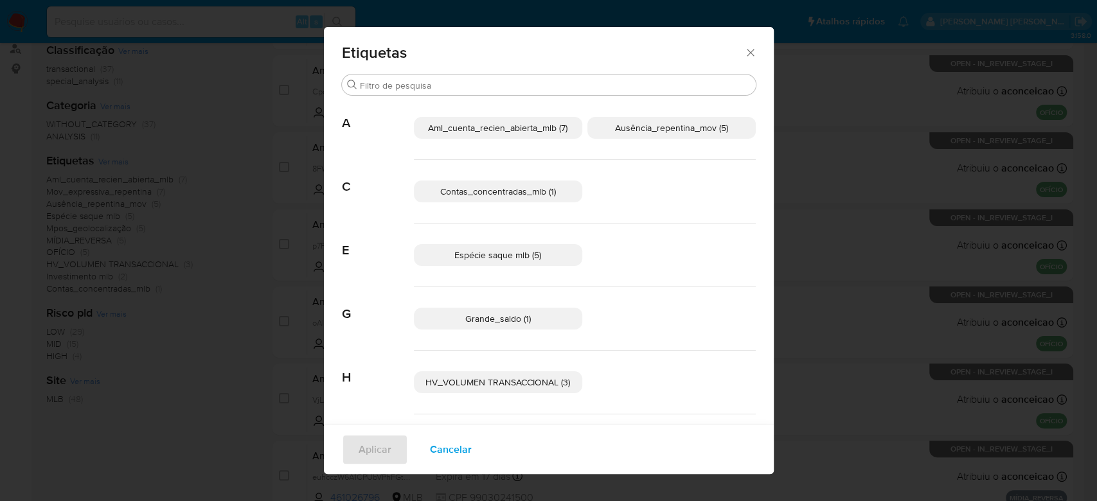
click at [553, 190] on p "Contas_concentradas_mlb (1)" at bounding box center [498, 192] width 168 height 22
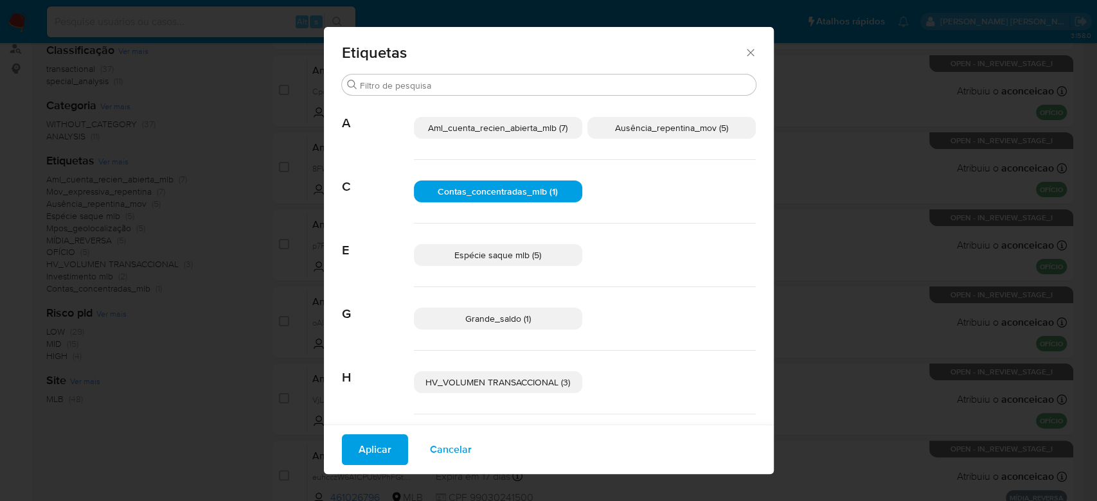
click at [531, 255] on span "Espécie saque mlb (5)" at bounding box center [497, 255] width 87 height 13
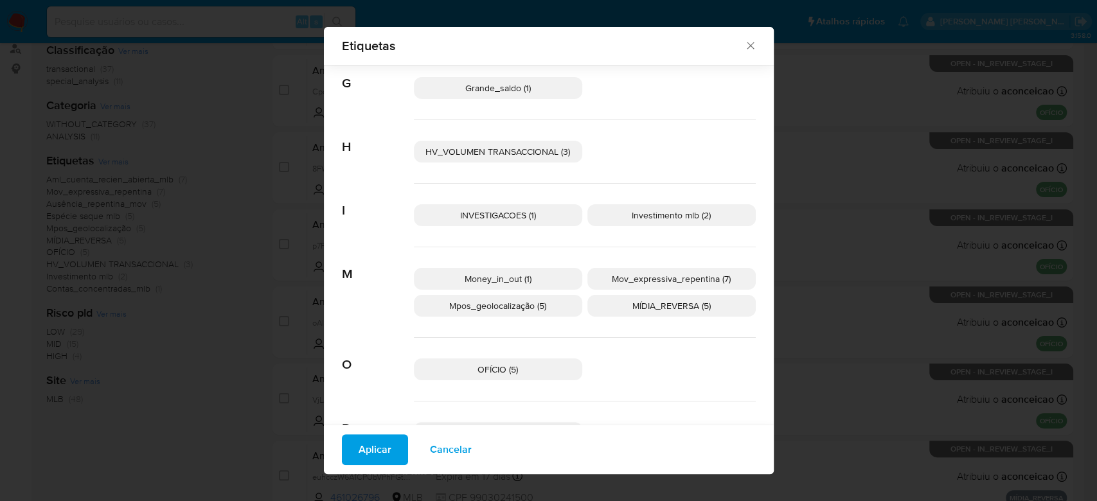
scroll to position [247, 0]
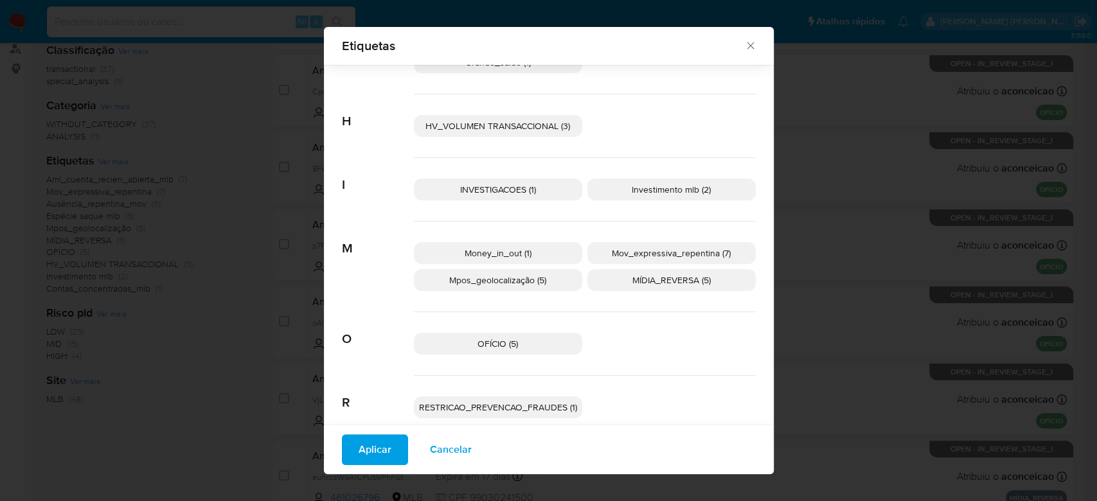
click at [642, 195] on p "Investimento mlb (2)" at bounding box center [671, 190] width 168 height 22
click at [536, 260] on p "Money_in_out (1)" at bounding box center [498, 253] width 168 height 22
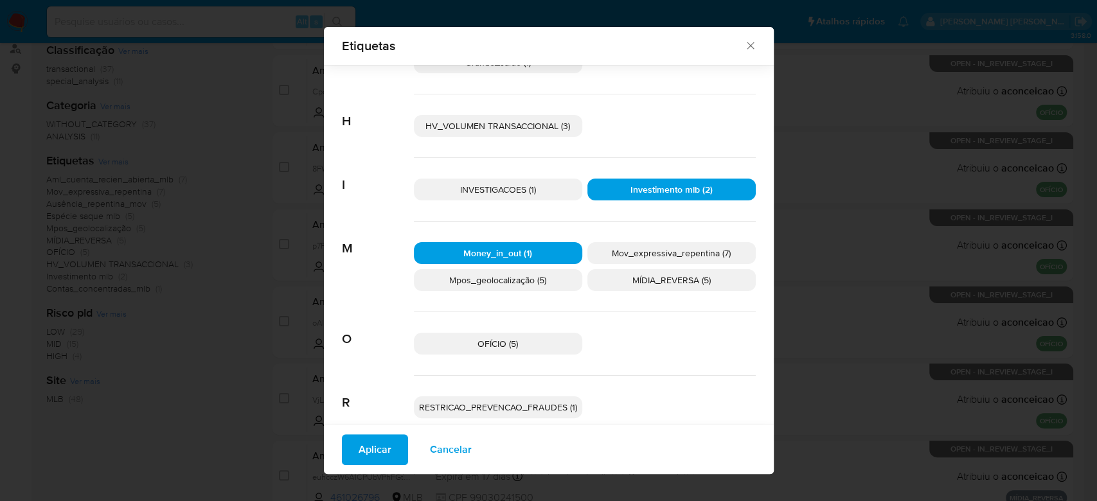
scroll to position [314, 0]
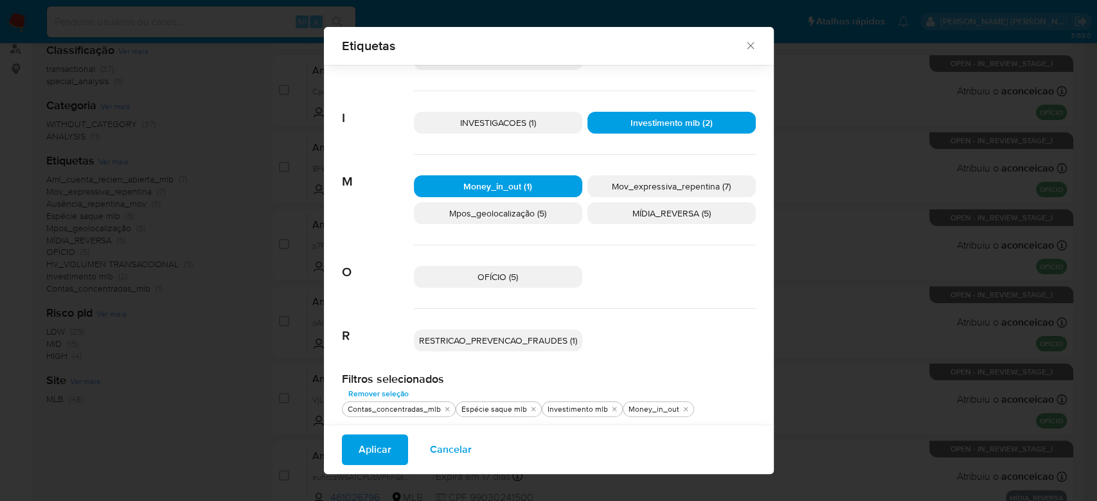
click at [384, 445] on button "Aplicar" at bounding box center [375, 449] width 66 height 31
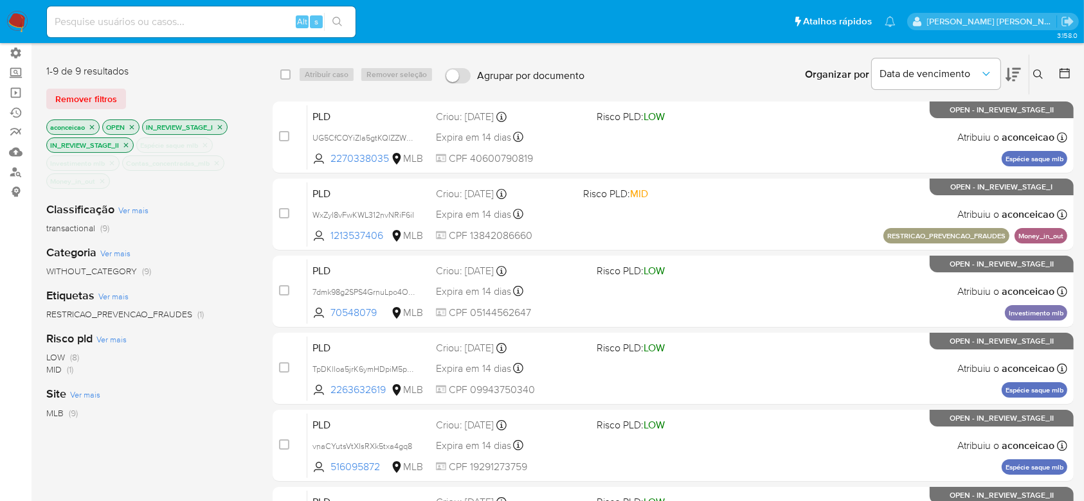
scroll to position [85, 0]
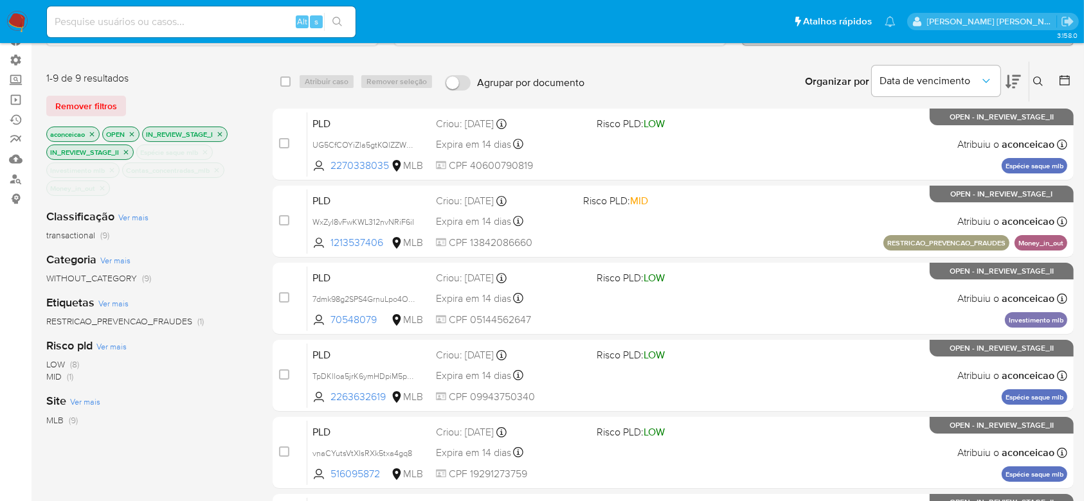
click at [208, 150] on icon "close-filter" at bounding box center [205, 152] width 4 height 4
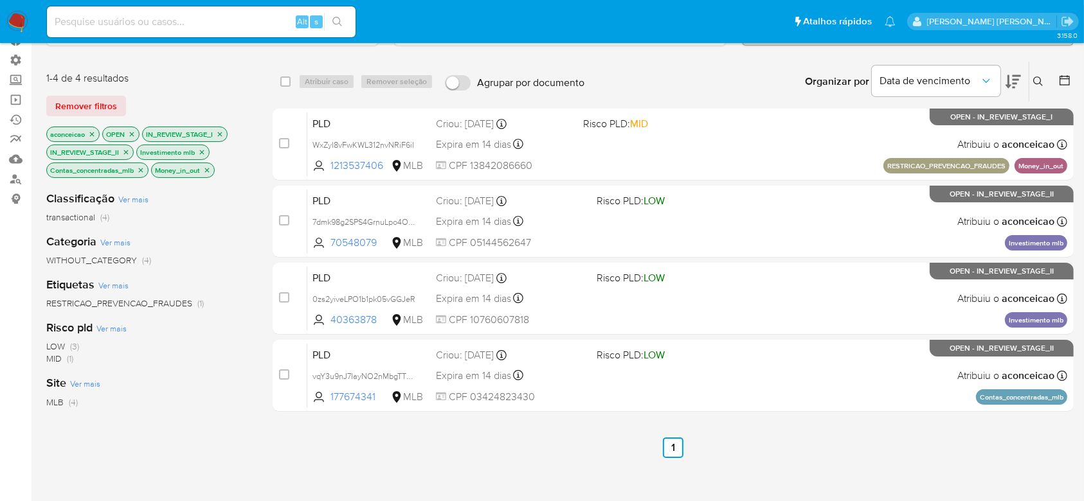
click at [202, 152] on icon "close-filter" at bounding box center [202, 152] width 4 height 4
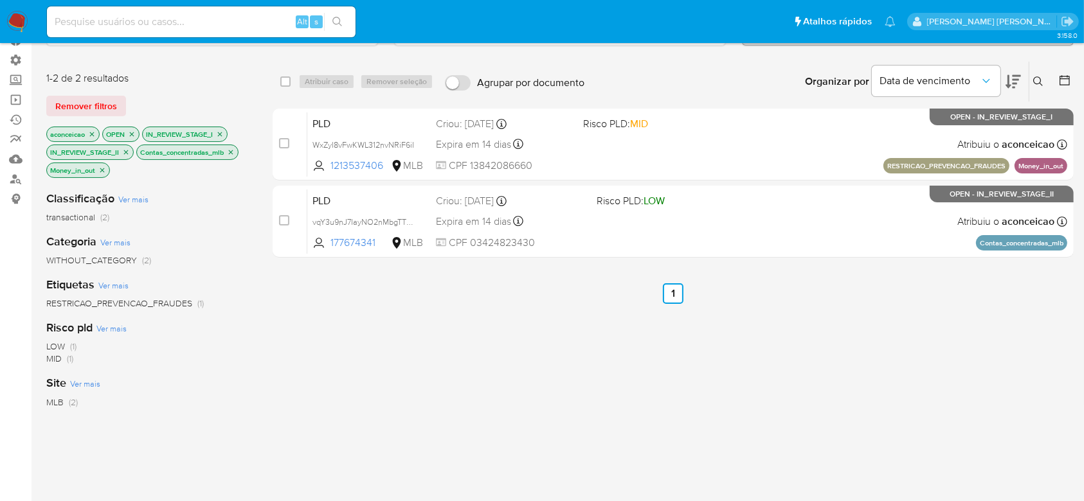
click at [235, 152] on icon "close-filter" at bounding box center [231, 152] width 8 height 8
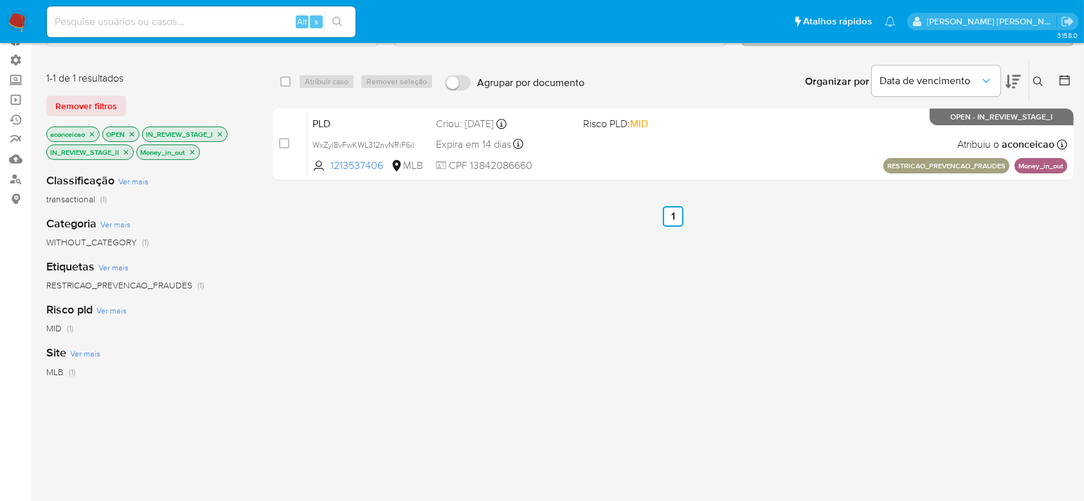
click at [194, 153] on icon "close-filter" at bounding box center [192, 152] width 8 height 8
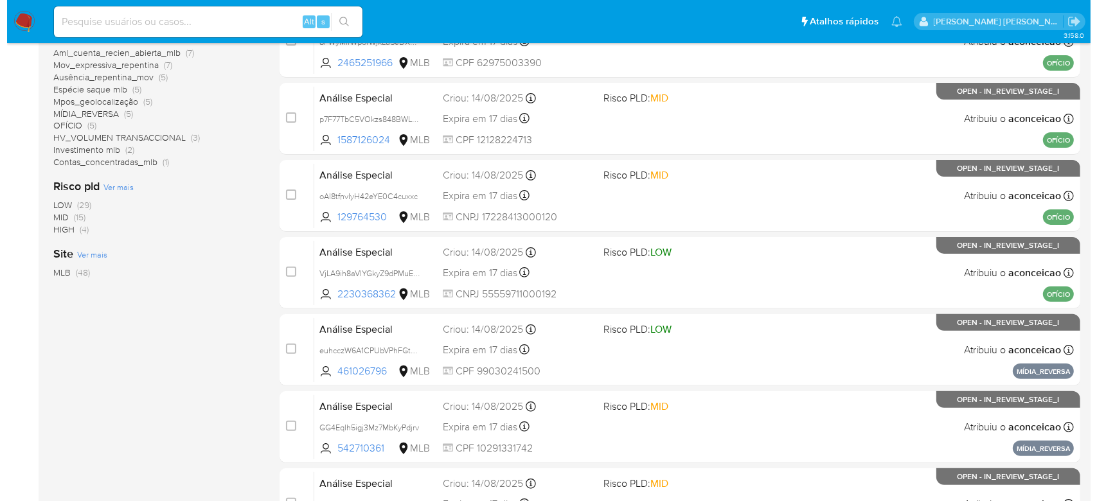
scroll to position [171, 0]
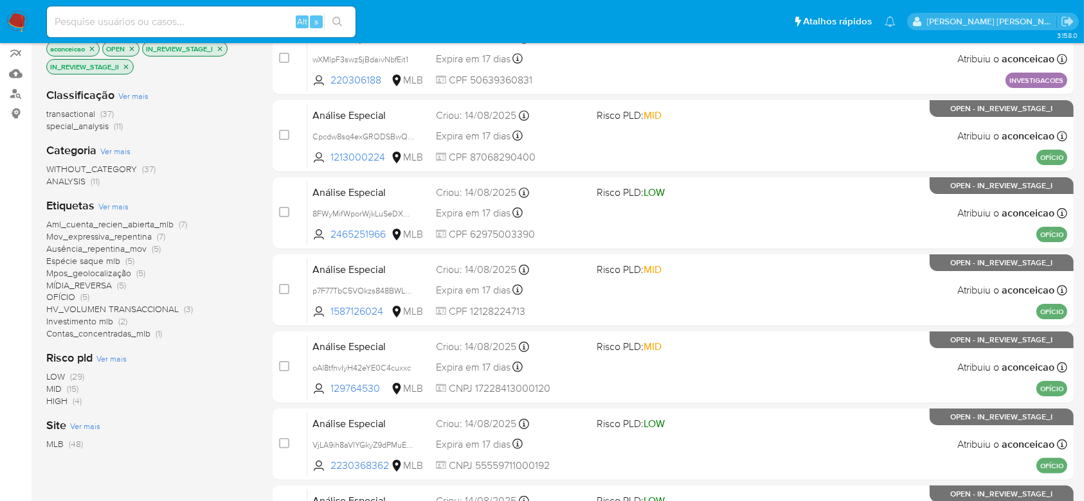
click at [123, 205] on span "Ver mais" at bounding box center [113, 207] width 30 height 12
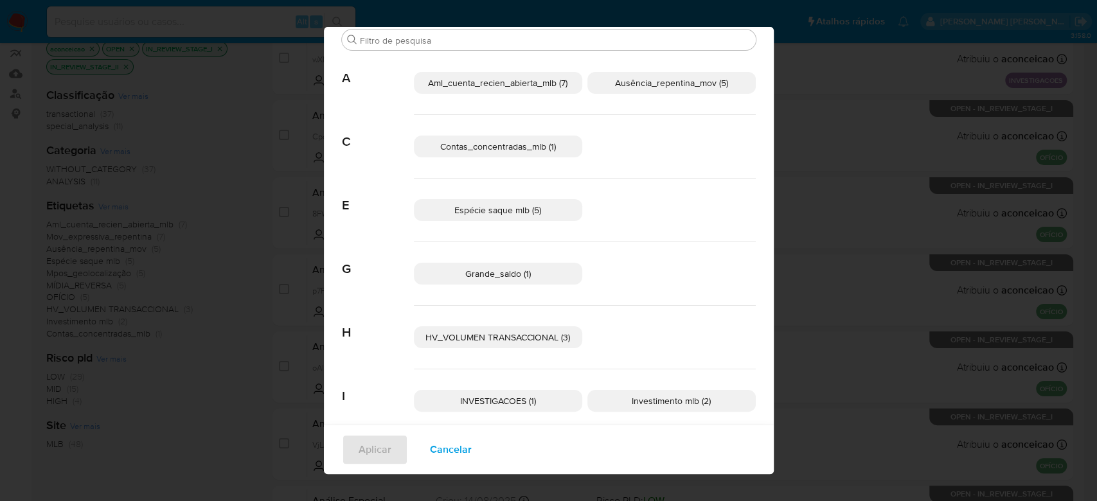
scroll to position [26, 0]
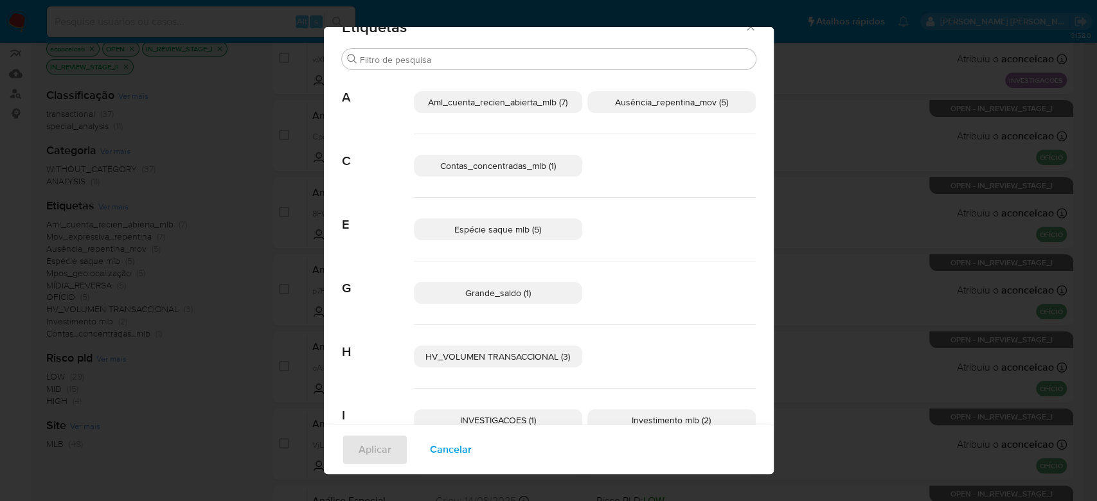
click at [445, 450] on span "Cancelar" at bounding box center [451, 450] width 42 height 28
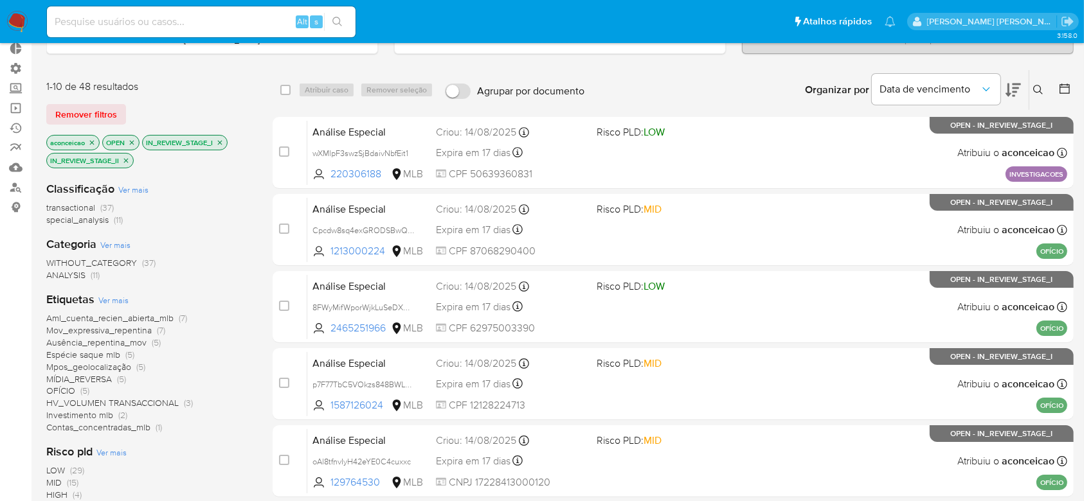
scroll to position [0, 0]
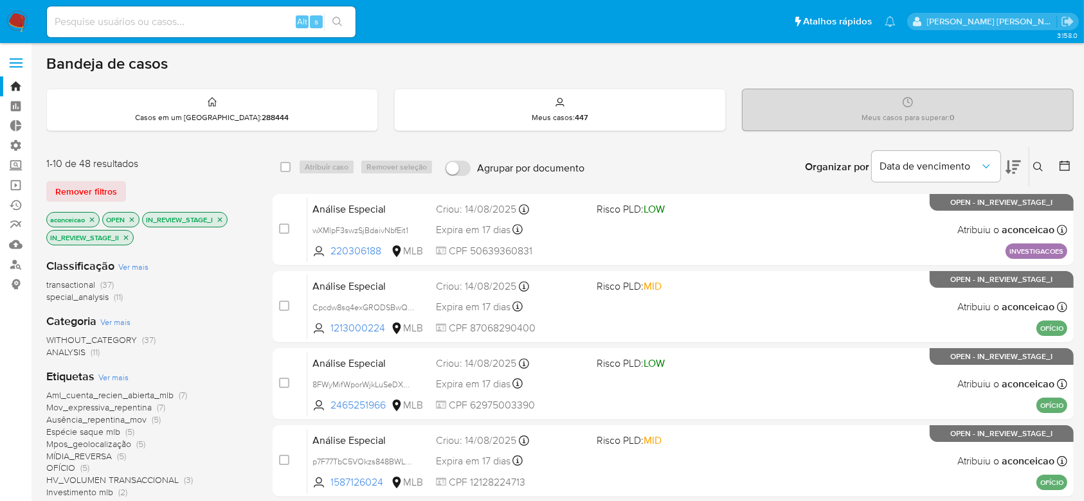
click at [91, 217] on icon "close-filter" at bounding box center [92, 220] width 8 height 8
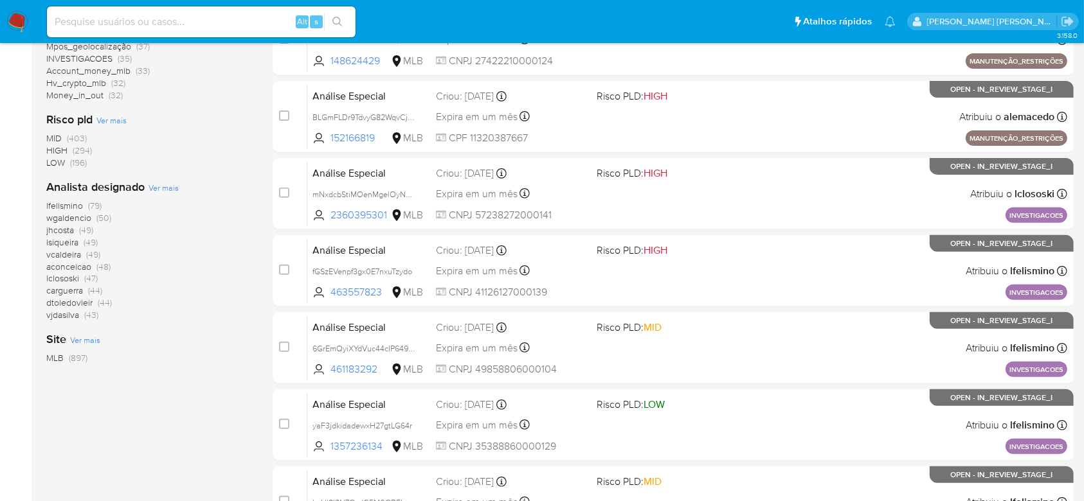
scroll to position [428, 0]
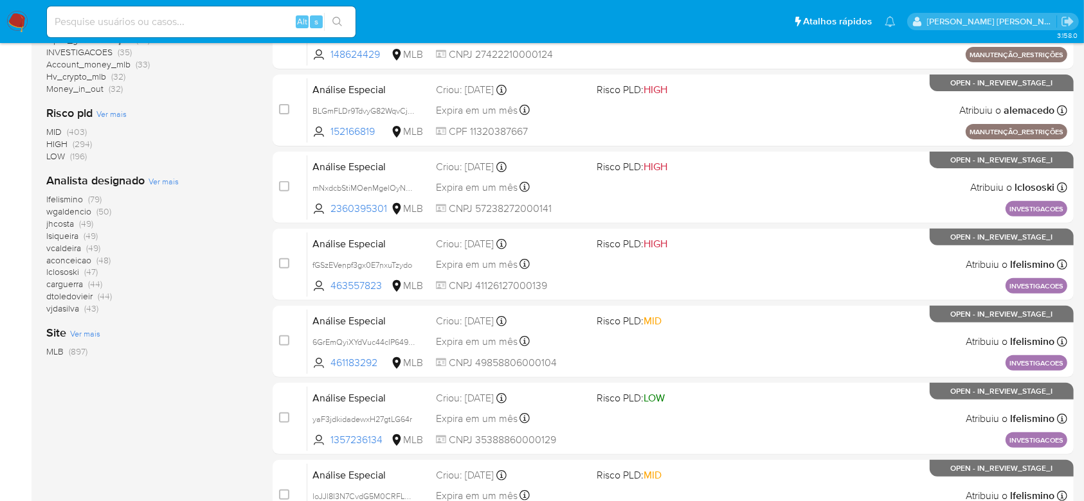
click at [89, 194] on span "(79)" at bounding box center [94, 199] width 13 height 13
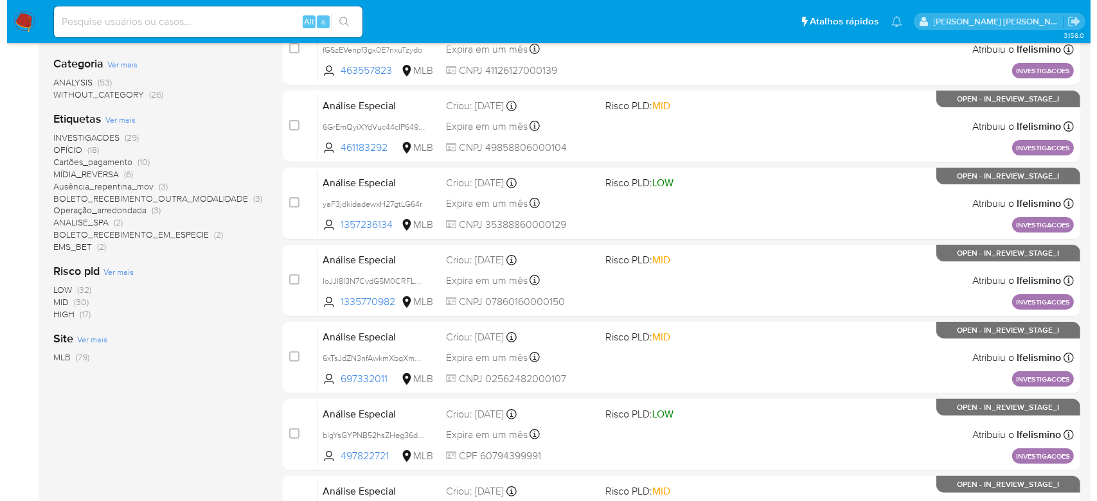
scroll to position [257, 0]
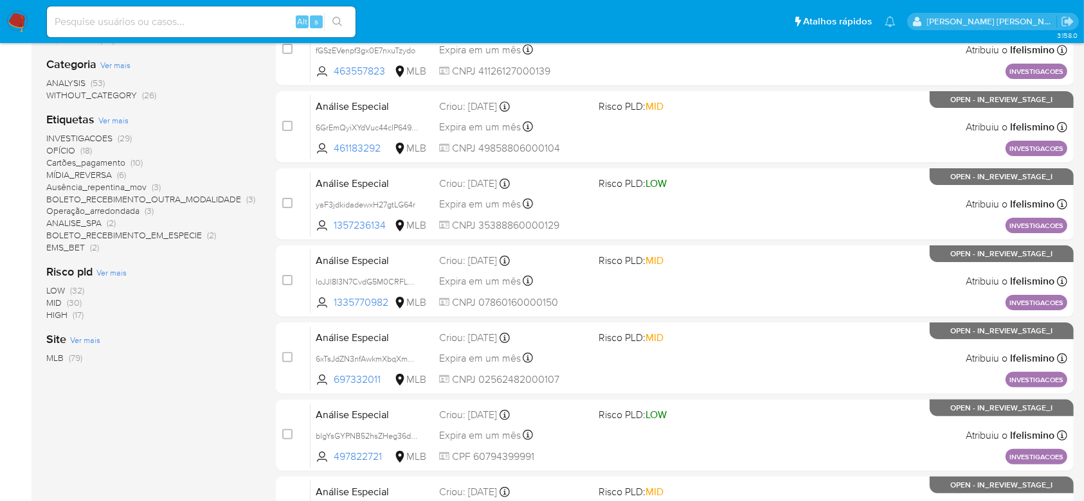
click at [110, 120] on span "Ver mais" at bounding box center [113, 120] width 30 height 12
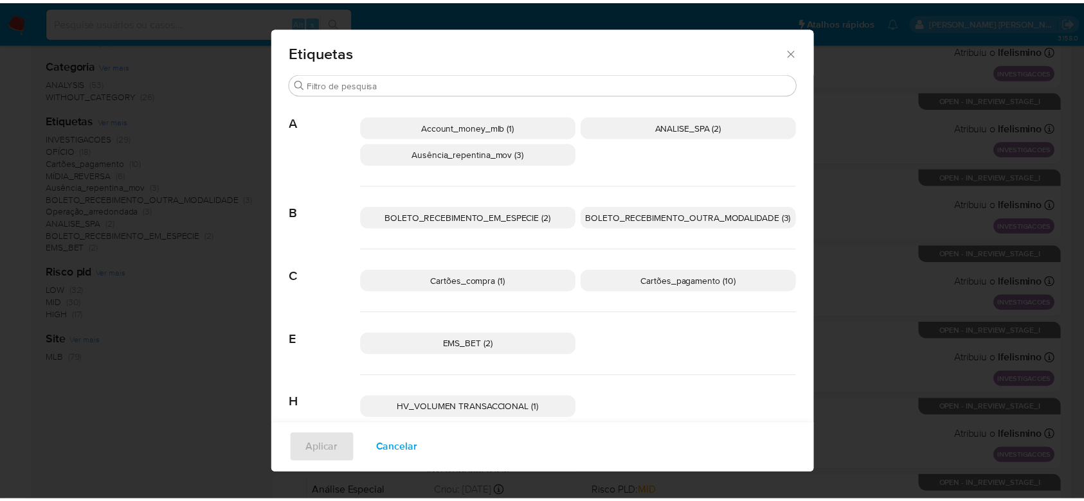
scroll to position [0, 0]
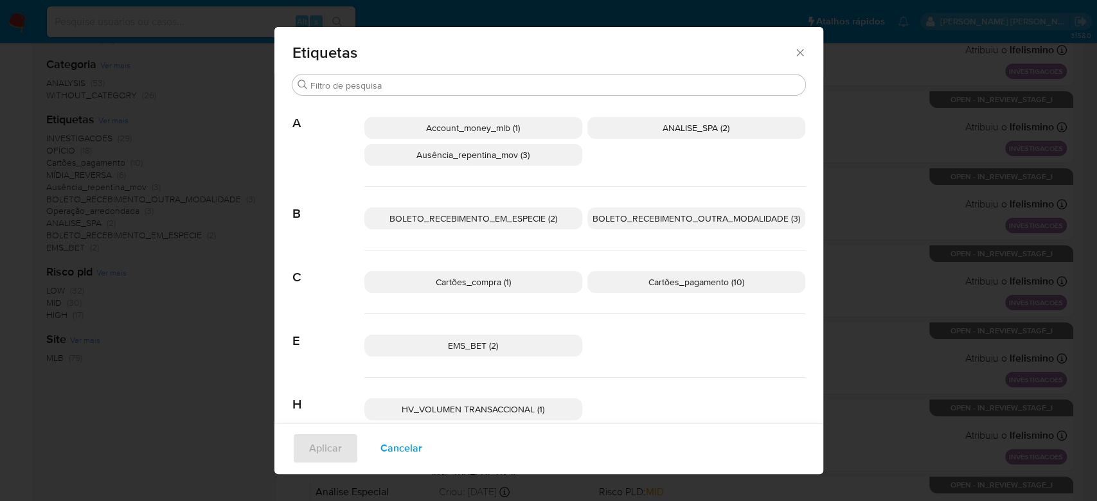
click at [794, 55] on icon "Fechar" at bounding box center [800, 52] width 13 height 13
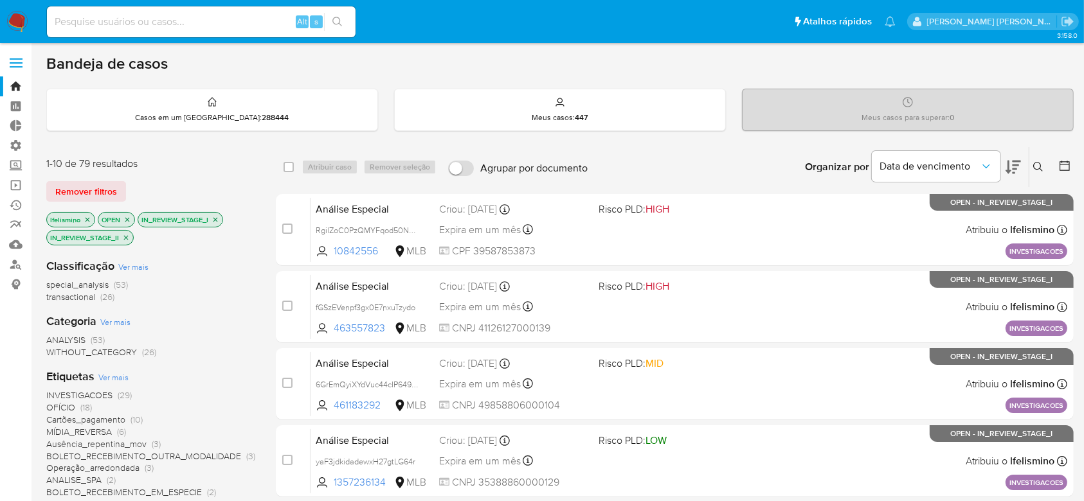
click at [87, 221] on icon "close-filter" at bounding box center [88, 220] width 8 height 8
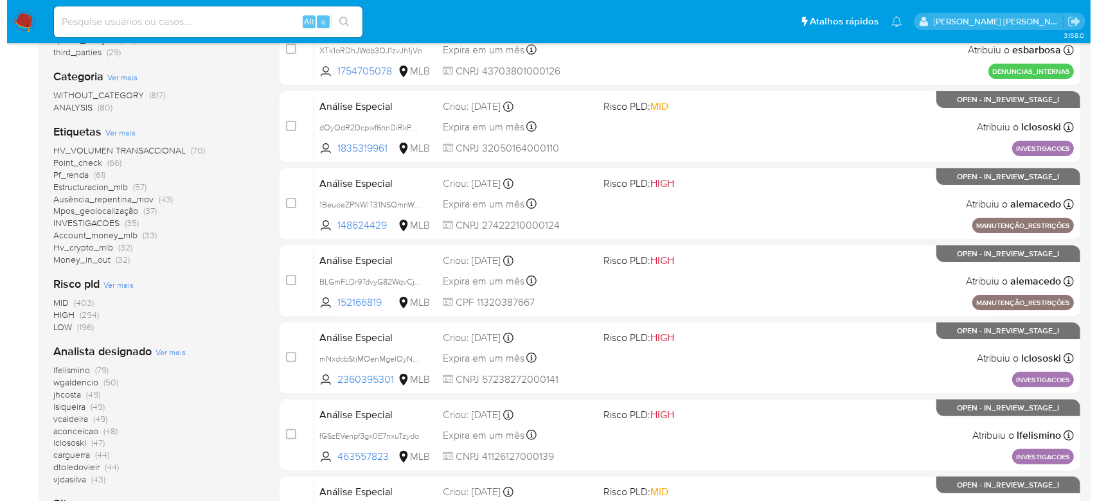
scroll to position [343, 0]
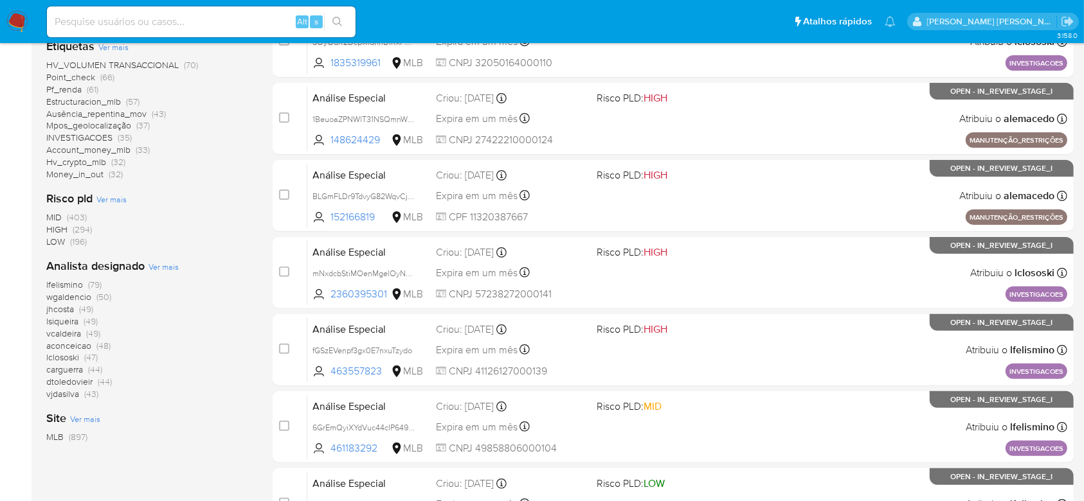
click at [154, 261] on span "Ver mais" at bounding box center [163, 267] width 30 height 12
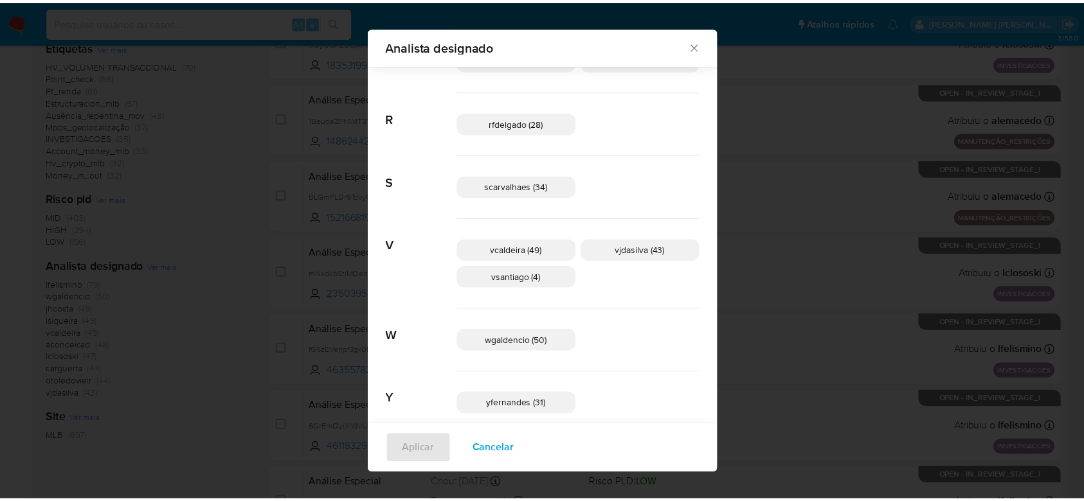
scroll to position [694, 0]
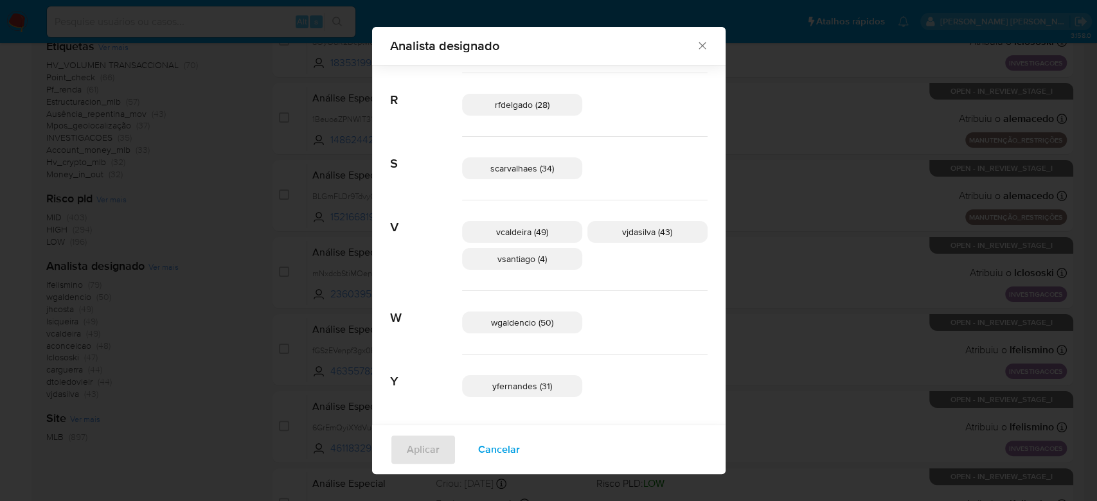
click at [696, 42] on icon "Fechar" at bounding box center [702, 45] width 13 height 13
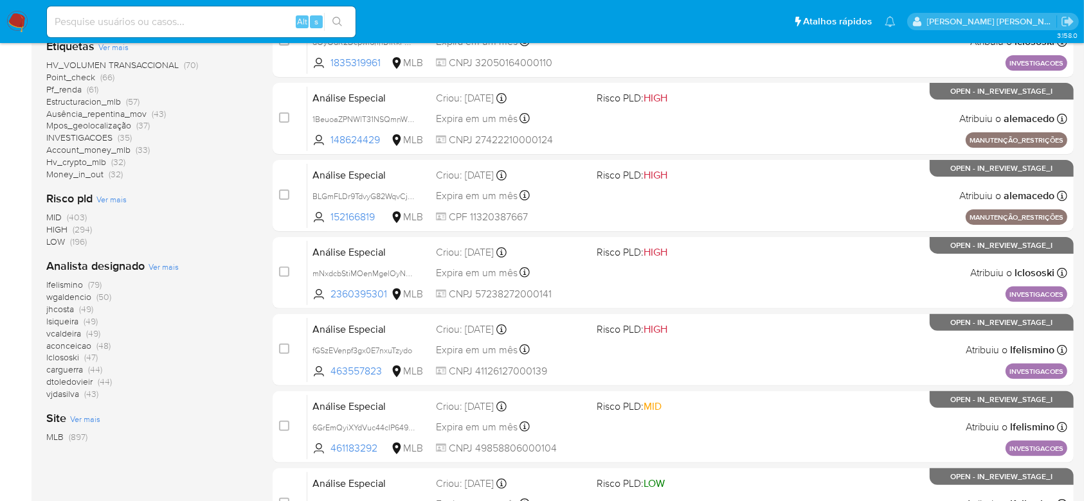
click at [66, 289] on span "lfelismino" at bounding box center [64, 284] width 37 height 13
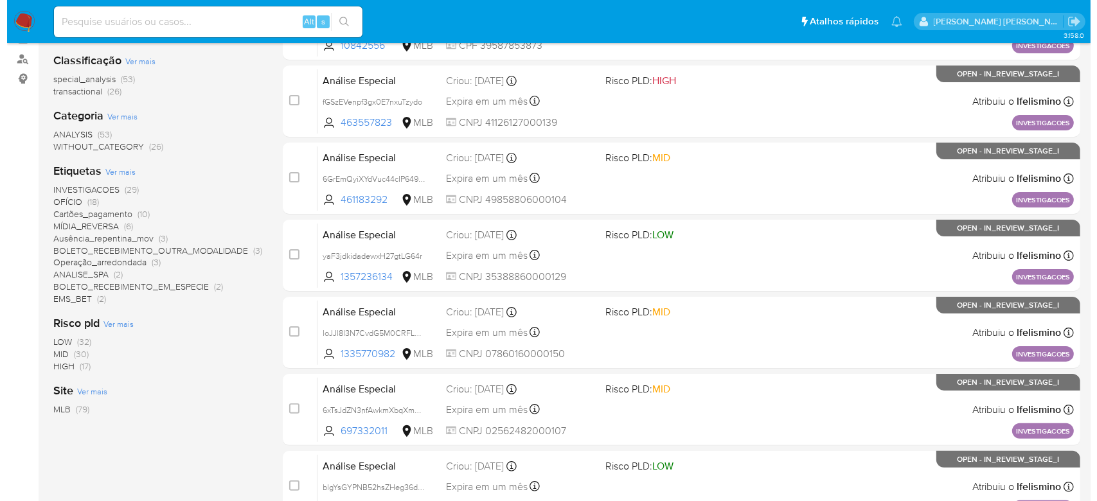
scroll to position [171, 0]
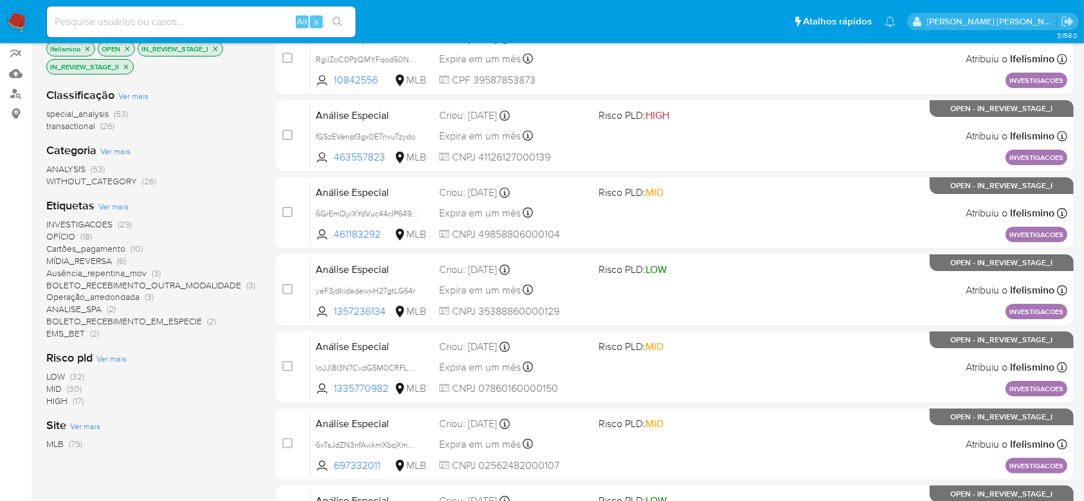
click at [115, 206] on span "Ver mais" at bounding box center [113, 207] width 30 height 12
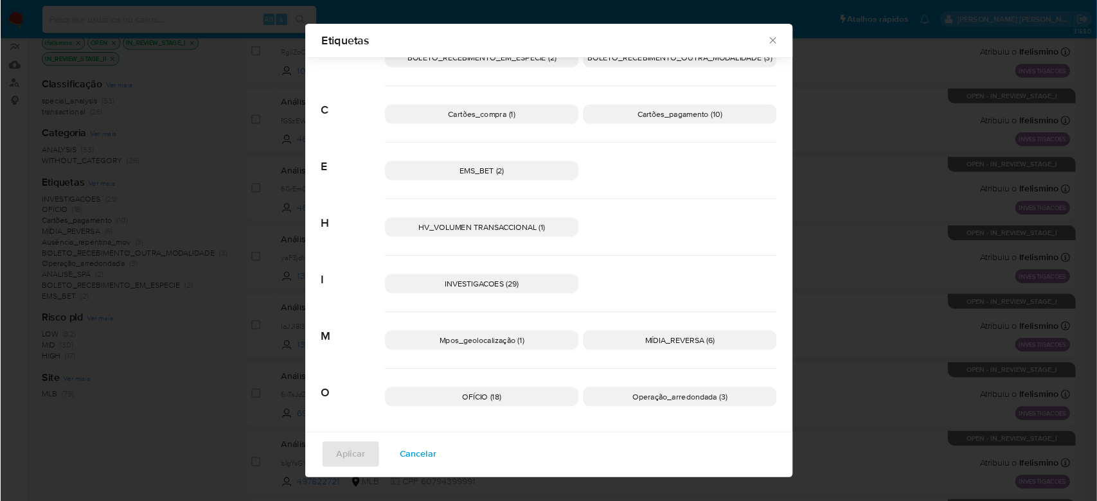
scroll to position [144, 0]
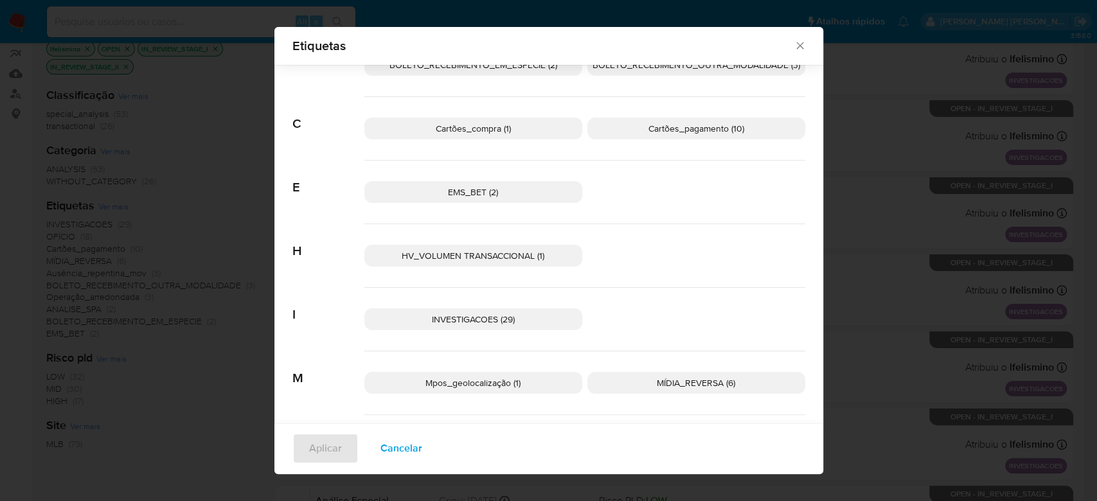
click at [795, 53] on div "Etiquetas" at bounding box center [548, 46] width 549 height 38
click at [797, 46] on icon "Fechar" at bounding box center [800, 45] width 13 height 13
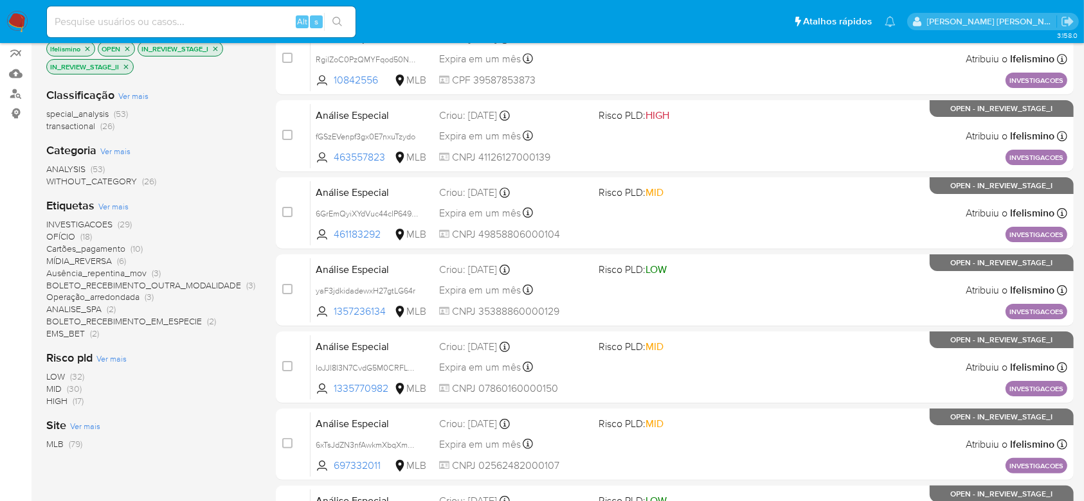
click at [120, 208] on span "Ver mais" at bounding box center [113, 207] width 30 height 12
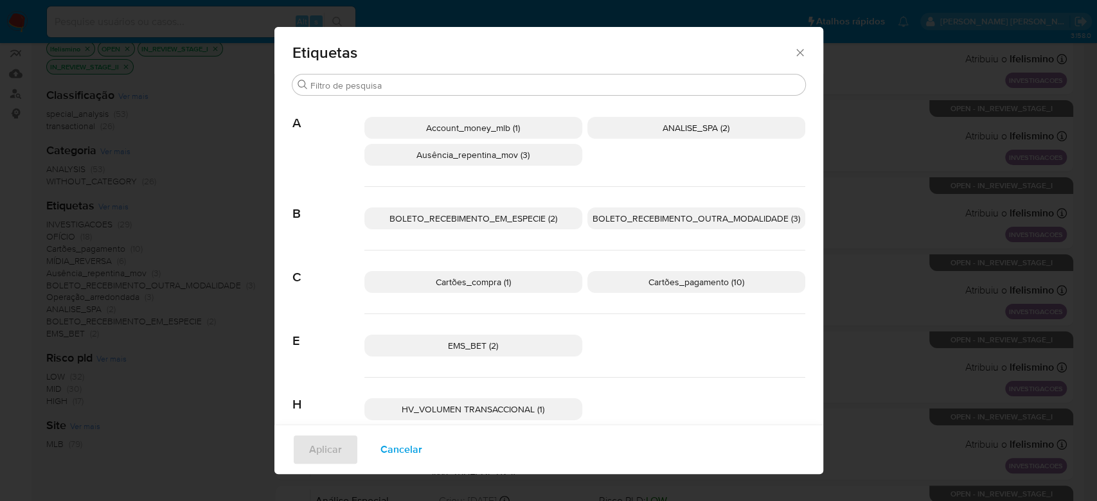
click at [462, 123] on span "Account_money_mlb (1)" at bounding box center [473, 127] width 94 height 13
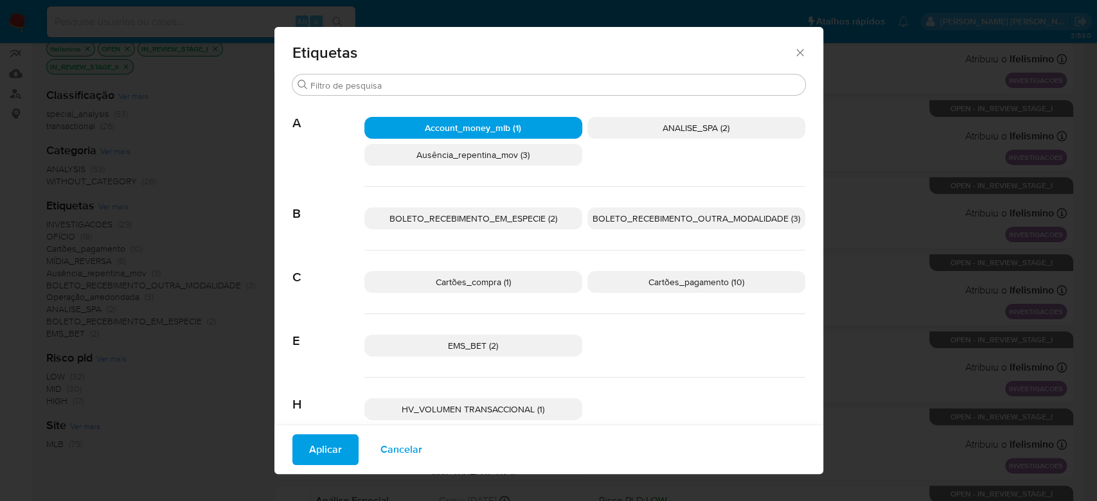
click at [512, 222] on span "BOLETO_RECEBIMENTO_EM_ESPECIE (2)" at bounding box center [473, 218] width 168 height 13
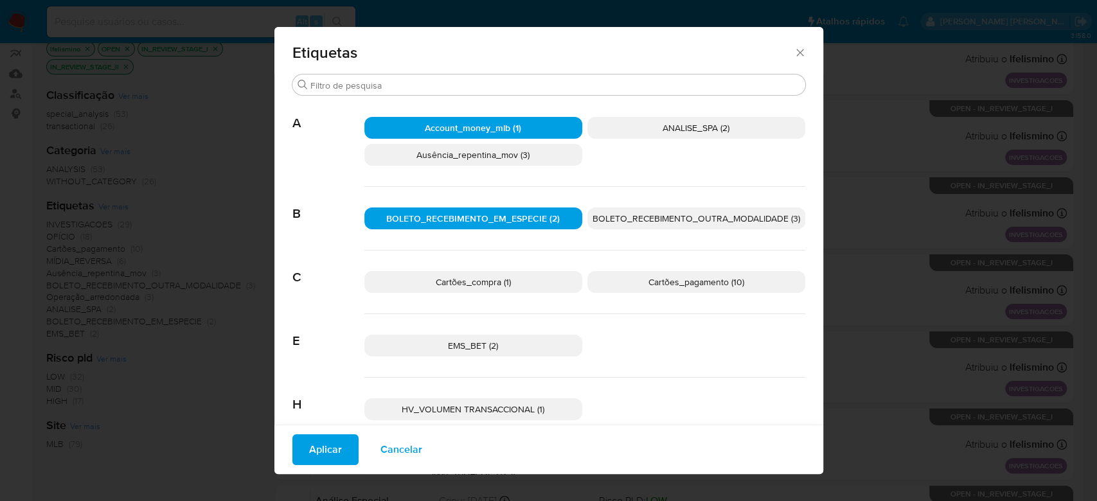
click at [614, 222] on span "BOLETO_RECEBIMENTO_OUTRA_MODALIDADE (3)" at bounding box center [697, 218] width 208 height 13
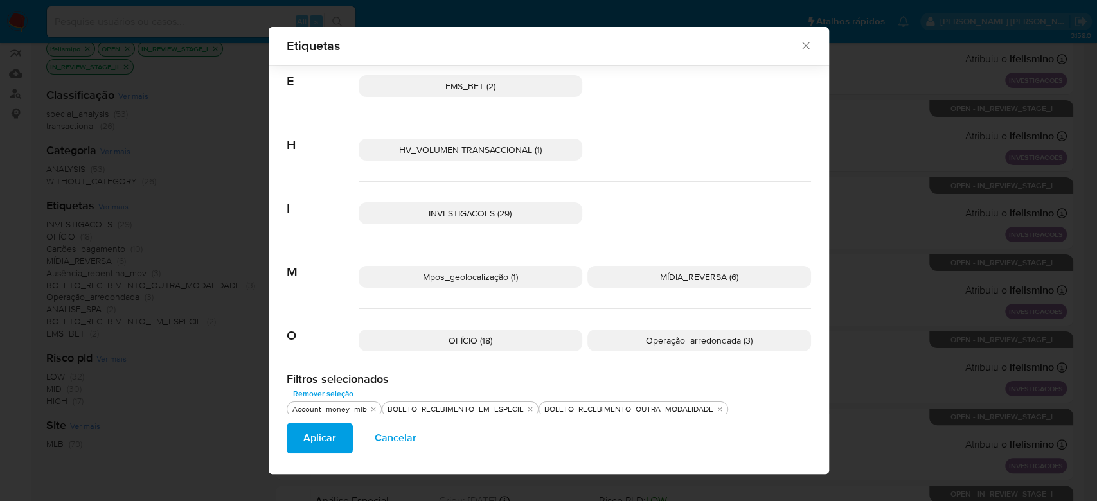
scroll to position [258, 0]
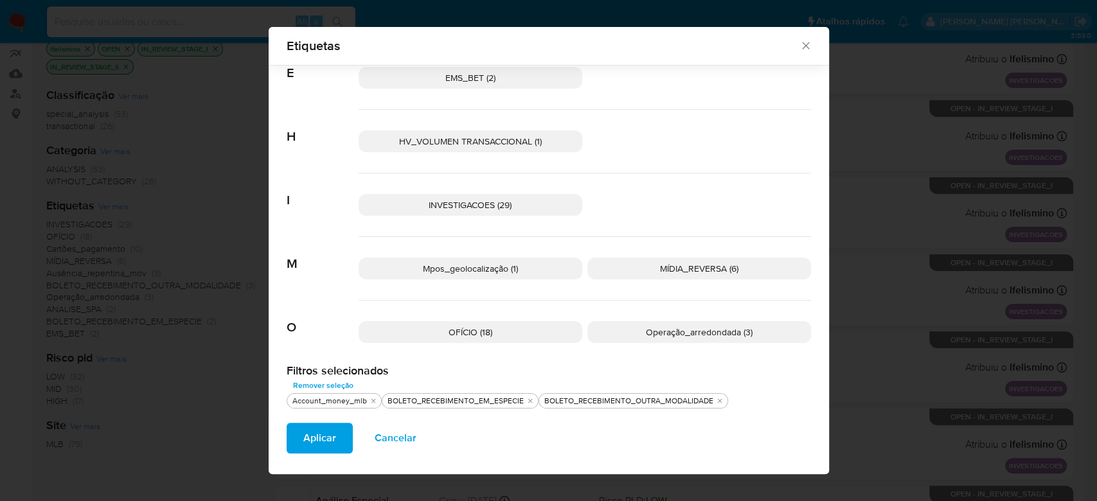
click at [321, 439] on span "Aplicar" at bounding box center [319, 438] width 33 height 28
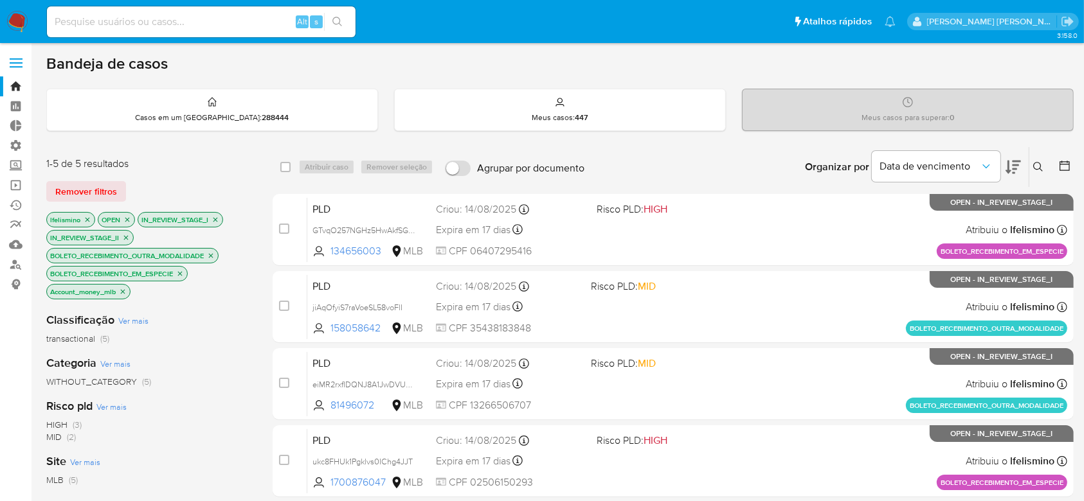
click at [210, 253] on icon "close-filter" at bounding box center [211, 256] width 8 height 8
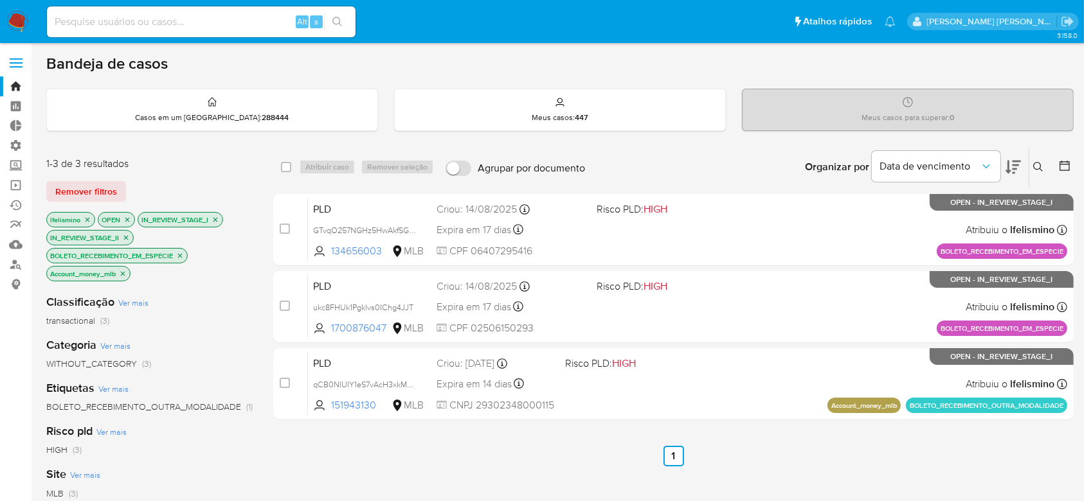
click at [185, 255] on p "BOLETO_RECEBIMENTO_EM_ESPECIE" at bounding box center [117, 256] width 140 height 14
click at [180, 256] on icon "close-filter" at bounding box center [180, 256] width 8 height 8
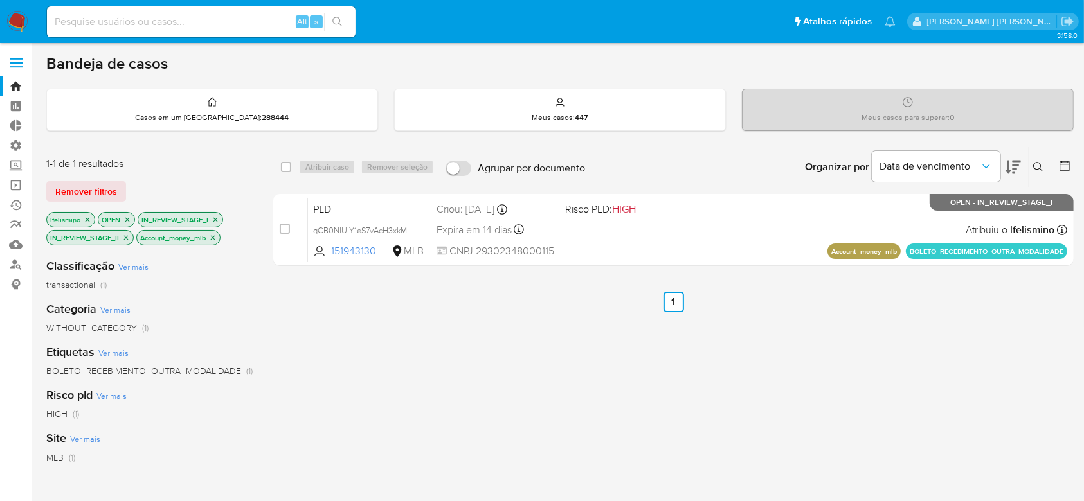
click at [215, 238] on icon "close-filter" at bounding box center [213, 238] width 8 height 8
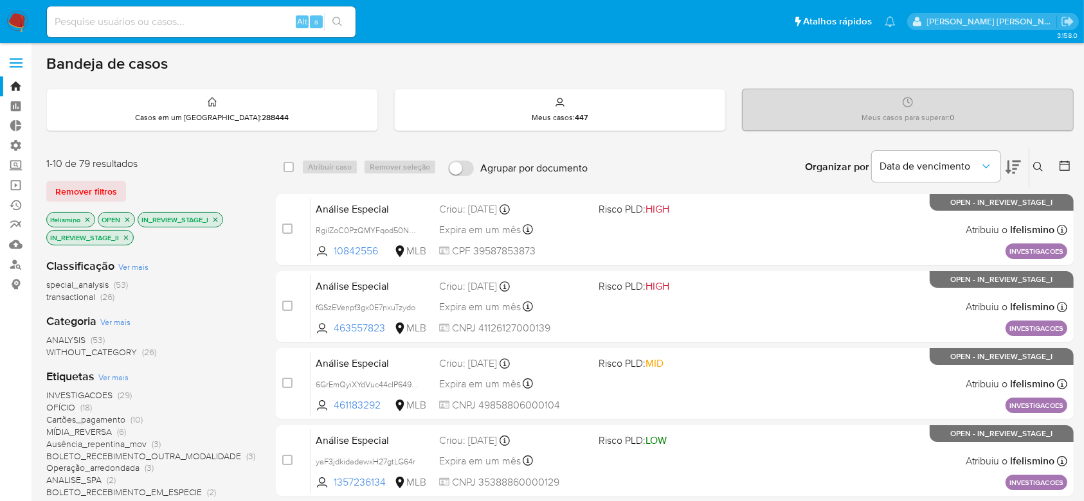
click at [87, 221] on icon "close-filter" at bounding box center [88, 220] width 8 height 8
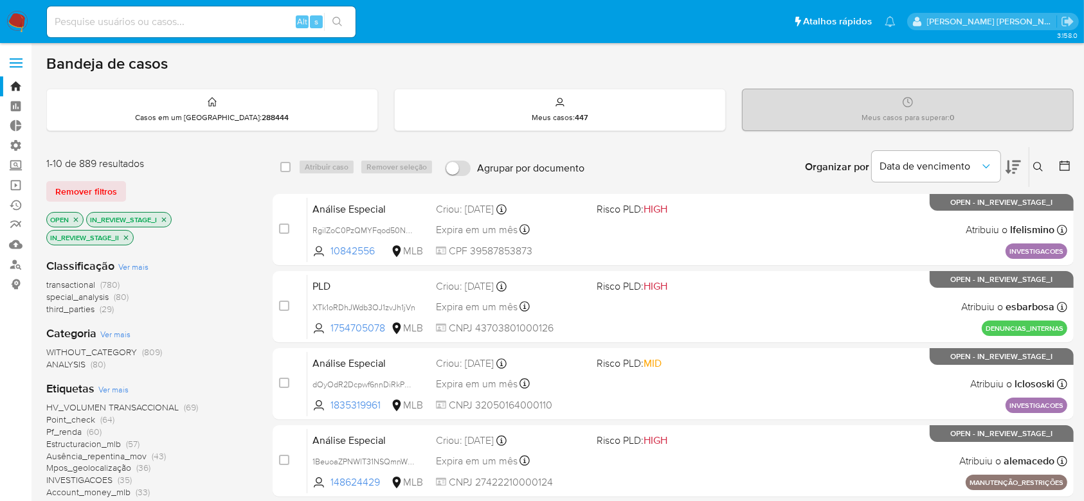
click at [127, 21] on input at bounding box center [201, 21] width 309 height 17
paste input "iQlrYNvimuAba8cvMhk1sxgQ"
type input "iQlrYNvimuAba8cvMhk1sxgQ"
click at [335, 21] on icon "search-icon" at bounding box center [337, 22] width 10 height 10
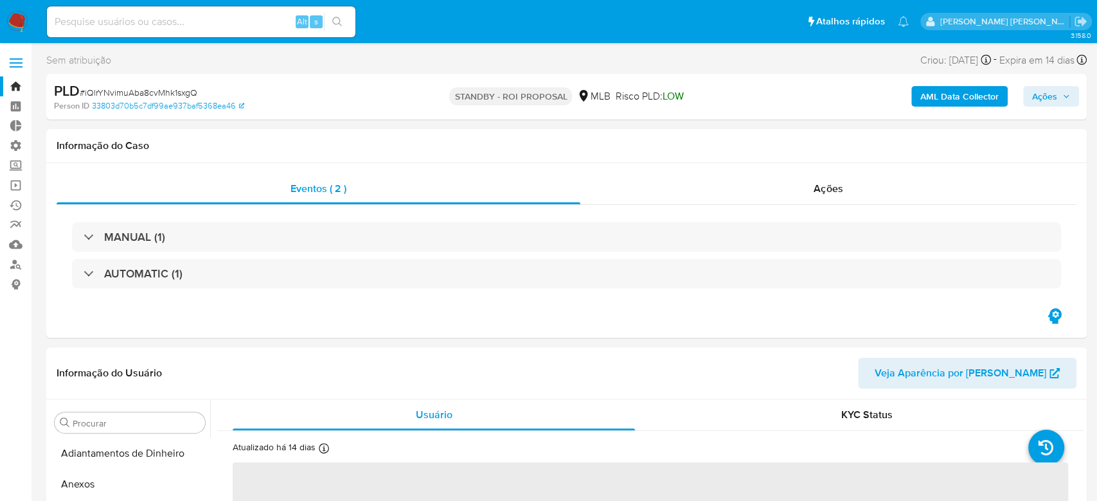
select select "10"
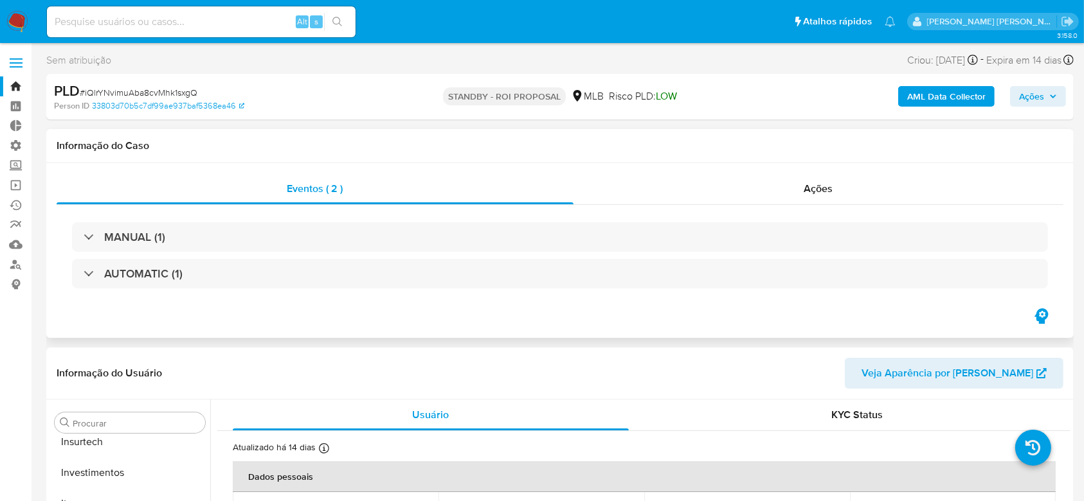
scroll to position [605, 0]
click at [165, 16] on input at bounding box center [201, 21] width 309 height 17
paste input "aRdQvvm1RpcLq4sXpOXGMLuh"
type input "aRdQvvm1RpcLq4sXpOXGMLuh"
click at [337, 24] on icon "search-icon" at bounding box center [337, 22] width 10 height 10
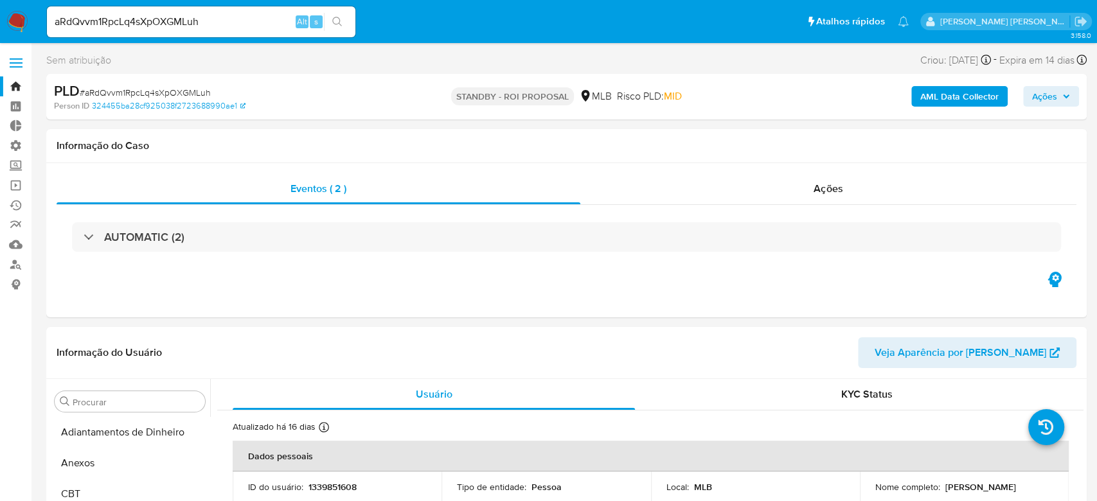
select select "10"
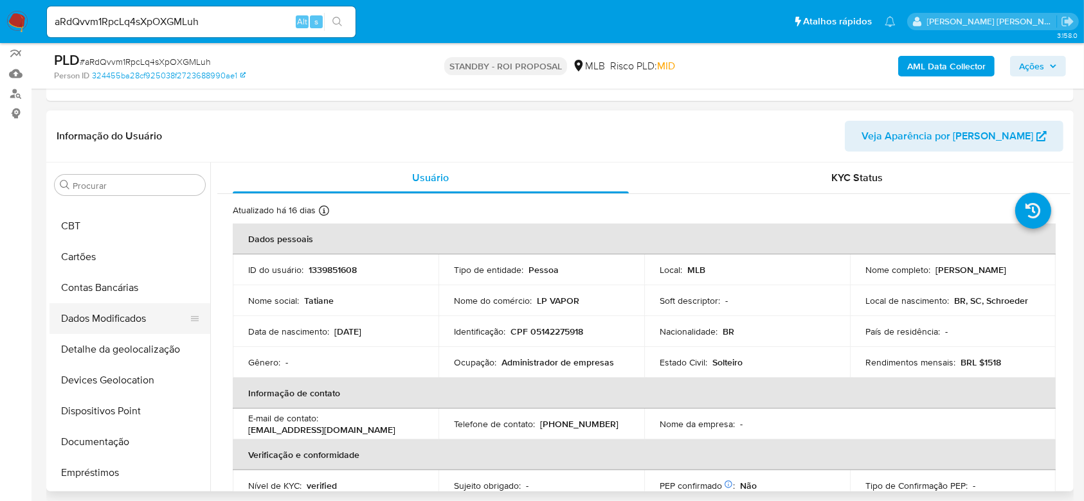
scroll to position [91, 0]
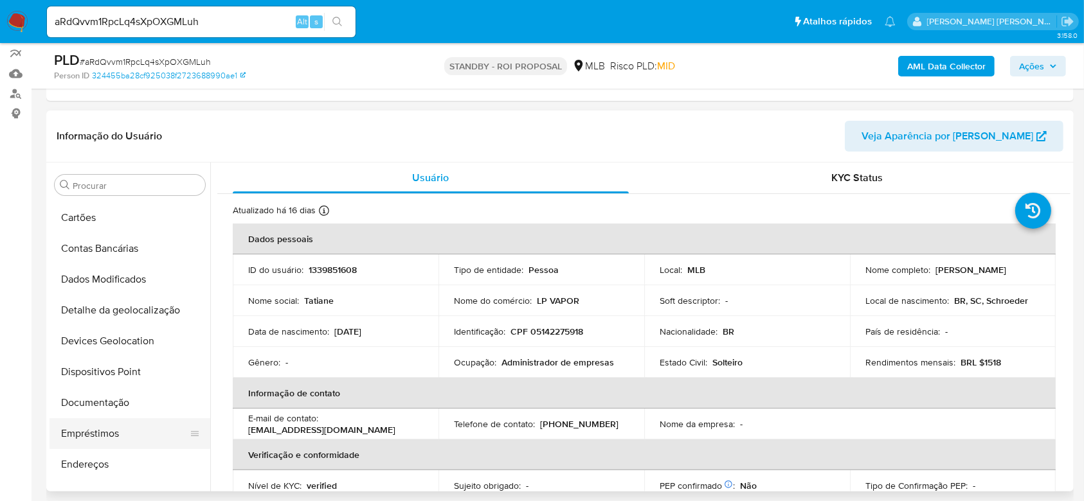
click at [110, 419] on button "Empréstimos" at bounding box center [124, 433] width 150 height 31
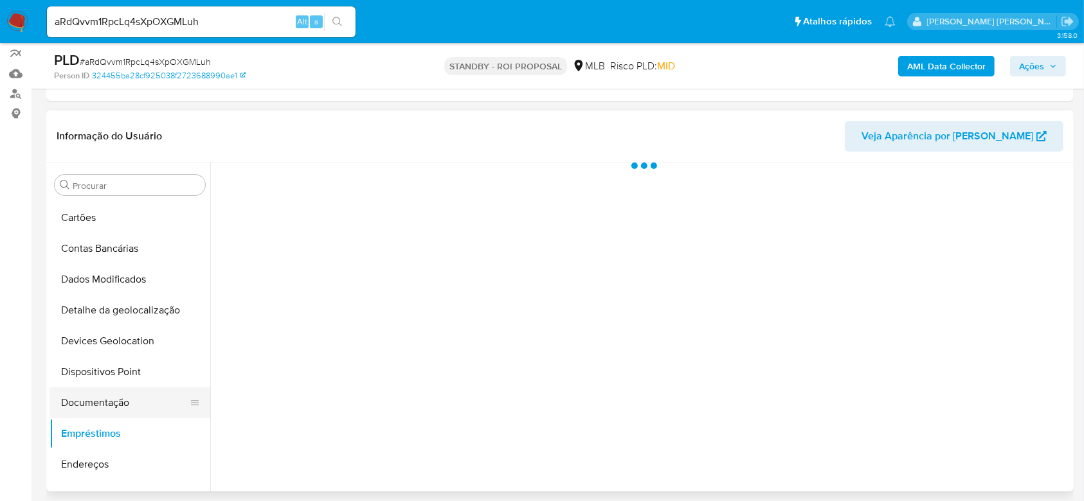
click at [123, 404] on button "Documentação" at bounding box center [124, 403] width 150 height 31
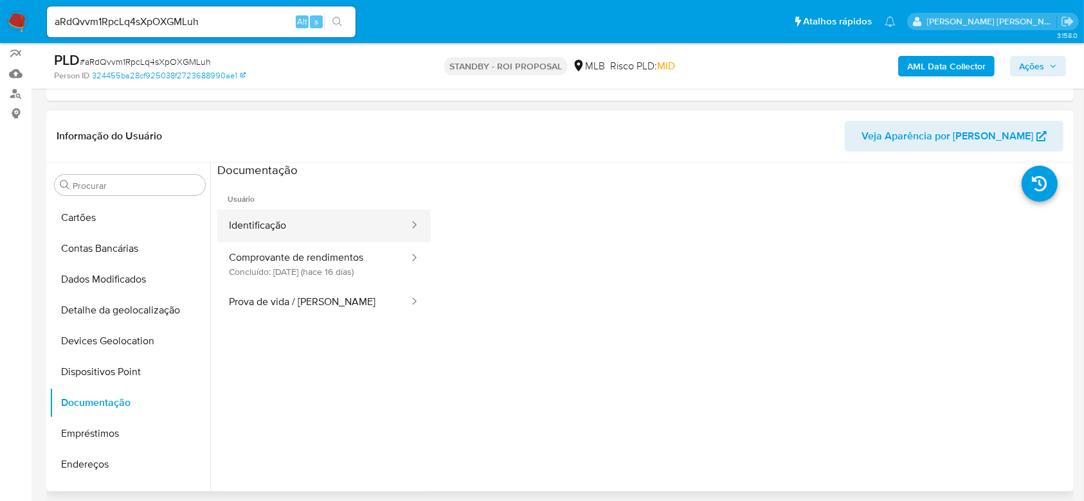
click at [323, 231] on button "Identificação" at bounding box center [313, 226] width 193 height 33
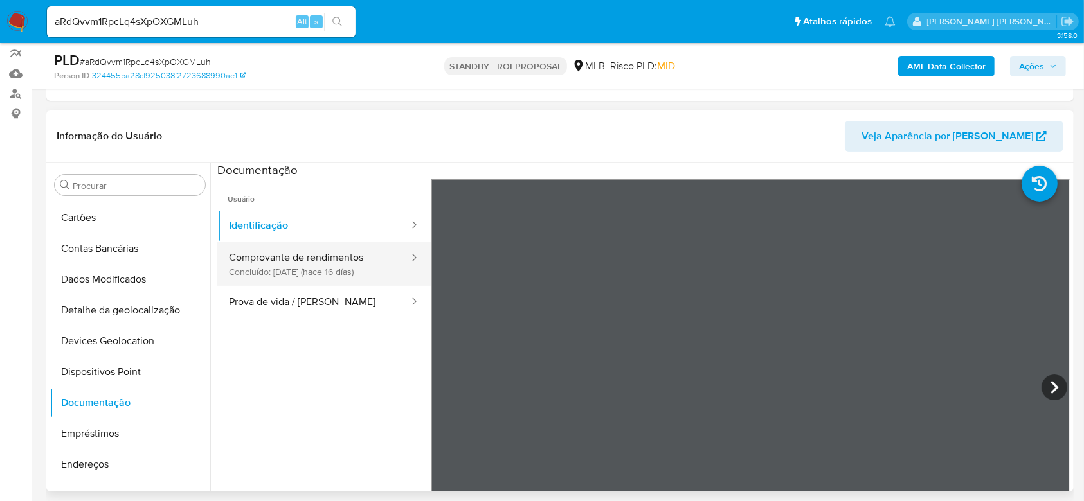
click at [314, 262] on button "Comprovante de rendimentos Concluído: [DATE] (hace 16 días)" at bounding box center [313, 264] width 193 height 44
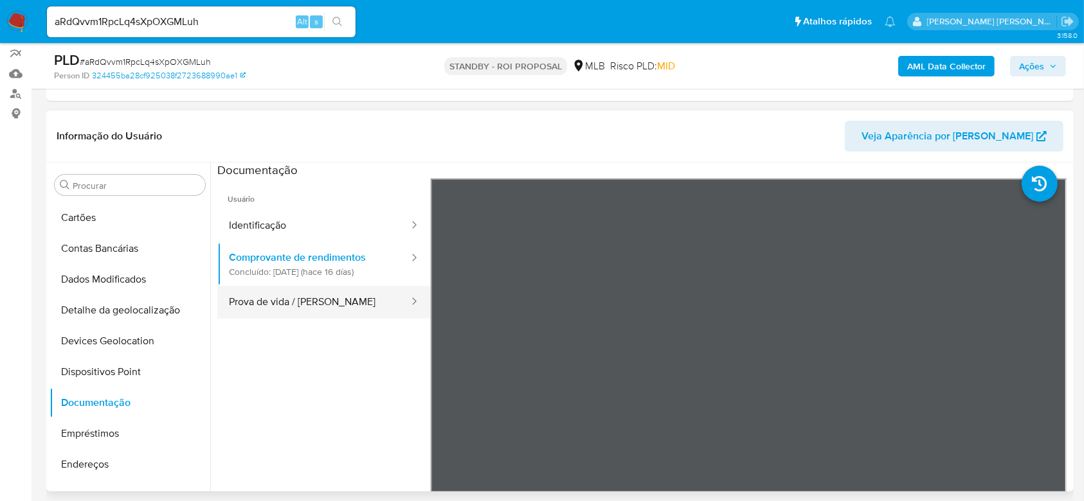
click at [301, 301] on button "Prova de vida / [PERSON_NAME]" at bounding box center [313, 302] width 193 height 33
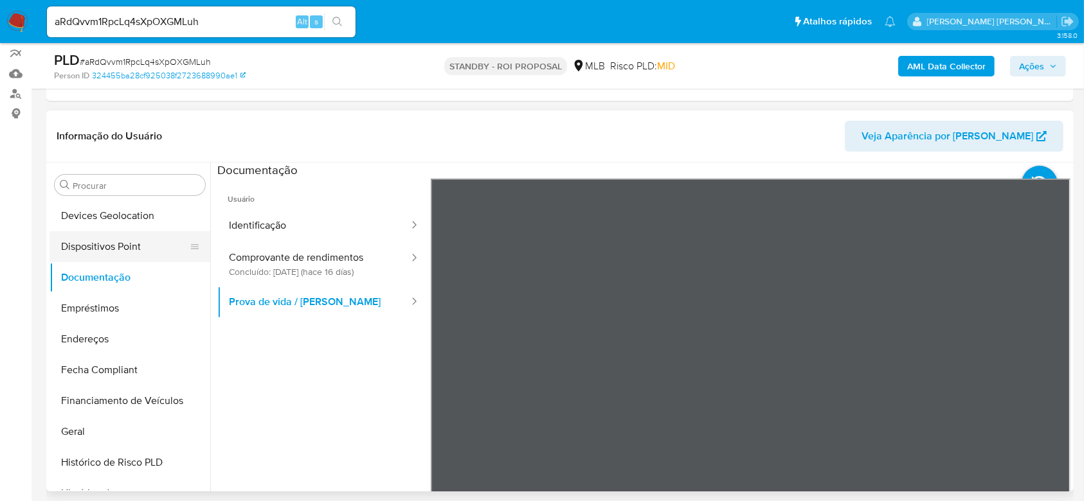
scroll to position [262, 0]
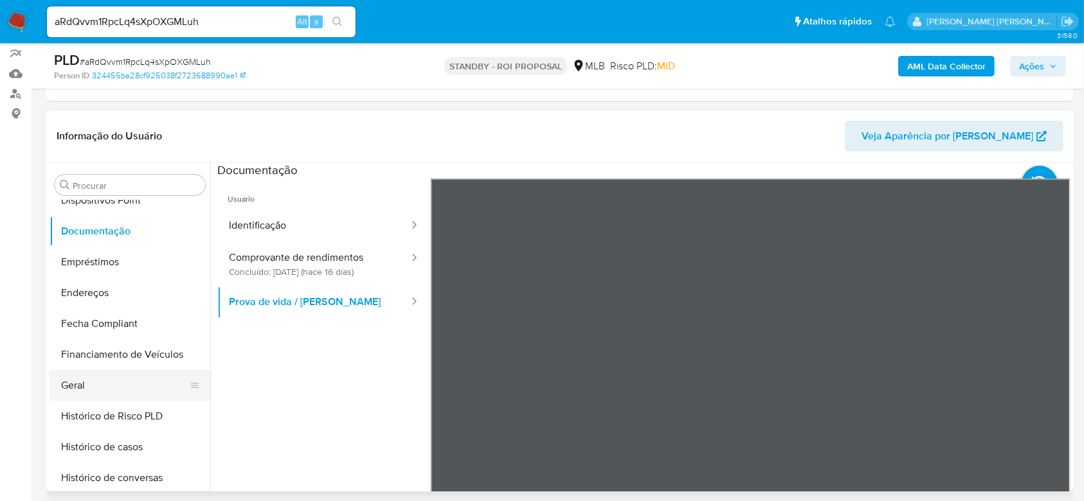
click at [90, 393] on button "Geral" at bounding box center [124, 385] width 150 height 31
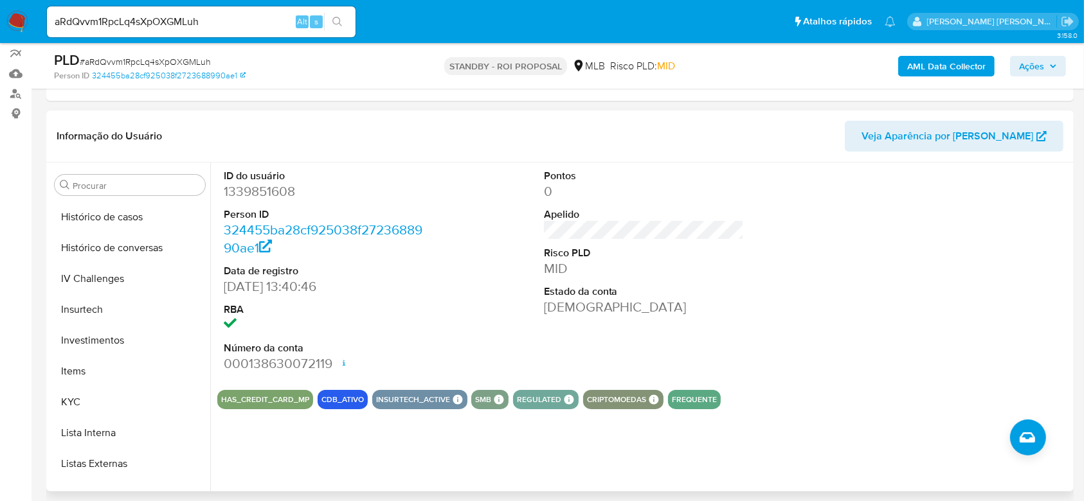
scroll to position [519, 0]
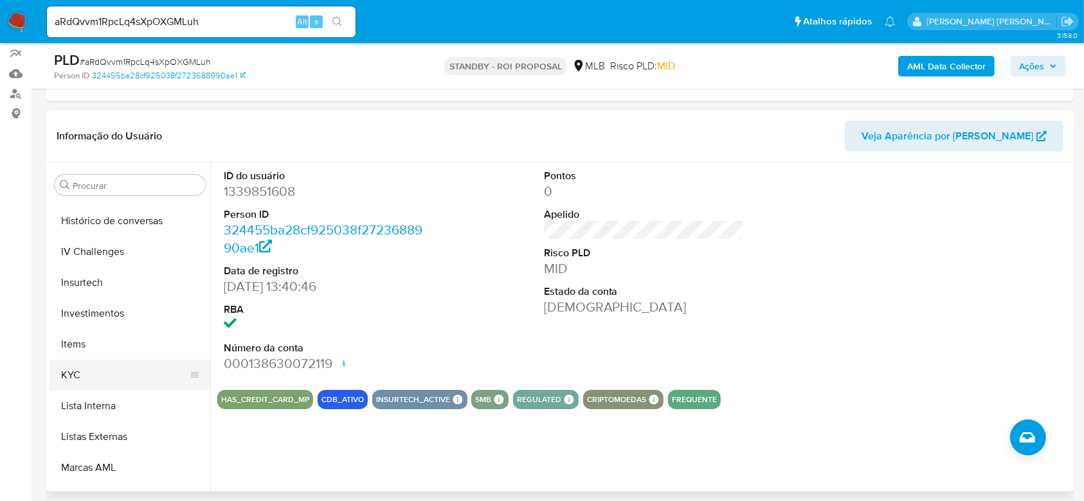
click at [116, 371] on button "KYC" at bounding box center [124, 375] width 150 height 31
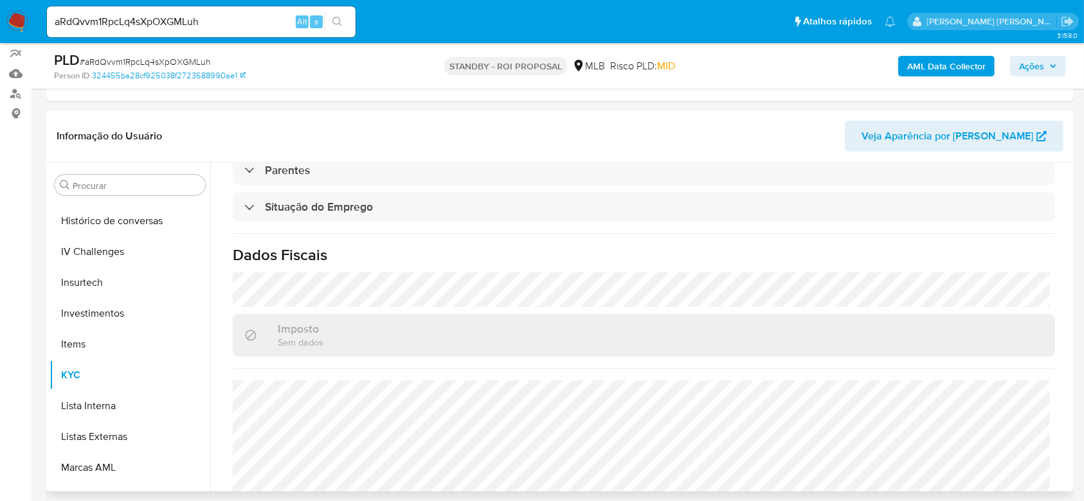
scroll to position [546, 0]
